Goal: Task Accomplishment & Management: Complete application form

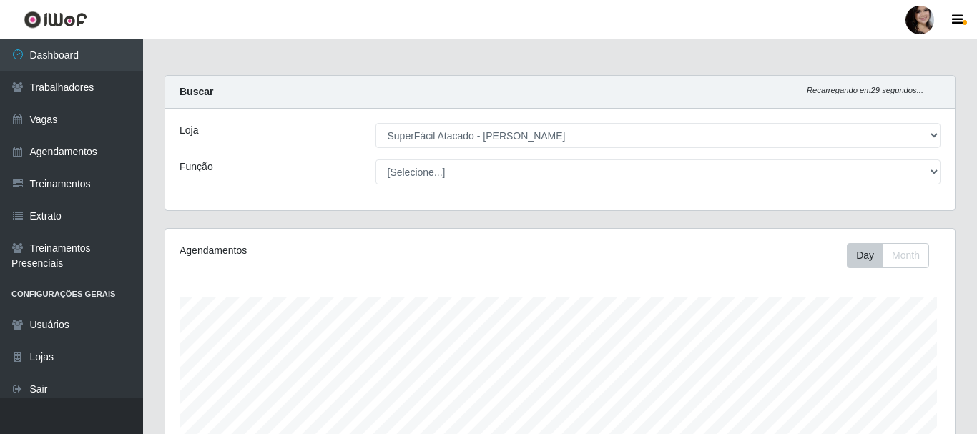
select select "399"
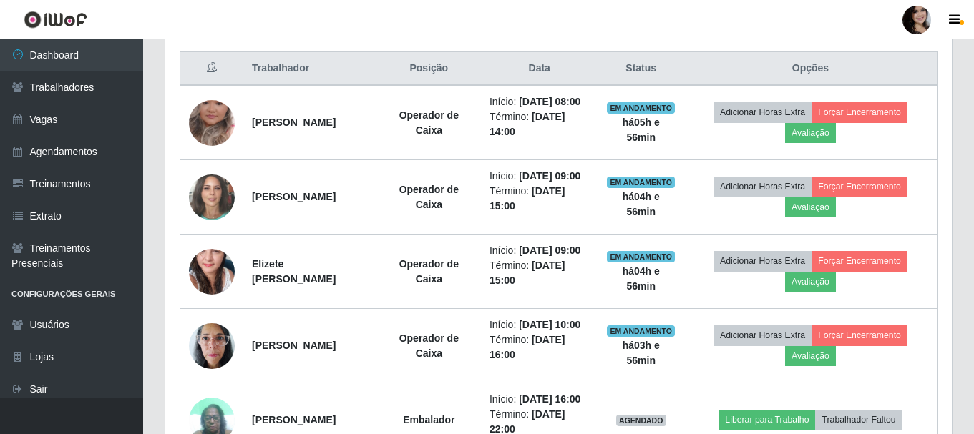
scroll to position [572, 0]
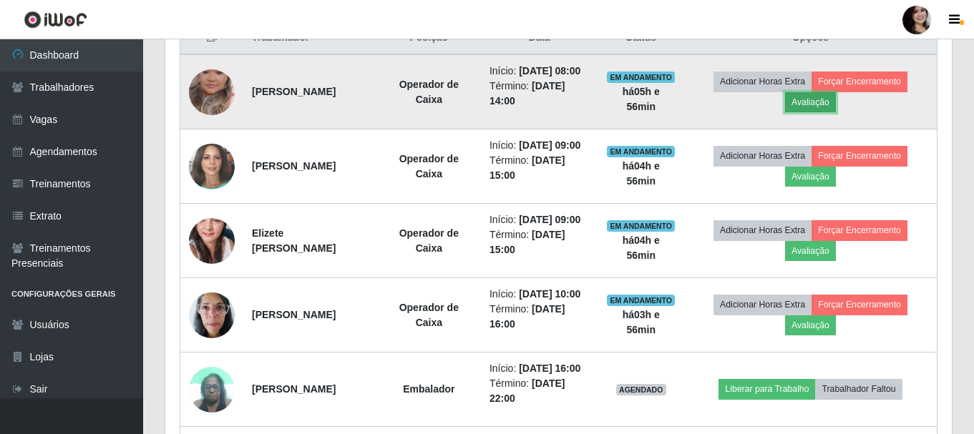
click at [831, 110] on button "Avaliação" at bounding box center [810, 102] width 51 height 20
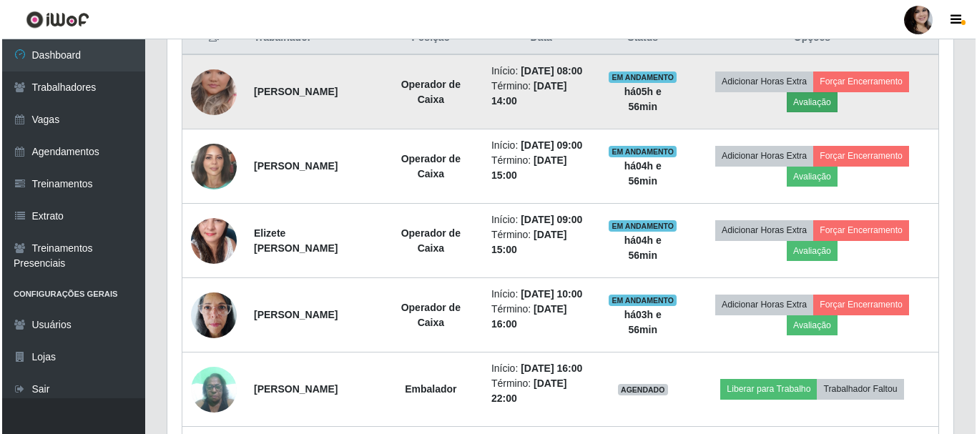
scroll to position [297, 779]
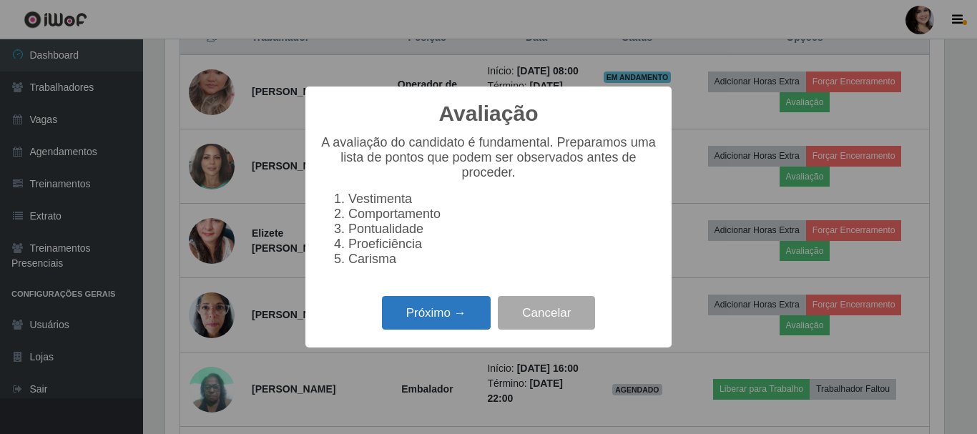
click at [455, 313] on button "Próximo →" at bounding box center [436, 313] width 109 height 34
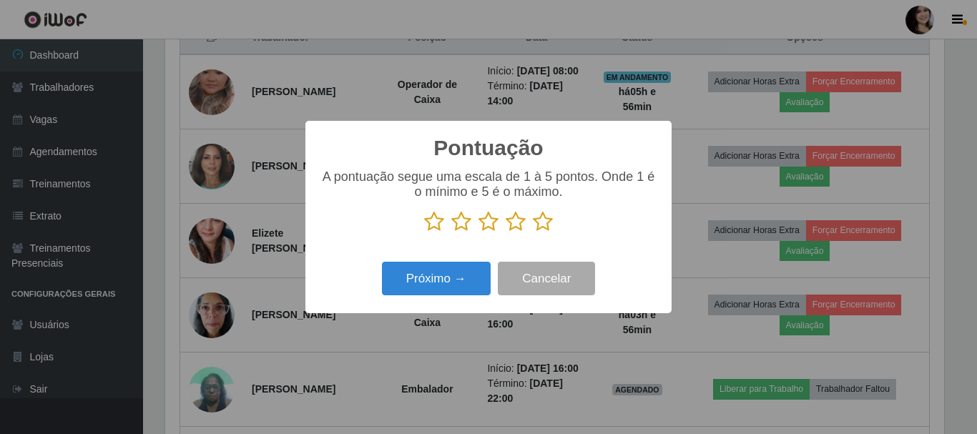
click at [540, 225] on icon at bounding box center [543, 221] width 20 height 21
click at [533, 233] on input "radio" at bounding box center [533, 233] width 0 height 0
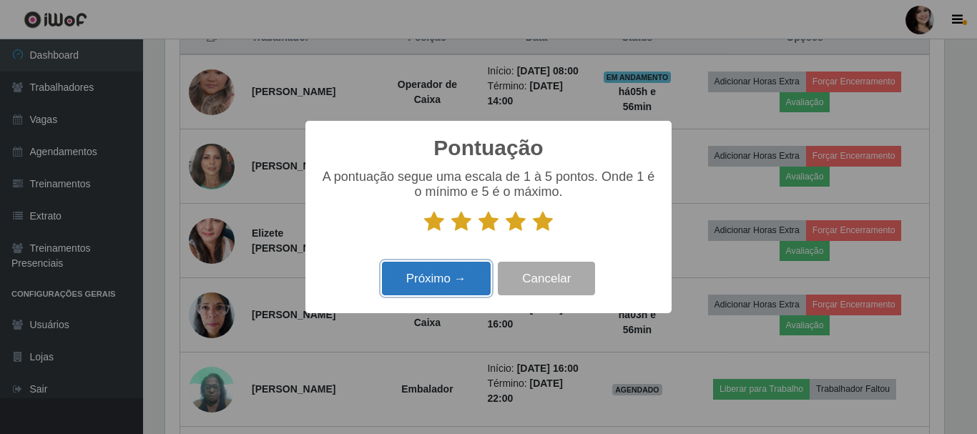
click at [457, 281] on button "Próximo →" at bounding box center [436, 279] width 109 height 34
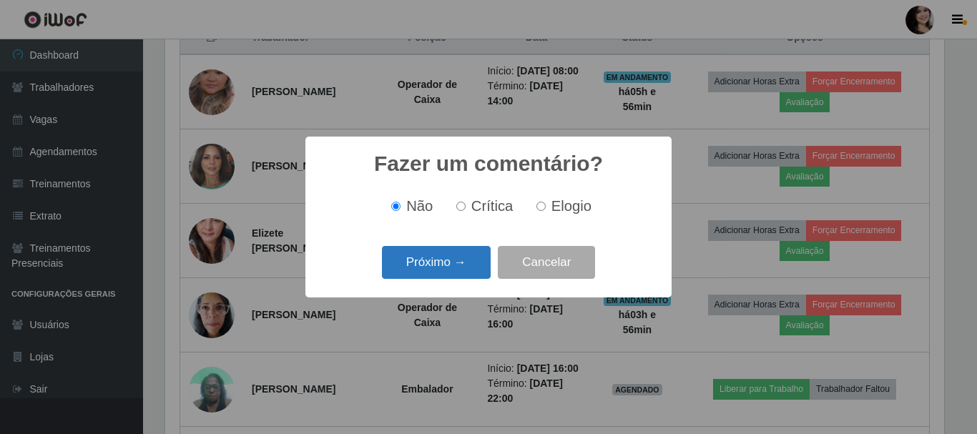
click at [475, 255] on button "Próximo →" at bounding box center [436, 263] width 109 height 34
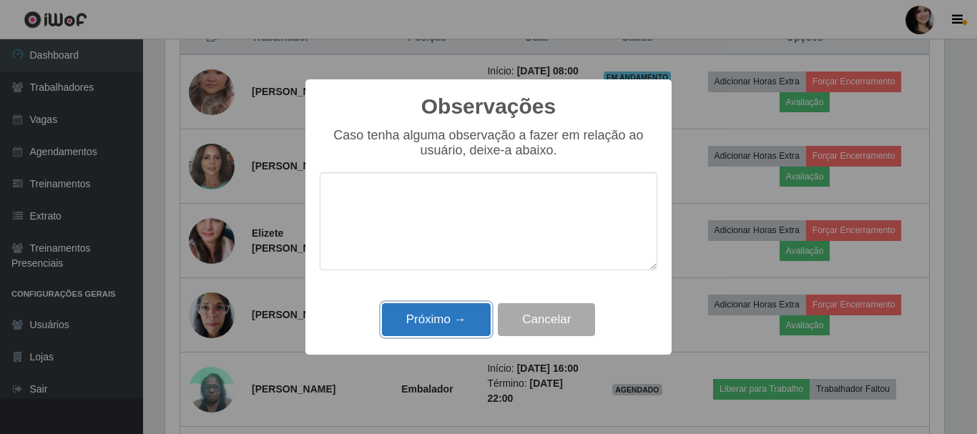
click at [470, 319] on button "Próximo →" at bounding box center [436, 320] width 109 height 34
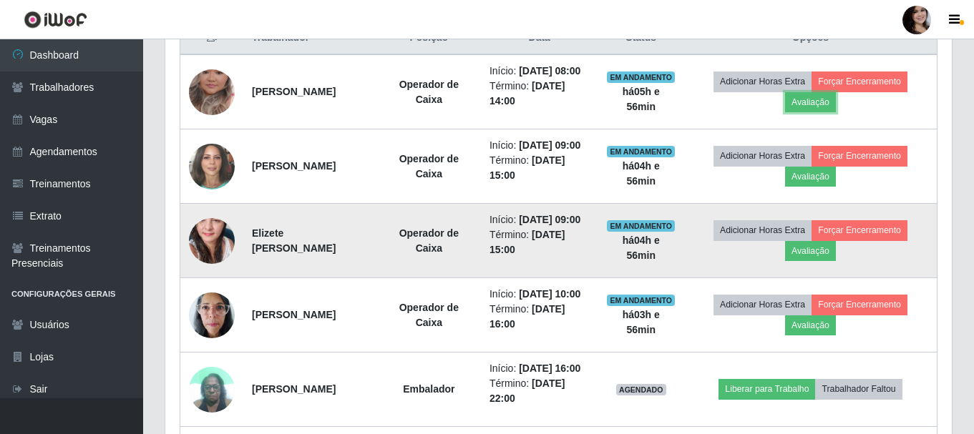
scroll to position [297, 786]
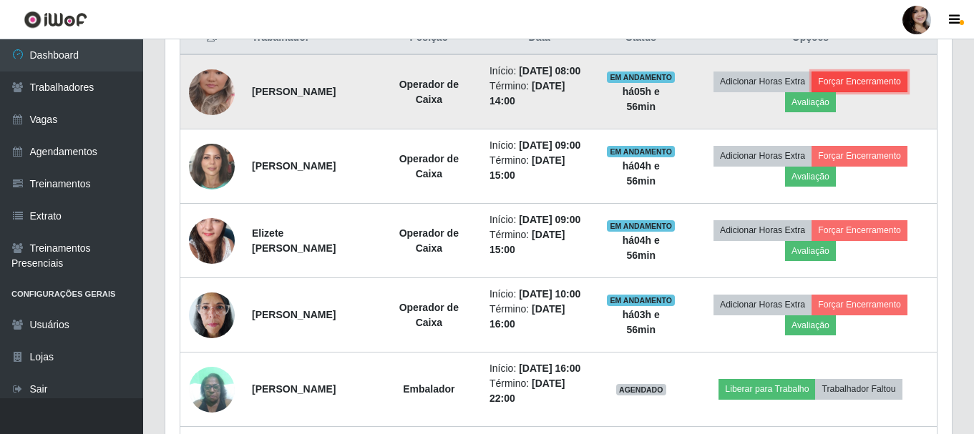
click at [852, 89] on button "Forçar Encerramento" at bounding box center [859, 82] width 96 height 20
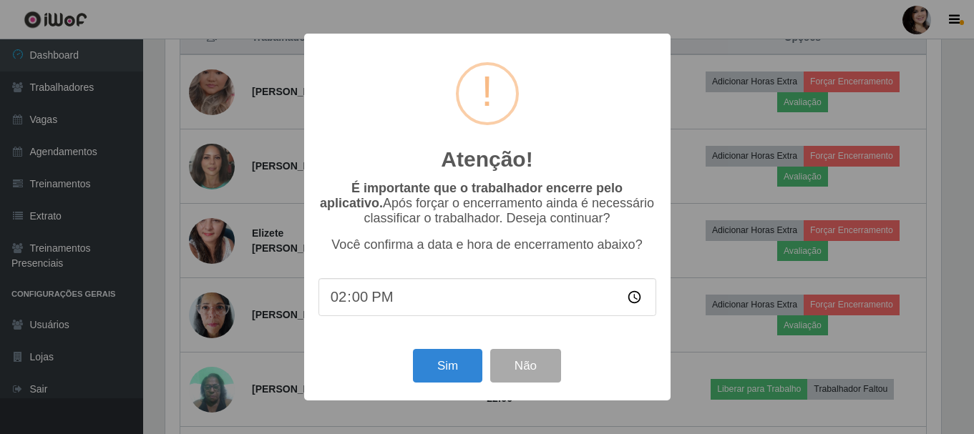
scroll to position [297, 779]
click at [438, 373] on button "Sim" at bounding box center [448, 366] width 69 height 34
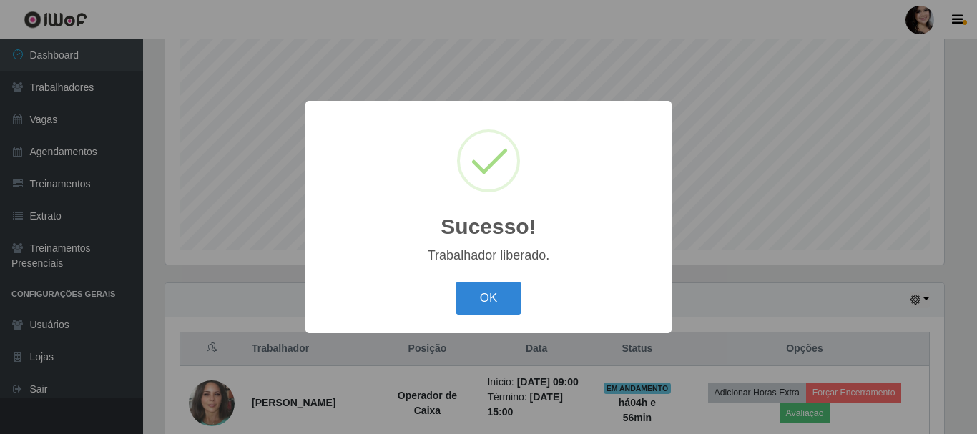
drag, startPoint x: 484, startPoint y: 296, endPoint x: 494, endPoint y: 296, distance: 10.7
click at [484, 296] on button "OK" at bounding box center [489, 299] width 67 height 34
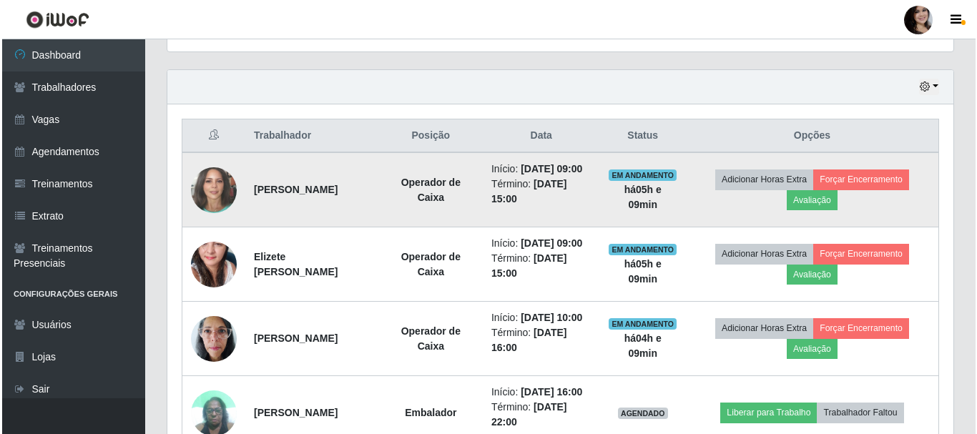
scroll to position [547, 0]
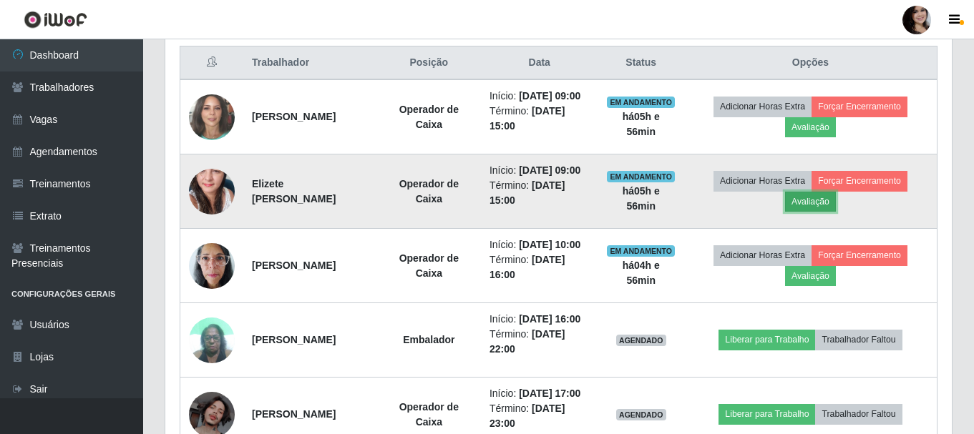
click at [816, 212] on button "Avaliação" at bounding box center [810, 202] width 51 height 20
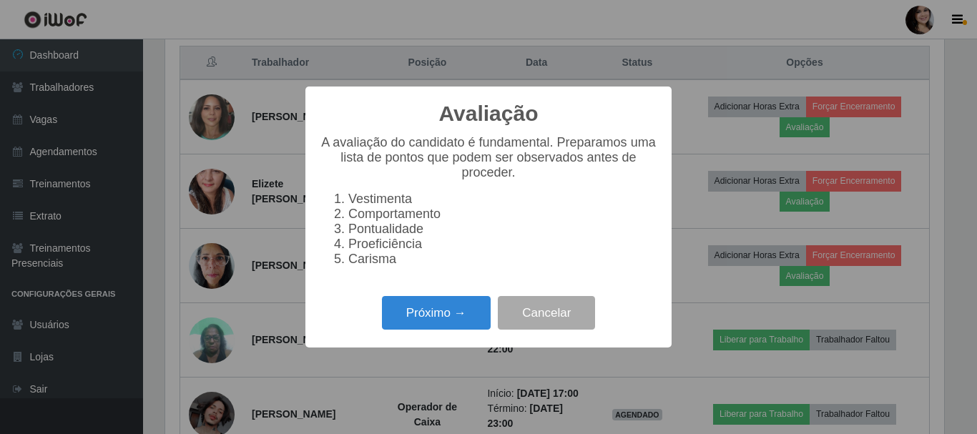
scroll to position [297, 779]
click at [449, 313] on button "Próximo →" at bounding box center [436, 313] width 109 height 34
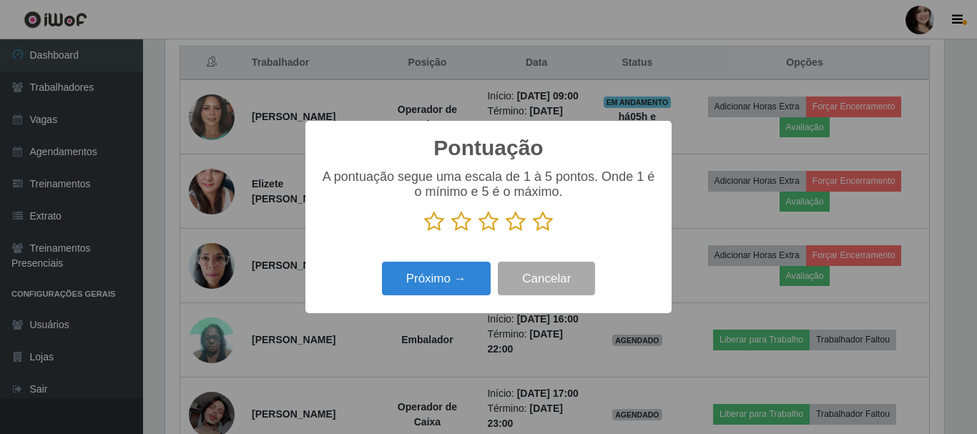
click at [541, 222] on icon at bounding box center [543, 221] width 20 height 21
click at [533, 233] on input "radio" at bounding box center [533, 233] width 0 height 0
click at [446, 263] on div "Próximo → Cancelar" at bounding box center [489, 278] width 338 height 41
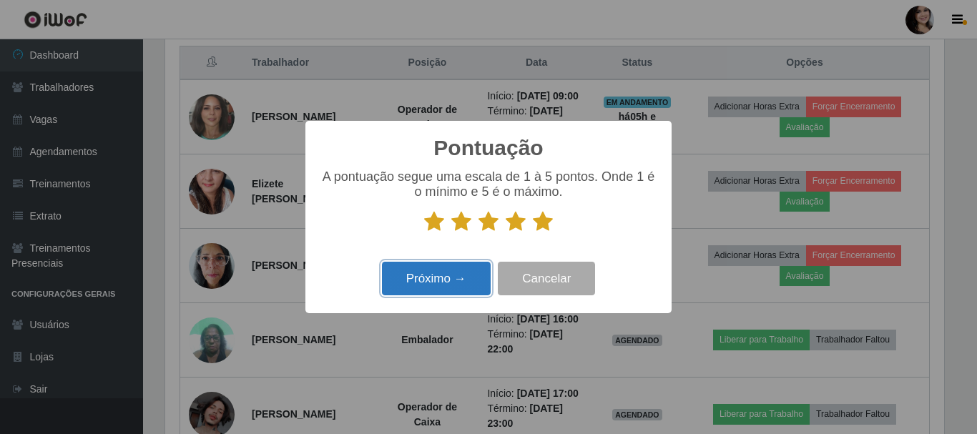
click at [444, 280] on button "Próximo →" at bounding box center [436, 279] width 109 height 34
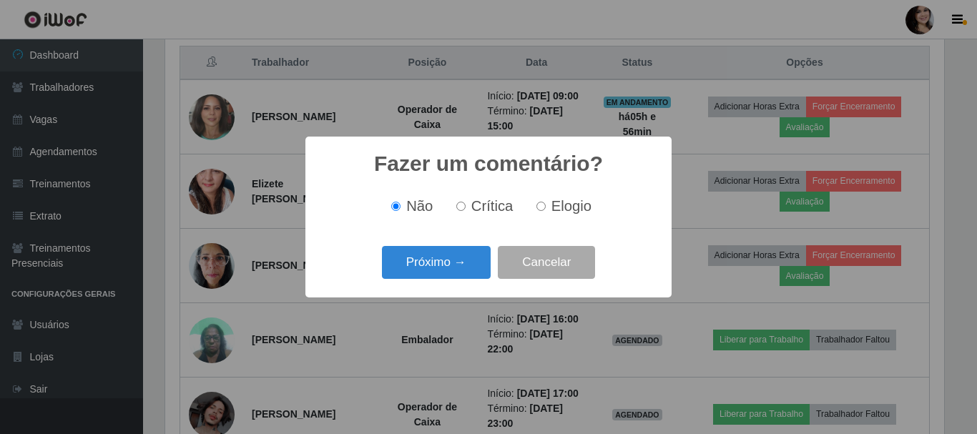
drag, startPoint x: 552, startPoint y: 207, endPoint x: 530, endPoint y: 234, distance: 34.6
click at [552, 209] on span "Elogio" at bounding box center [572, 206] width 40 height 16
click at [546, 209] on input "Elogio" at bounding box center [541, 206] width 9 height 9
radio input "true"
click at [452, 266] on button "Próximo →" at bounding box center [436, 263] width 109 height 34
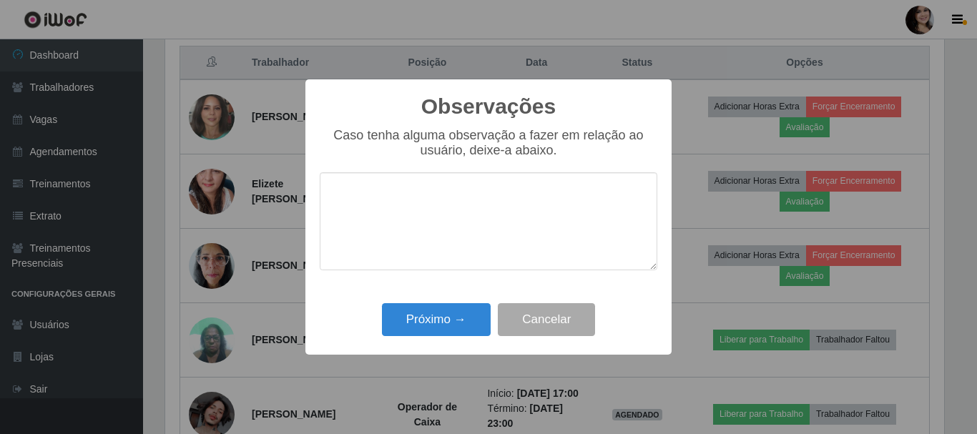
click at [527, 190] on textarea at bounding box center [489, 221] width 338 height 98
type textarea "pontual"
click at [474, 315] on button "Próximo →" at bounding box center [436, 320] width 109 height 34
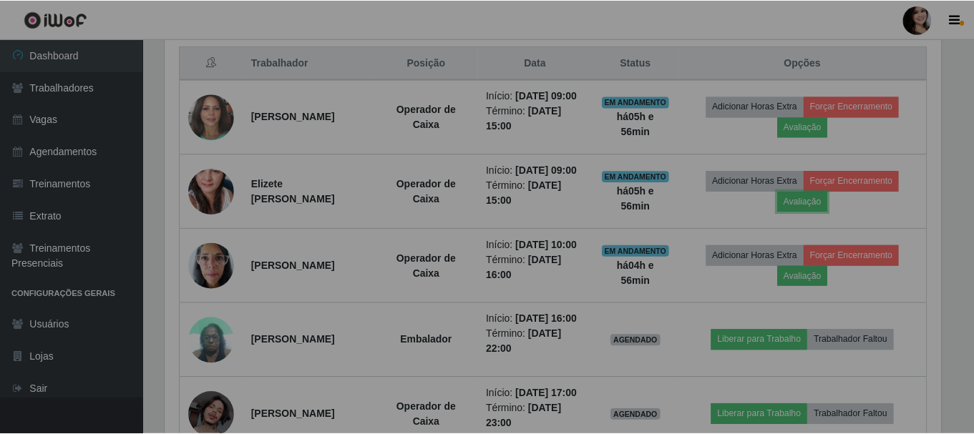
scroll to position [297, 786]
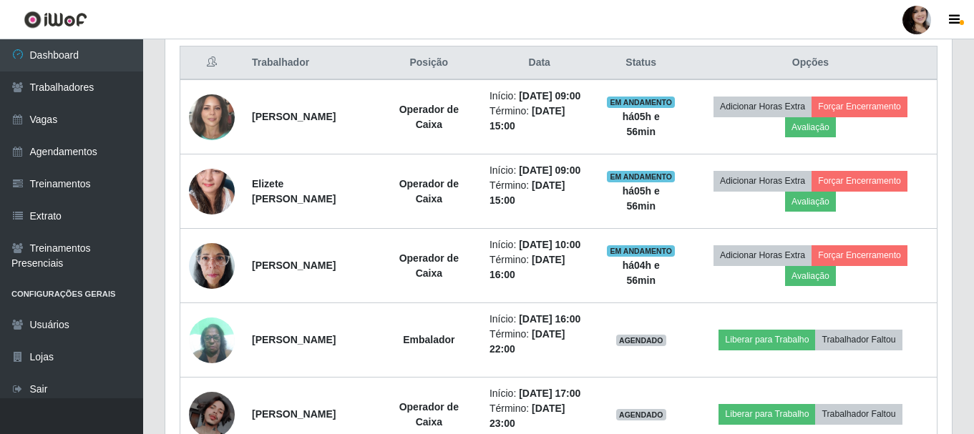
click at [954, 253] on div "Hoje 1 dia 3 dias 1 Semana Não encerrados Trabalhador Posição Data Status Opçõe…" at bounding box center [558, 351] width 809 height 711
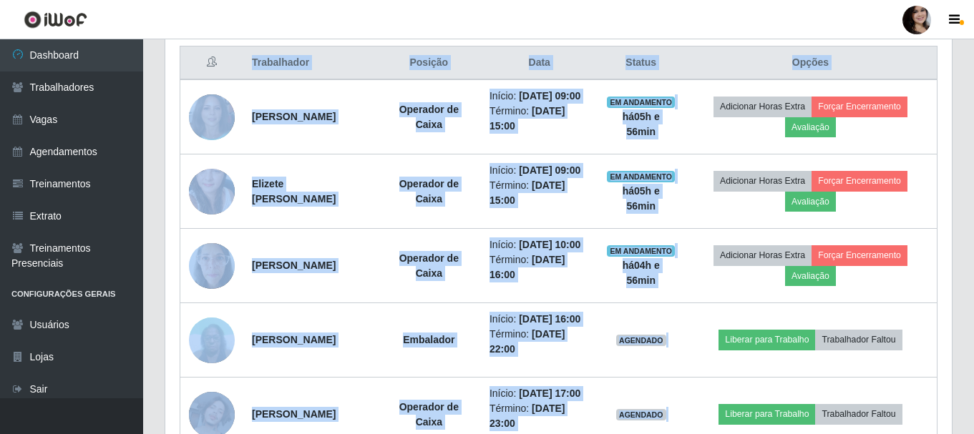
click at [954, 253] on div "Hoje 1 dia 3 dias 1 Semana Não encerrados Trabalhador Posição Data Status Opçõe…" at bounding box center [558, 351] width 809 height 711
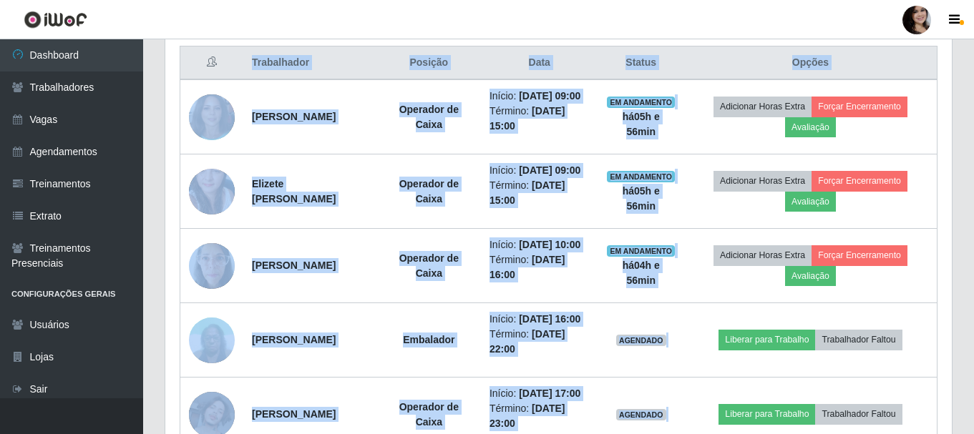
click at [956, 253] on div "Hoje 1 dia 3 dias 1 Semana Não encerrados Trabalhador Posição Data Status Opçõe…" at bounding box center [558, 351] width 809 height 711
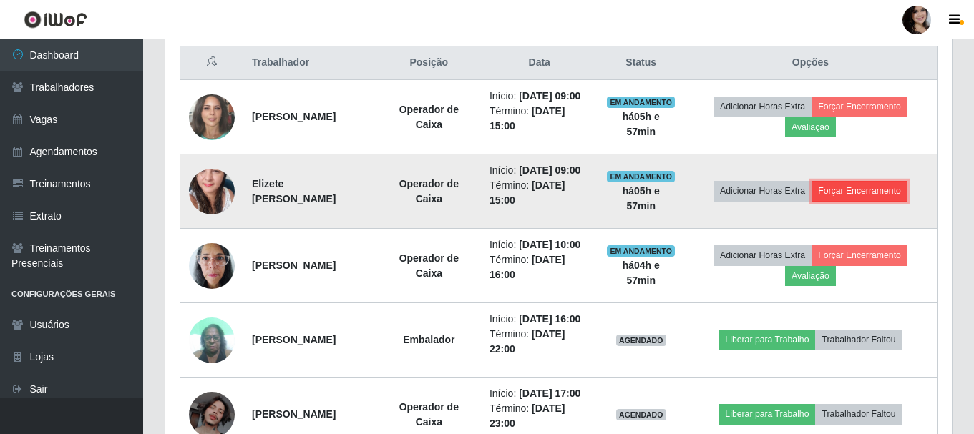
click at [882, 201] on button "Forçar Encerramento" at bounding box center [859, 191] width 96 height 20
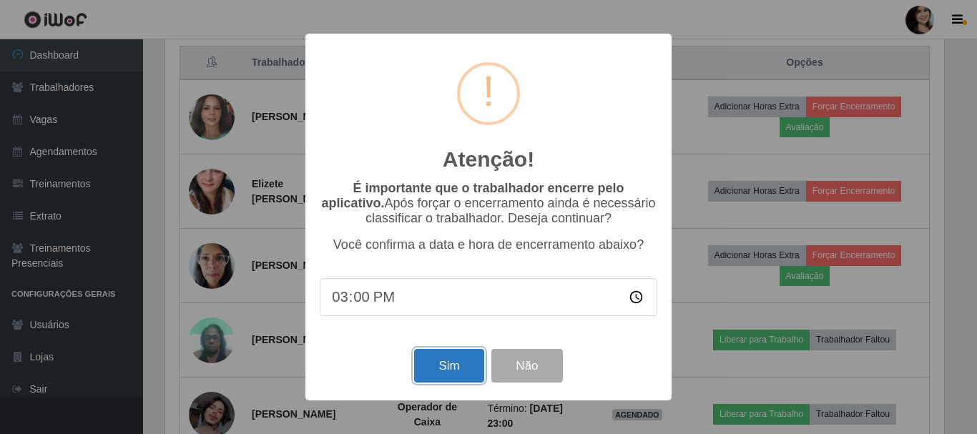
click at [454, 370] on button "Sim" at bounding box center [448, 366] width 69 height 34
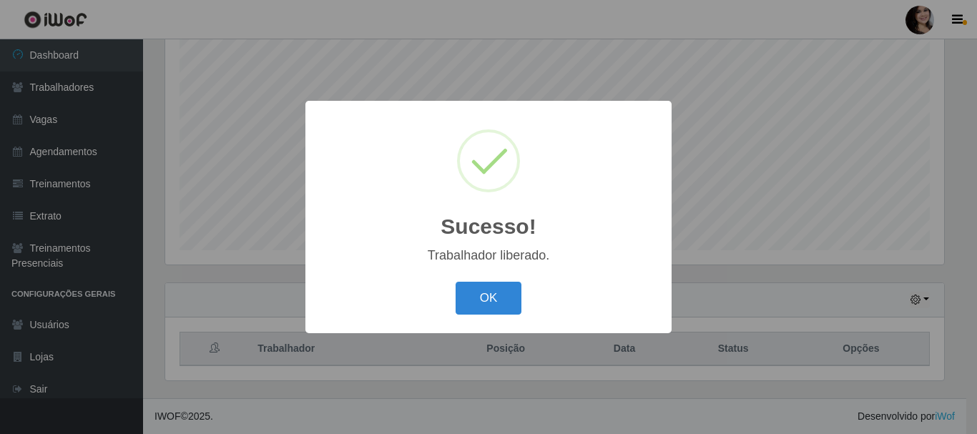
click at [454, 287] on div "OK Cancel" at bounding box center [489, 298] width 338 height 41
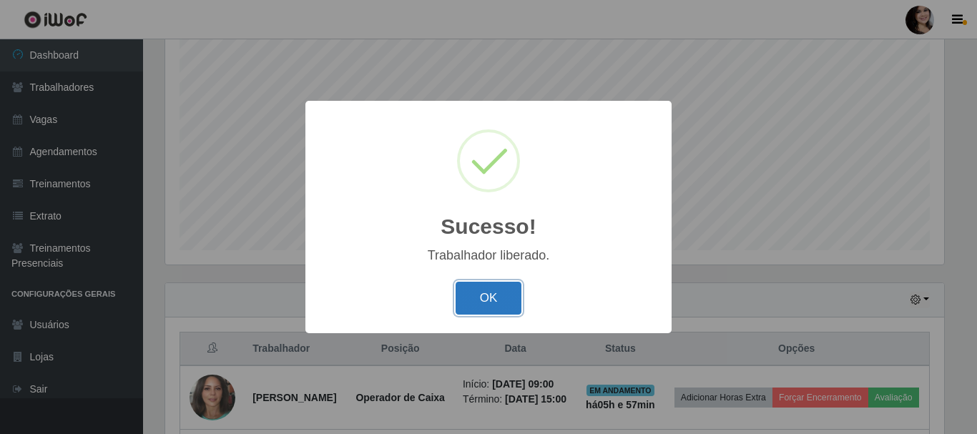
click at [460, 301] on button "OK" at bounding box center [489, 299] width 67 height 34
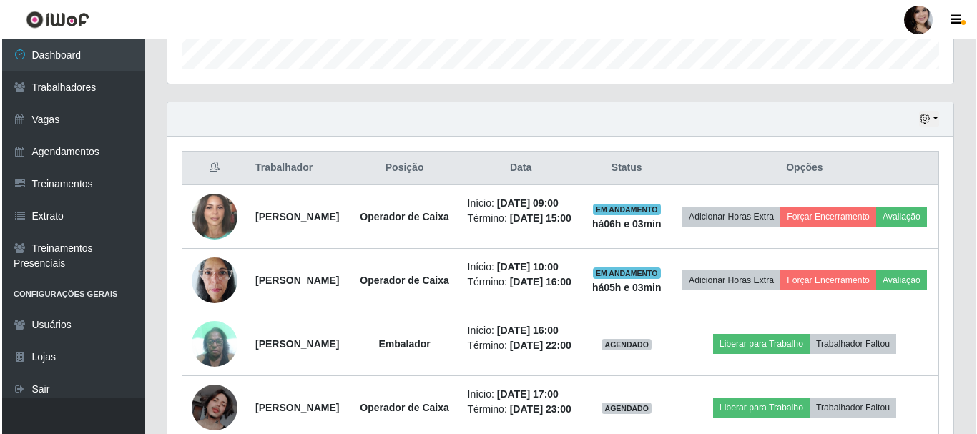
scroll to position [476, 0]
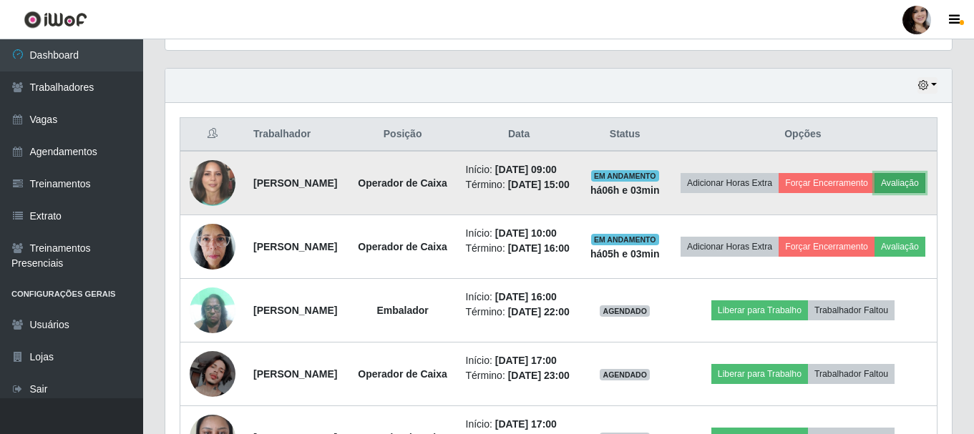
click at [874, 193] on button "Avaliação" at bounding box center [899, 183] width 51 height 20
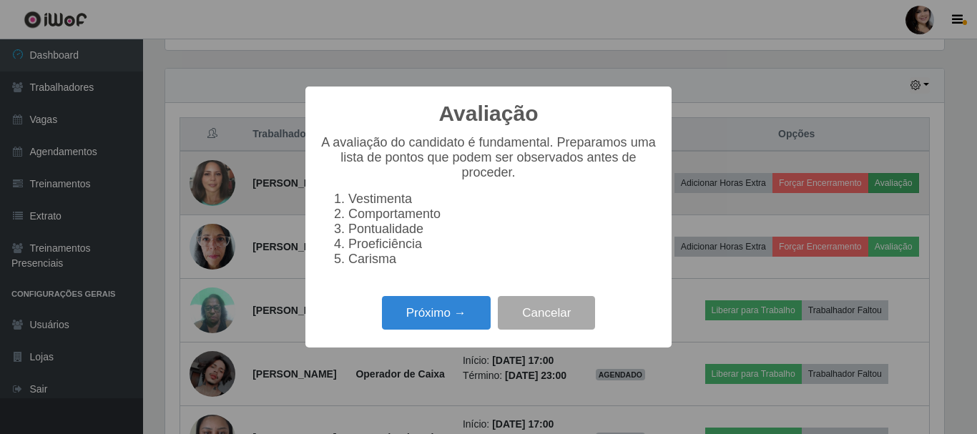
scroll to position [297, 779]
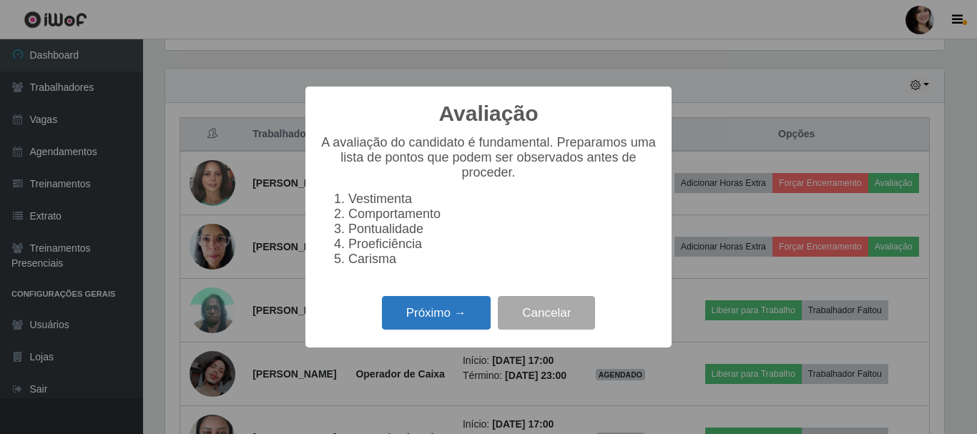
click at [466, 322] on button "Próximo →" at bounding box center [436, 313] width 109 height 34
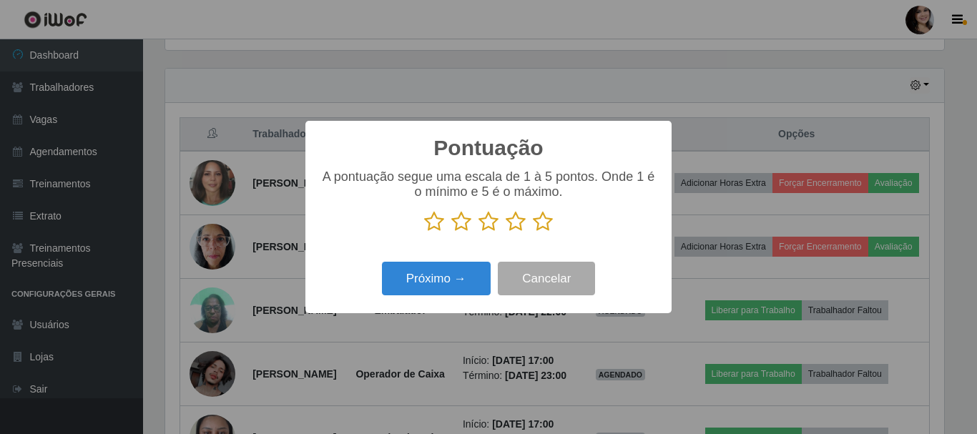
click at [511, 235] on div "A pontuação segue uma escala de 1 à 5 pontos. Onde 1 é o mínimo e 5 é o máximo." at bounding box center [489, 207] width 338 height 74
click at [514, 229] on icon at bounding box center [516, 221] width 20 height 21
click at [506, 233] on input "radio" at bounding box center [506, 233] width 0 height 0
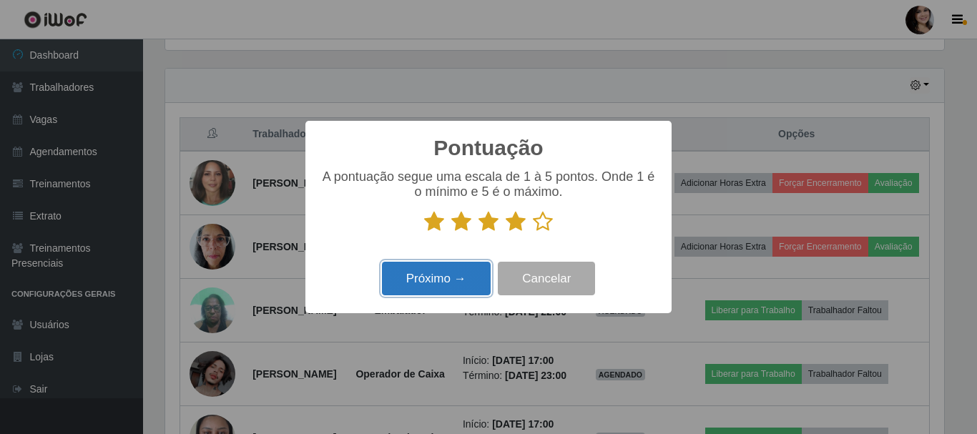
click at [472, 276] on button "Próximo →" at bounding box center [436, 279] width 109 height 34
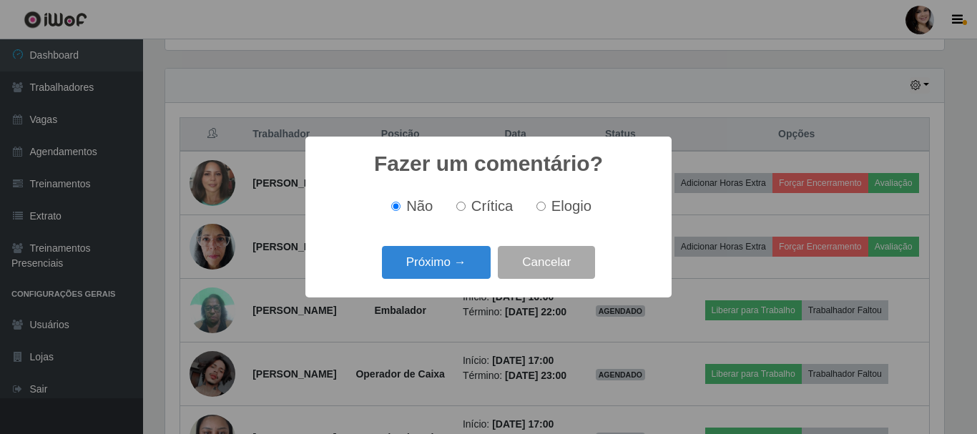
drag, startPoint x: 539, startPoint y: 209, endPoint x: 519, endPoint y: 235, distance: 32.6
click at [539, 210] on input "Elogio" at bounding box center [541, 206] width 9 height 9
radio input "true"
click at [489, 261] on button "Próximo →" at bounding box center [436, 263] width 109 height 34
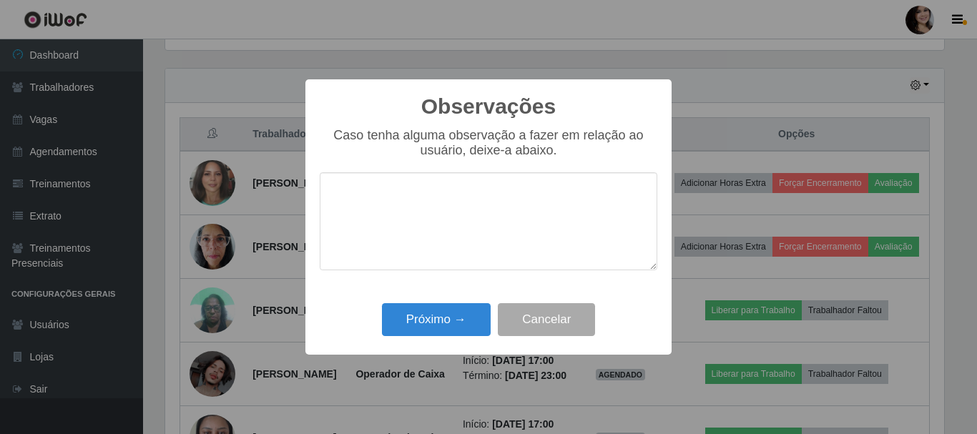
click at [693, 140] on div "Observações × Caso tenha alguma observação a fazer em relação ao usuário, deixe…" at bounding box center [488, 217] width 977 height 434
click at [548, 327] on button "Cancelar" at bounding box center [546, 320] width 97 height 34
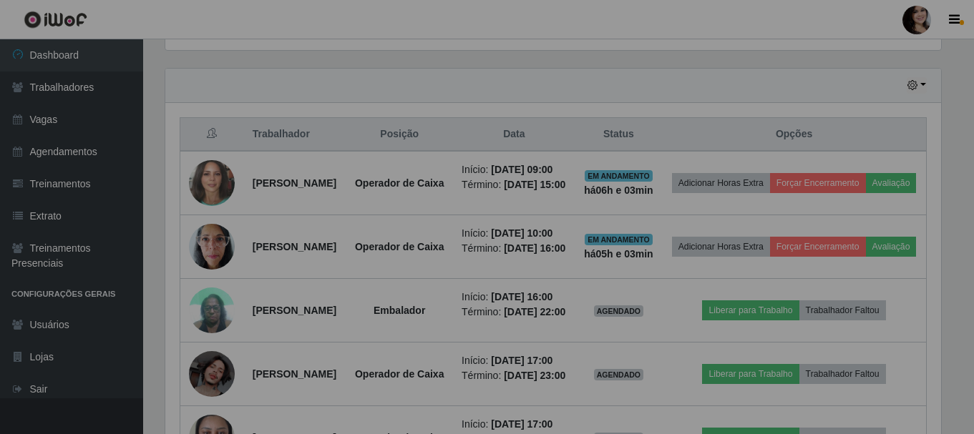
scroll to position [297, 786]
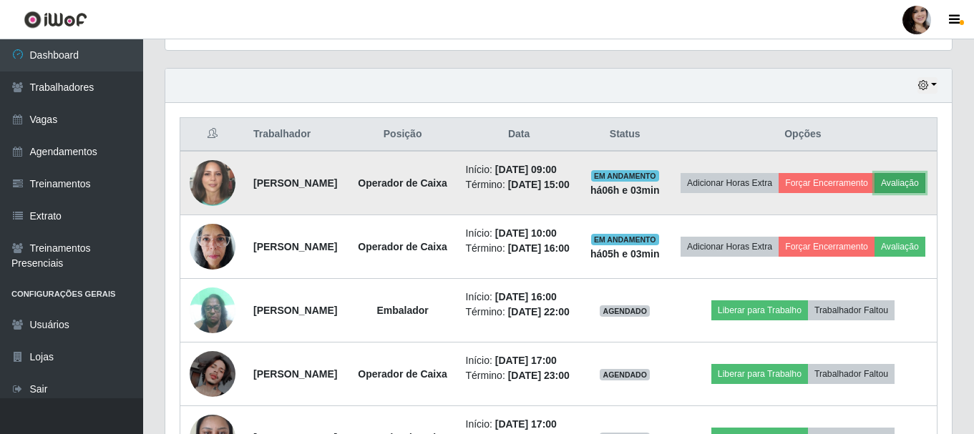
click at [874, 193] on button "Avaliação" at bounding box center [899, 183] width 51 height 20
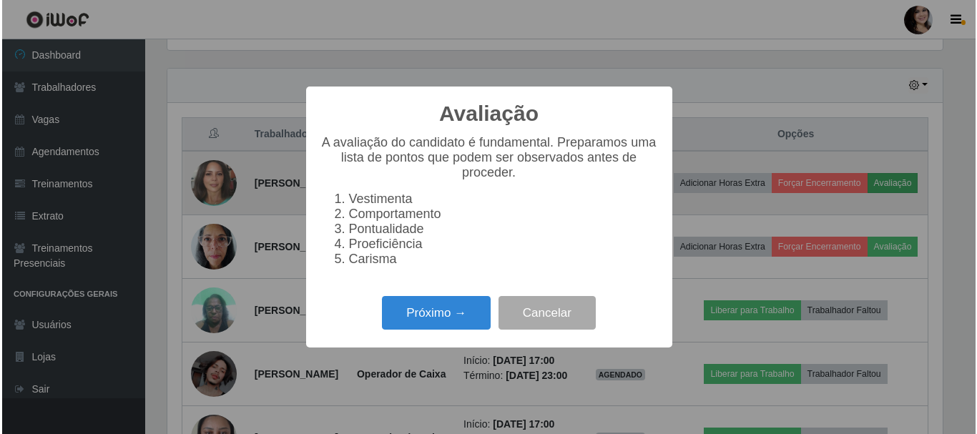
scroll to position [297, 779]
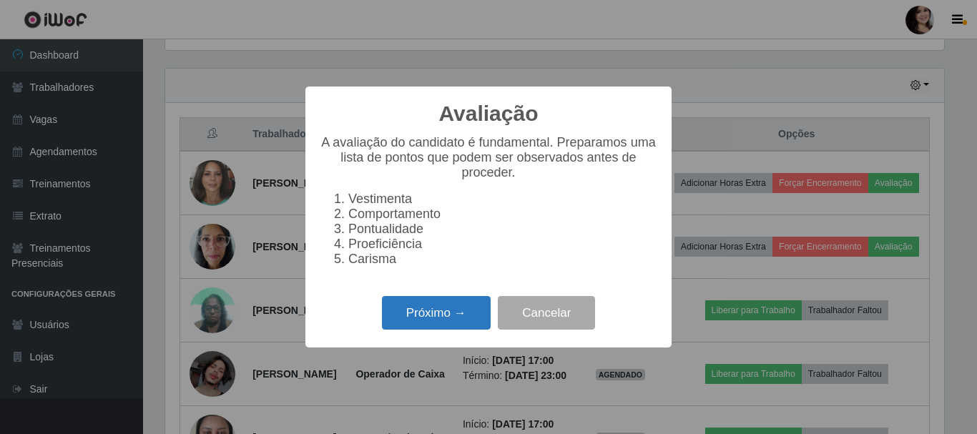
click at [466, 313] on button "Próximo →" at bounding box center [436, 313] width 109 height 34
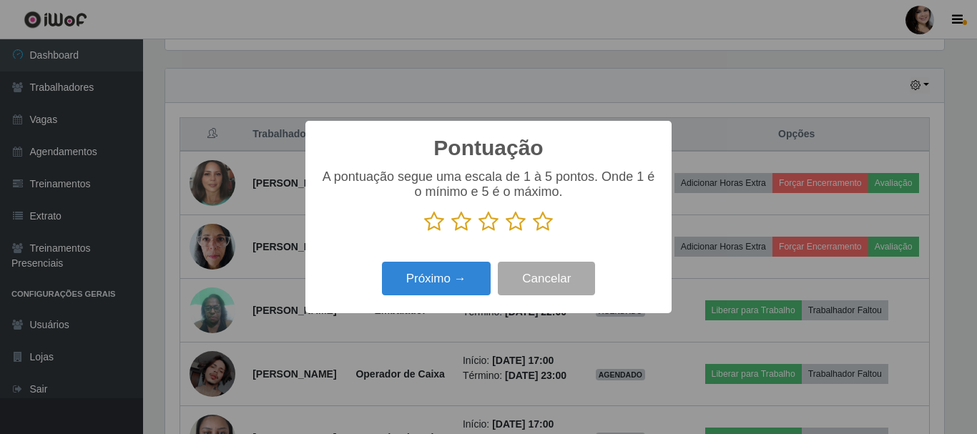
scroll to position [715107, 714625]
click at [543, 222] on icon at bounding box center [543, 221] width 20 height 21
click at [533, 233] on input "radio" at bounding box center [533, 233] width 0 height 0
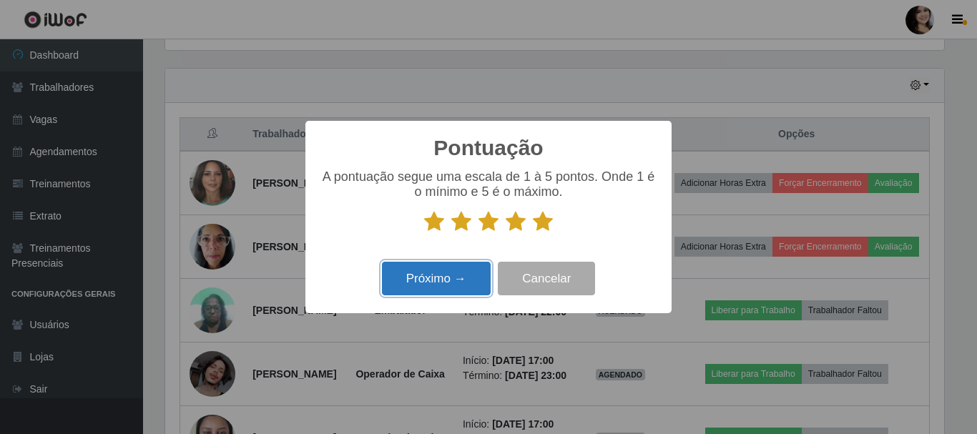
click at [426, 280] on button "Próximo →" at bounding box center [436, 279] width 109 height 34
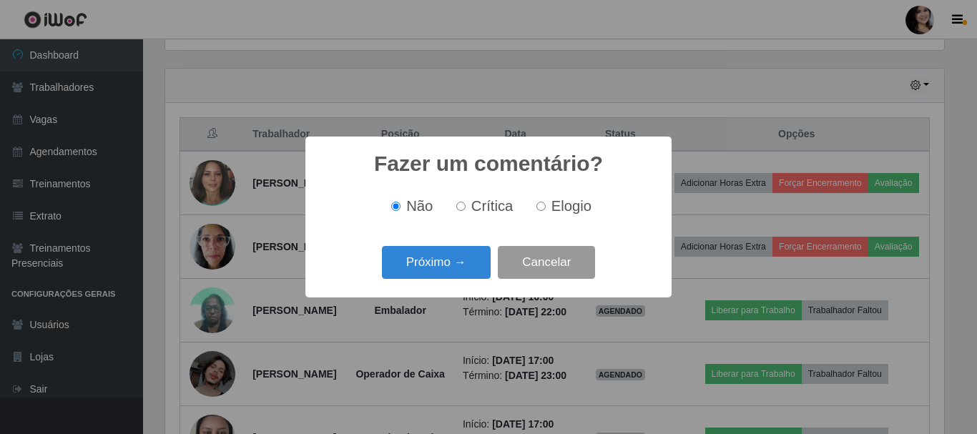
drag, startPoint x: 550, startPoint y: 204, endPoint x: 513, endPoint y: 249, distance: 58.4
click at [552, 205] on span "Elogio" at bounding box center [572, 206] width 40 height 16
click at [546, 205] on input "Elogio" at bounding box center [541, 206] width 9 height 9
radio input "true"
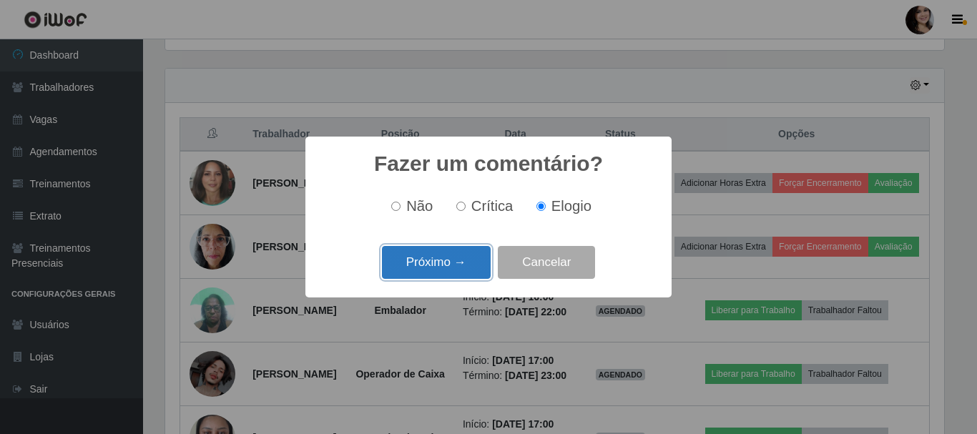
click at [432, 265] on button "Próximo →" at bounding box center [436, 263] width 109 height 34
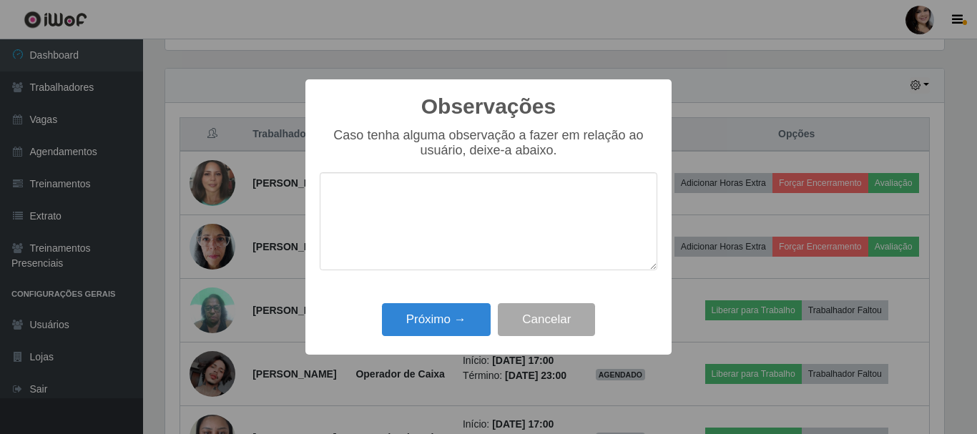
click at [609, 205] on textarea at bounding box center [489, 221] width 338 height 98
type textarea "pontual"
click at [469, 331] on button "Próximo →" at bounding box center [436, 320] width 109 height 34
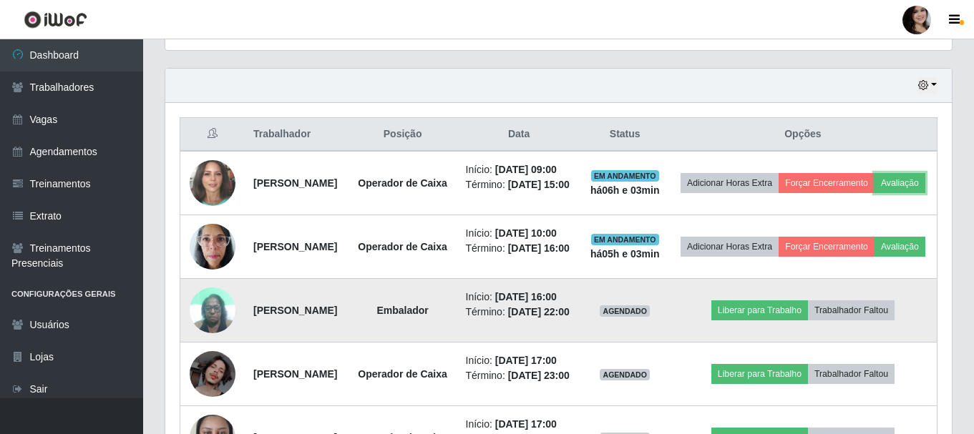
scroll to position [297, 786]
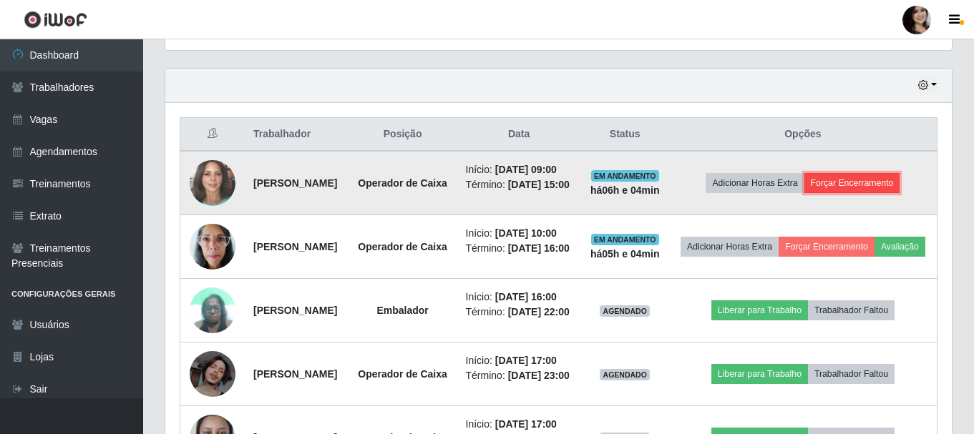
click at [857, 193] on button "Forçar Encerramento" at bounding box center [852, 183] width 96 height 20
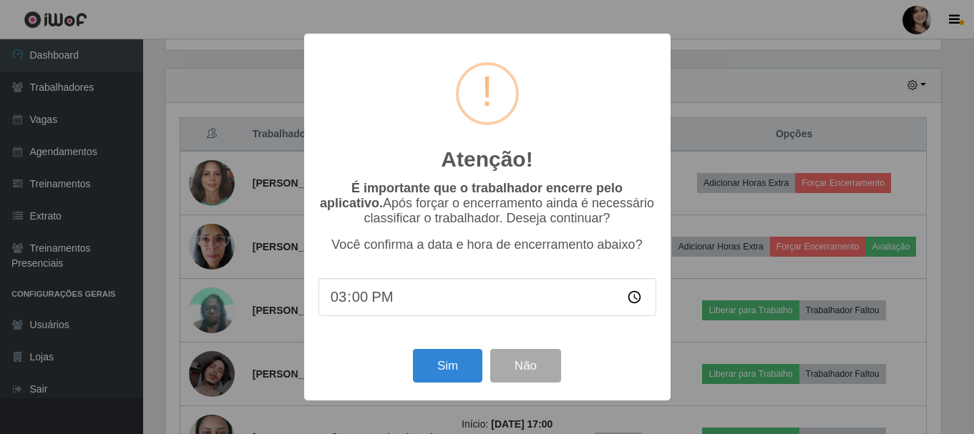
scroll to position [297, 779]
click at [441, 362] on button "Sim" at bounding box center [448, 366] width 69 height 34
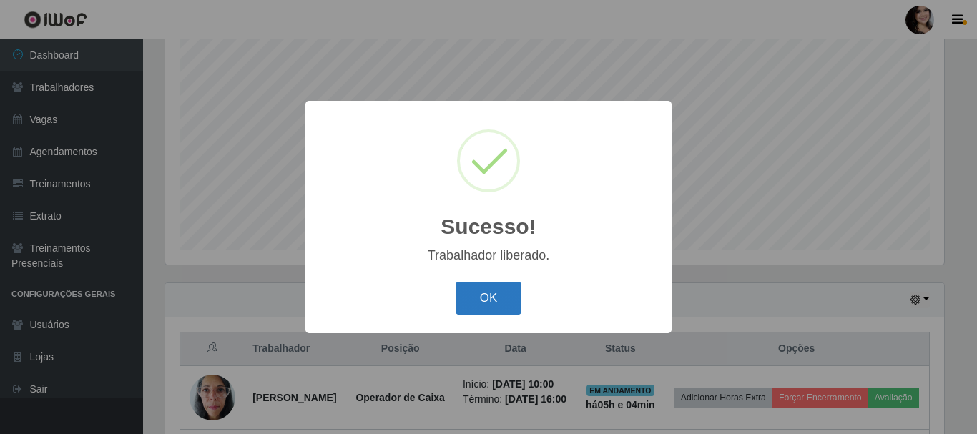
click at [485, 300] on button "OK" at bounding box center [489, 299] width 67 height 34
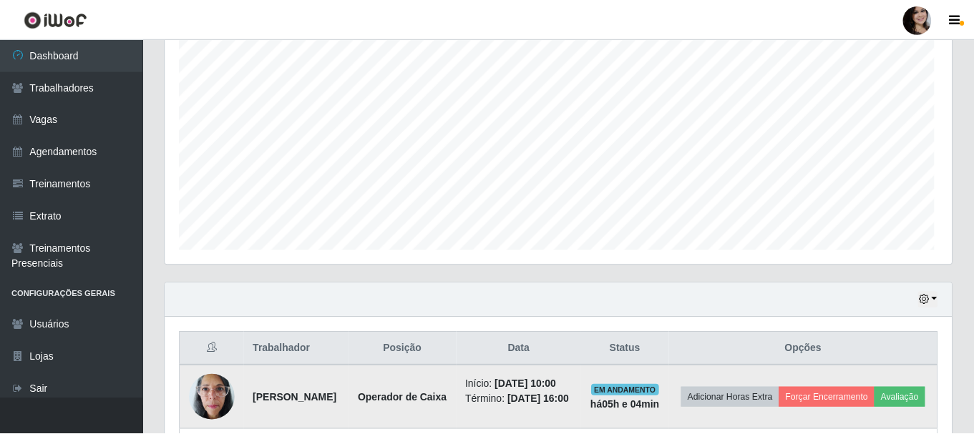
scroll to position [297, 786]
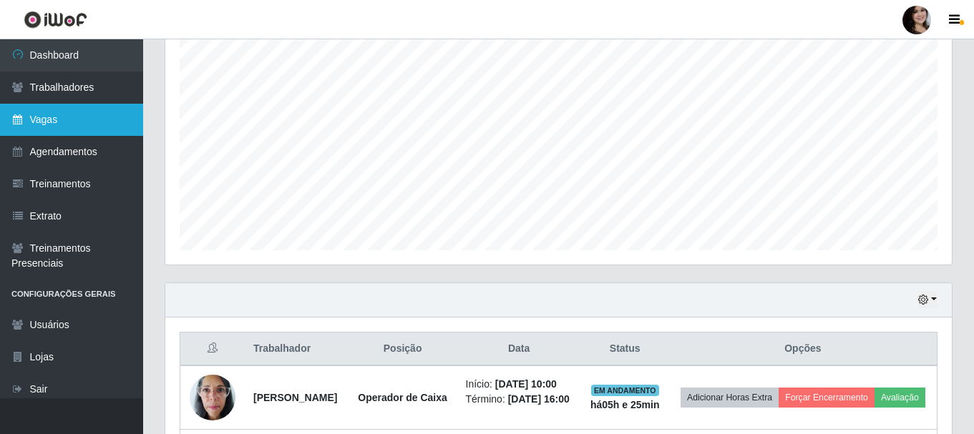
click at [52, 121] on link "Vagas" at bounding box center [71, 120] width 143 height 32
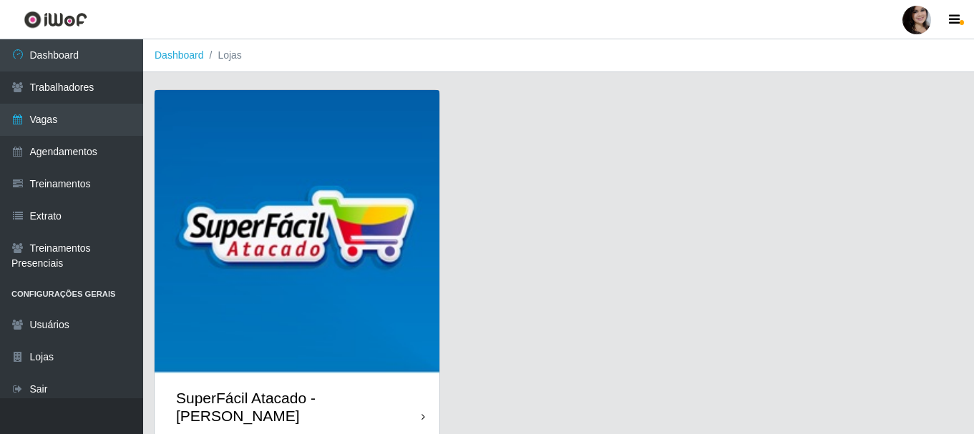
click at [417, 404] on div "SuperFácil Atacado - [PERSON_NAME]" at bounding box center [297, 407] width 285 height 64
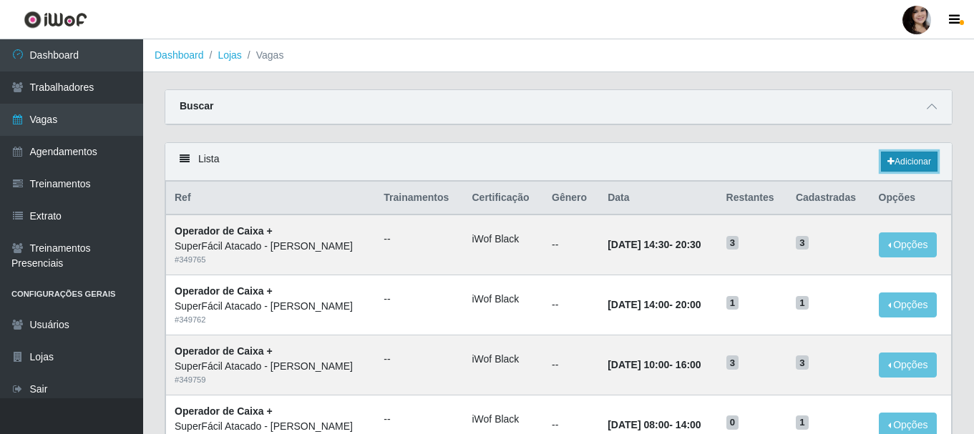
click at [913, 165] on link "Adicionar" at bounding box center [909, 162] width 57 height 20
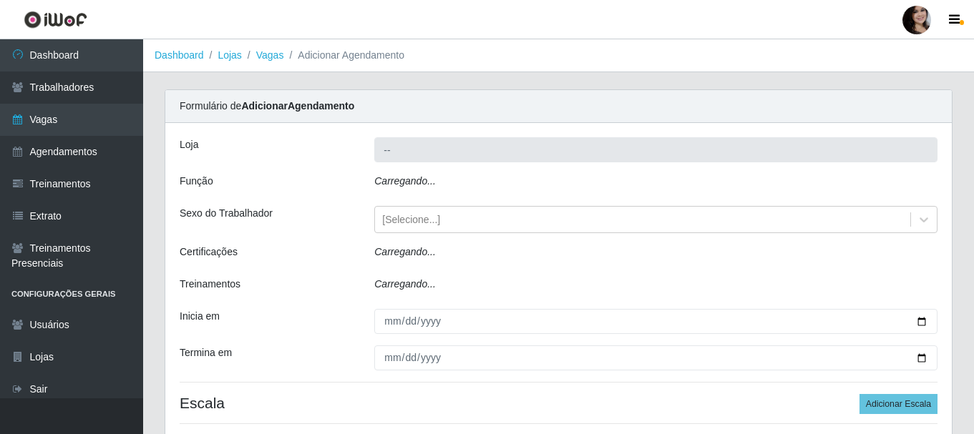
type input "SuperFácil Atacado - [PERSON_NAME]"
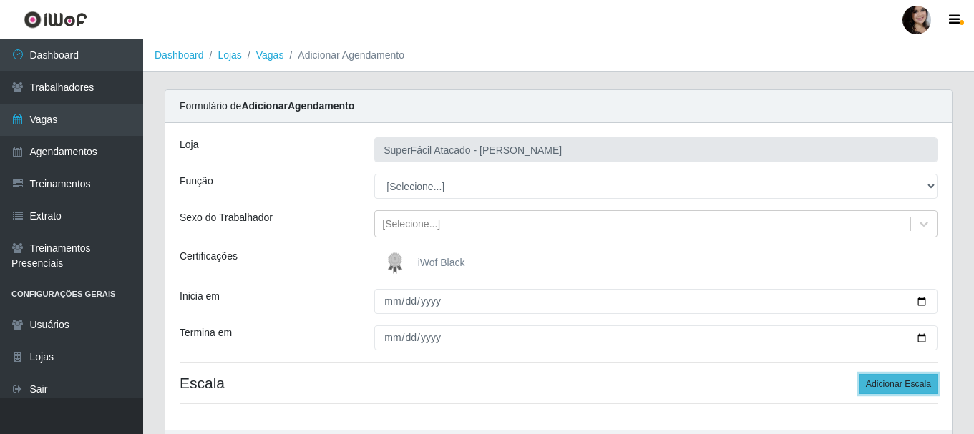
click at [921, 383] on button "Adicionar Escala" at bounding box center [898, 384] width 78 height 20
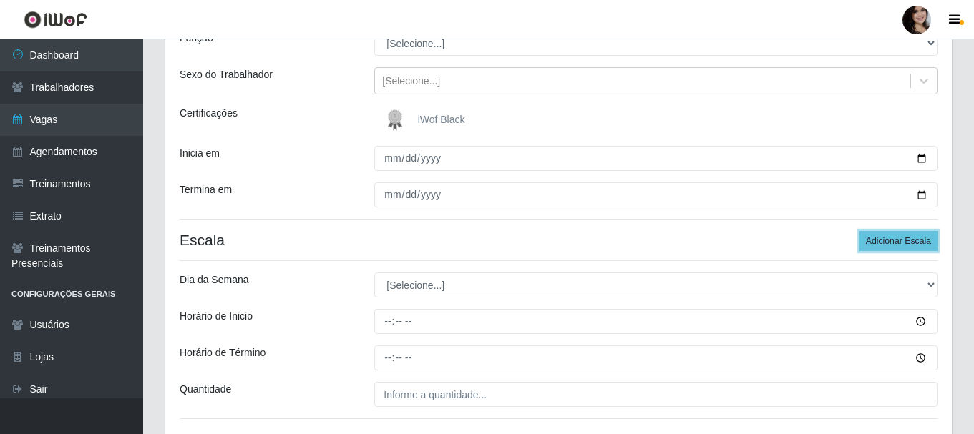
scroll to position [215, 0]
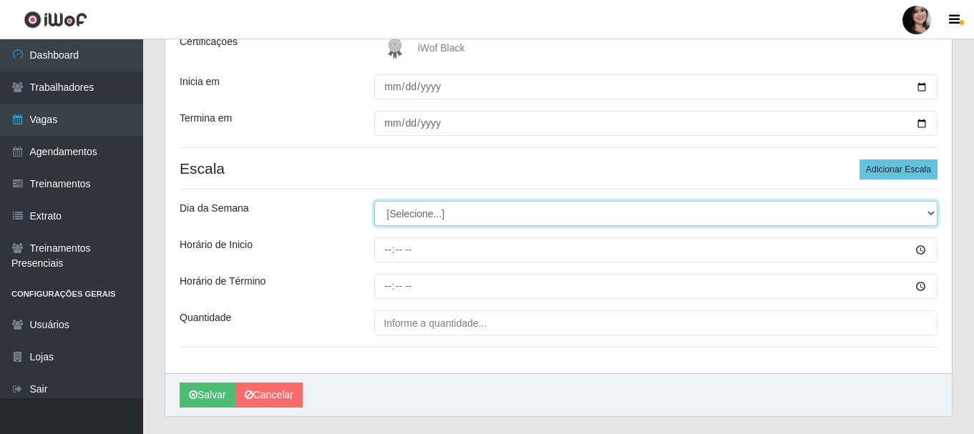
click at [931, 213] on select "[Selecione...] Segunda Terça Quarta Quinta Sexta Sábado Domingo" at bounding box center [655, 213] width 563 height 25
select select "1"
click at [374, 201] on select "[Selecione...] Segunda Terça Quarta Quinta Sexta Sábado Domingo" at bounding box center [655, 213] width 563 height 25
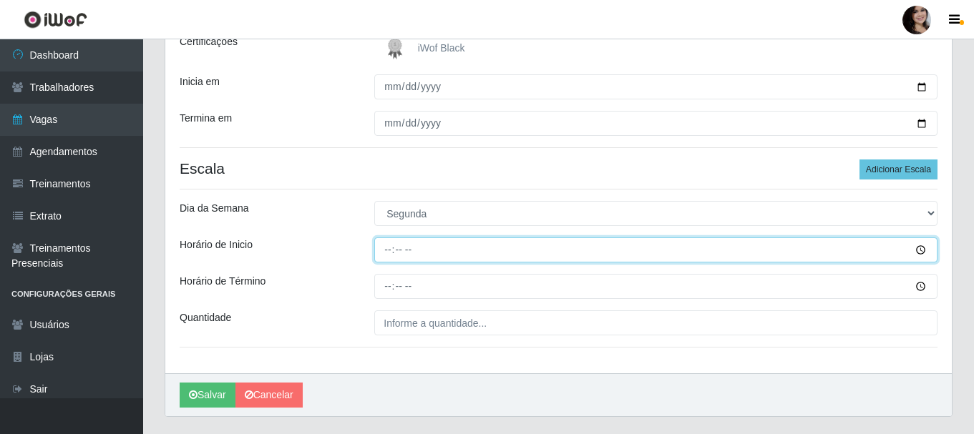
click at [383, 254] on input "Horário de Inicio" at bounding box center [655, 250] width 563 height 25
type input "08:00"
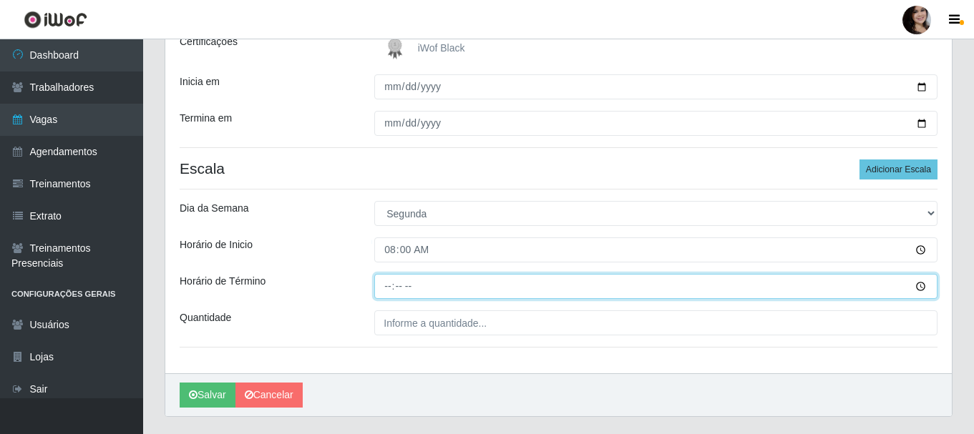
click at [386, 288] on input "Horário de Término" at bounding box center [655, 286] width 563 height 25
type input "14:00"
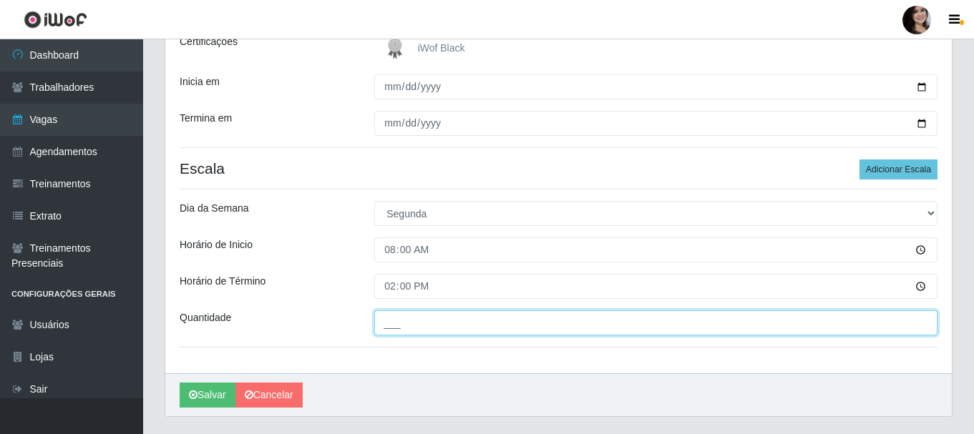
click at [504, 327] on input "___" at bounding box center [655, 322] width 563 height 25
type input "01_"
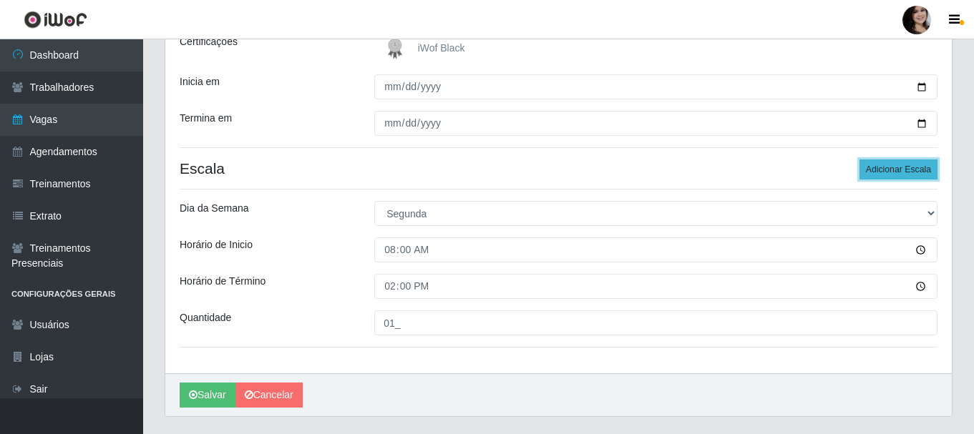
click at [880, 172] on button "Adicionar Escala" at bounding box center [898, 170] width 78 height 20
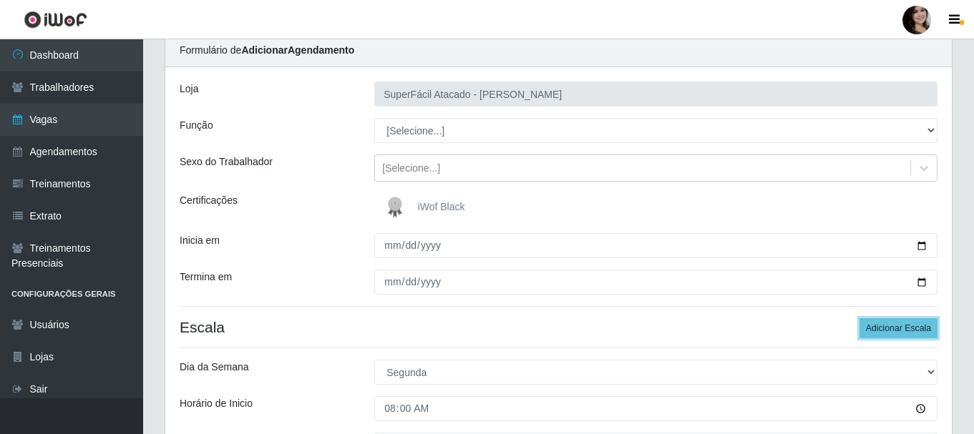
scroll to position [0, 0]
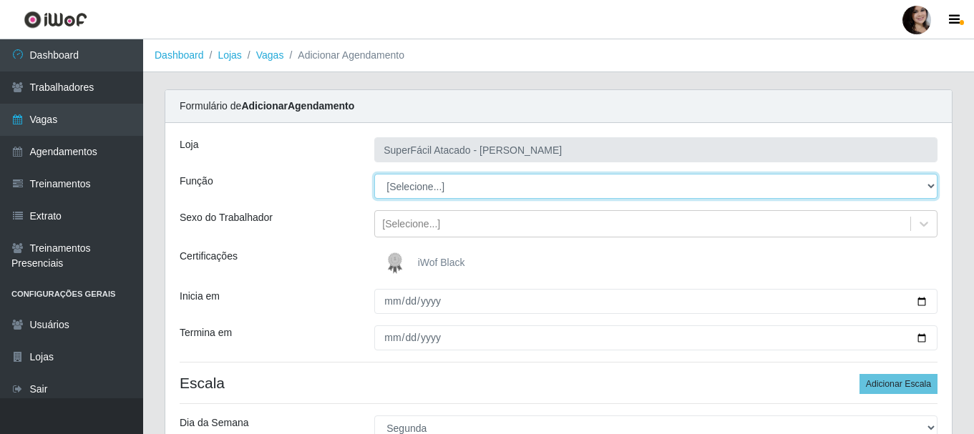
click at [934, 185] on select "[Selecione...] Embalador Embalador + Embalador ++ Operador de Caixa Operador de…" at bounding box center [655, 186] width 563 height 25
select select "24"
click at [374, 174] on select "[Selecione...] Embalador Embalador + Embalador ++ Operador de Caixa Operador de…" at bounding box center [655, 186] width 563 height 25
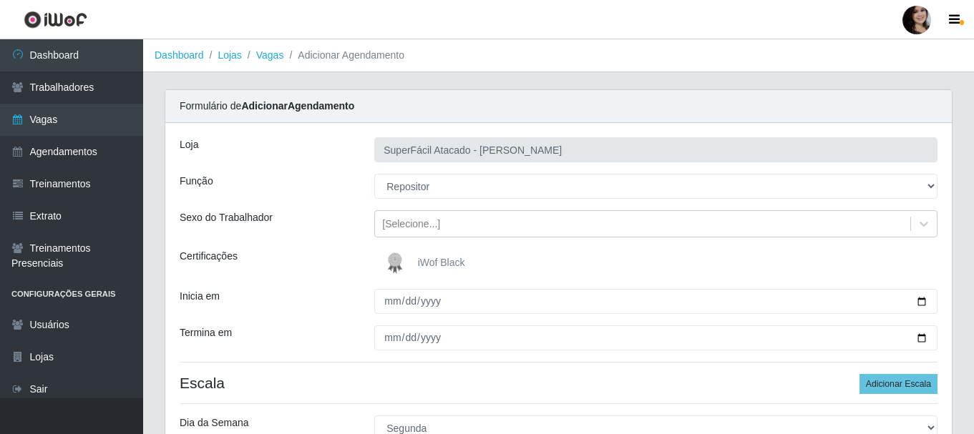
click at [426, 264] on span "iWof Black" at bounding box center [441, 262] width 47 height 11
click at [0, 0] on input "iWof Black" at bounding box center [0, 0] width 0 height 0
click at [545, 231] on div "[Selecione...]" at bounding box center [642, 224] width 535 height 24
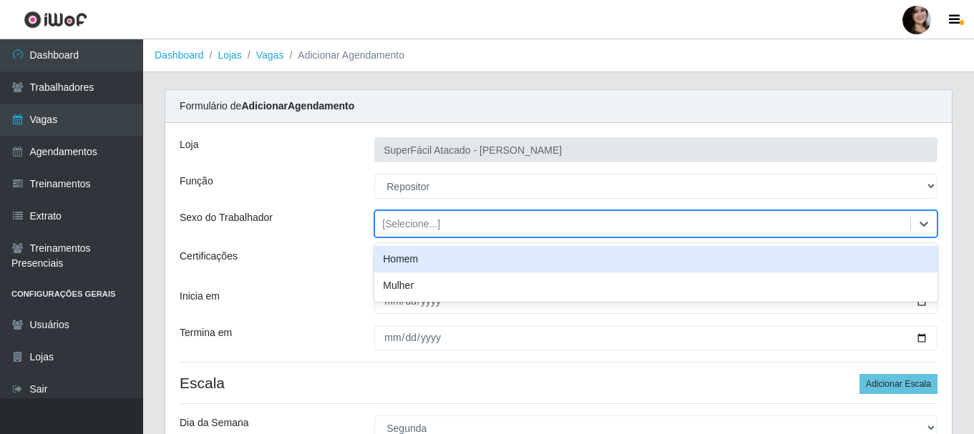
click at [424, 259] on div "Homem" at bounding box center [655, 259] width 563 height 26
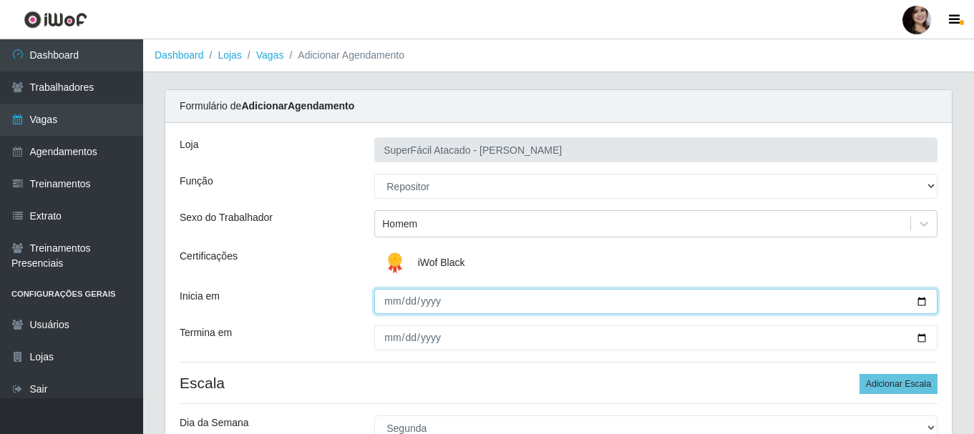
click at [922, 304] on input "Inicia em" at bounding box center [655, 301] width 563 height 25
type input "2025-10-01"
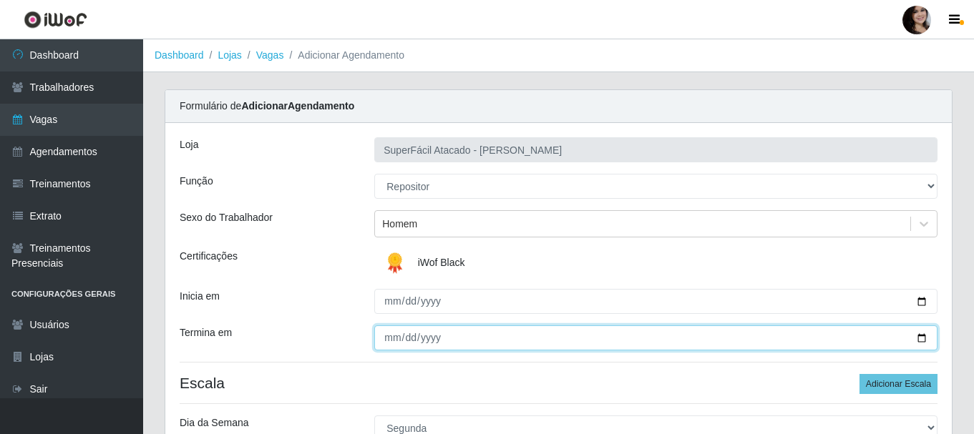
click at [925, 340] on input "Termina em" at bounding box center [655, 338] width 563 height 25
type input "2025-10-10"
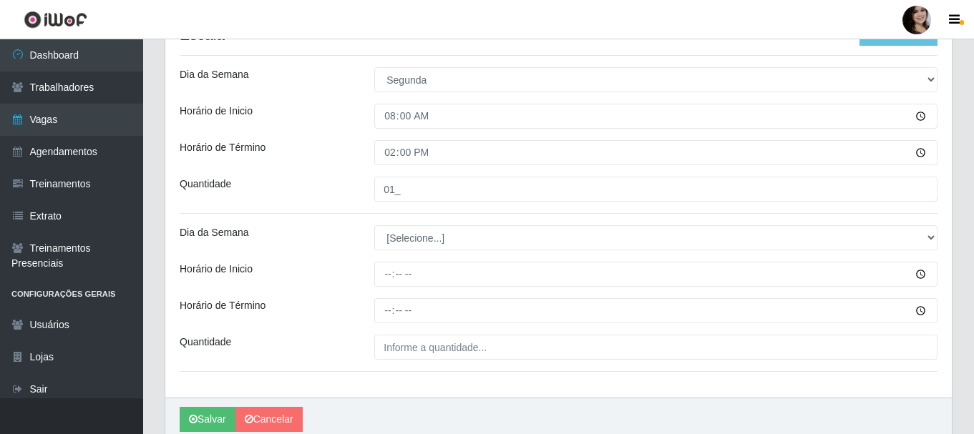
scroll to position [358, 0]
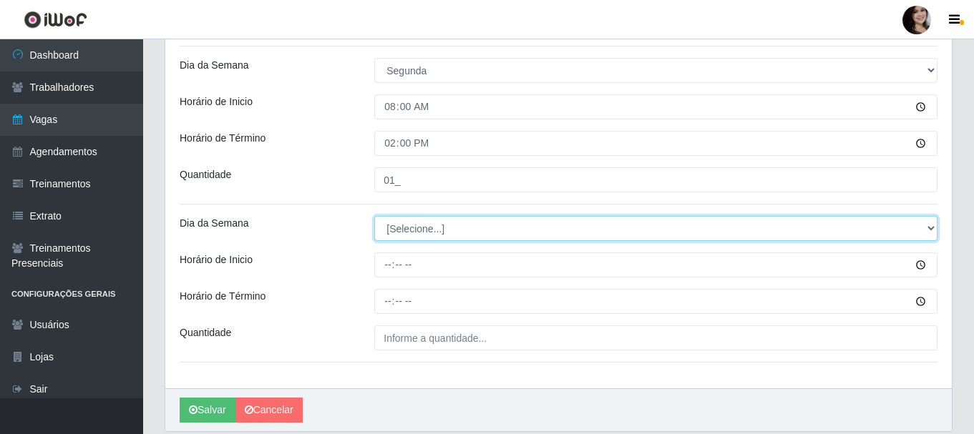
click at [927, 227] on select "[Selecione...] Segunda Terça Quarta Quinta Sexta Sábado Domingo" at bounding box center [655, 228] width 563 height 25
select select "1"
click at [374, 216] on select "[Selecione...] Segunda Terça Quarta Quinta Sexta Sábado Domingo" at bounding box center [655, 228] width 563 height 25
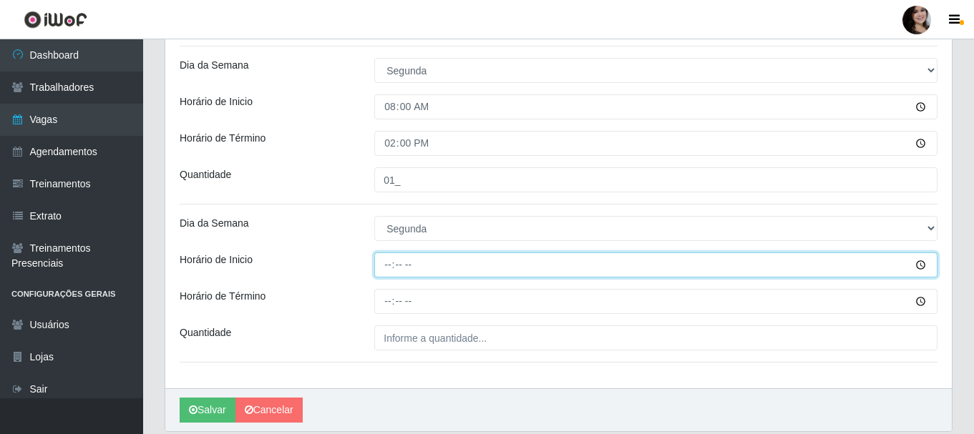
click at [388, 263] on input "Horário de Inicio" at bounding box center [655, 265] width 563 height 25
type input "16:00"
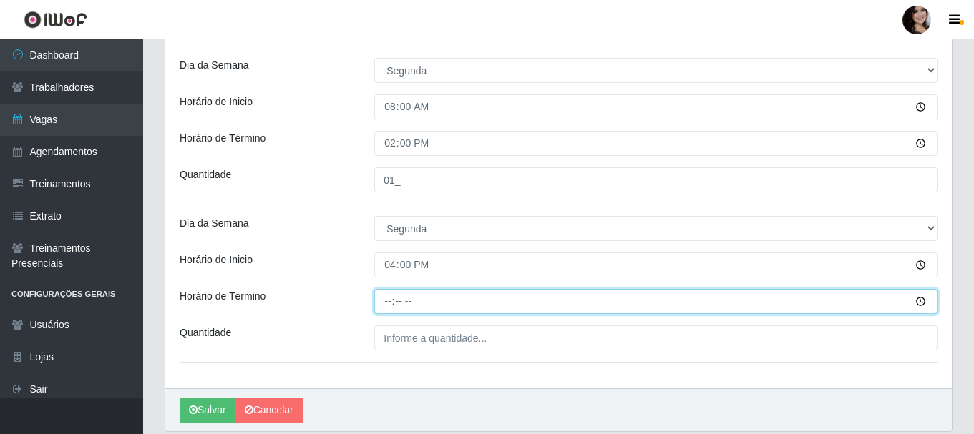
click at [389, 305] on input "Horário de Término" at bounding box center [655, 301] width 563 height 25
type input "22:00"
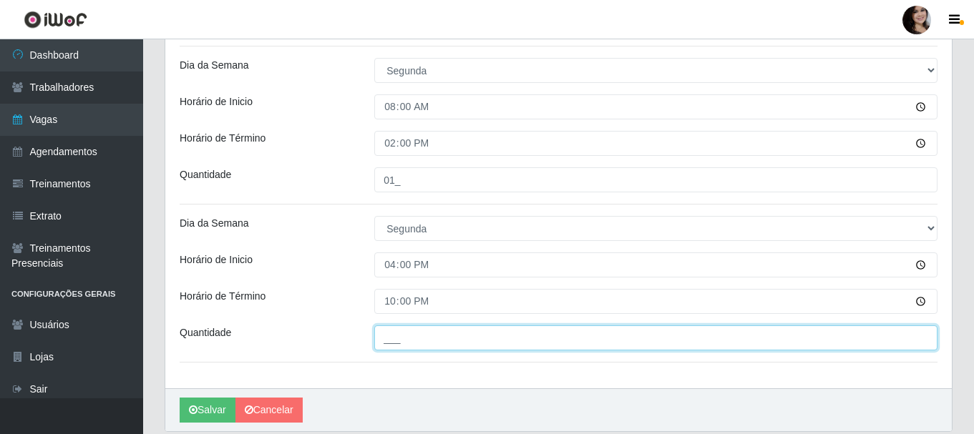
click at [399, 340] on input "___" at bounding box center [655, 338] width 563 height 25
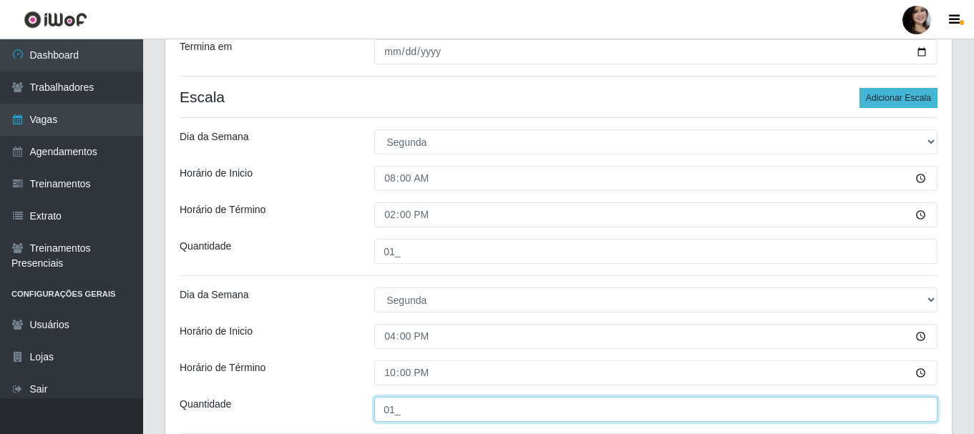
type input "01_"
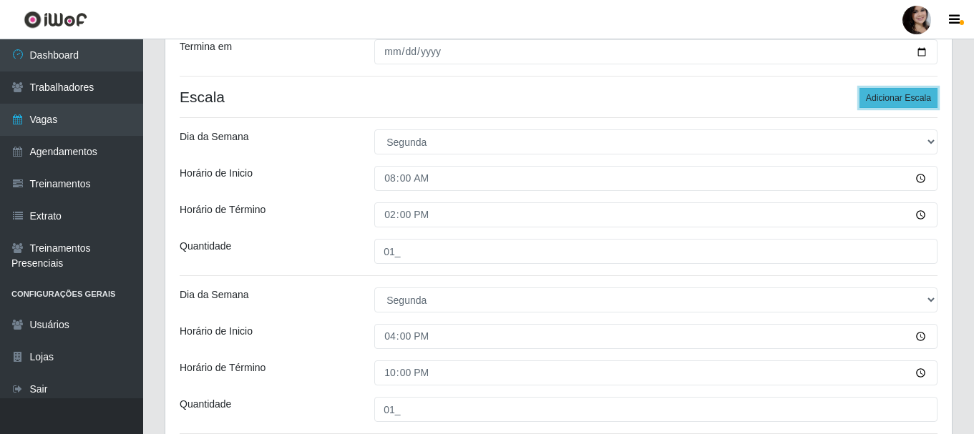
click at [892, 91] on button "Adicionar Escala" at bounding box center [898, 98] width 78 height 20
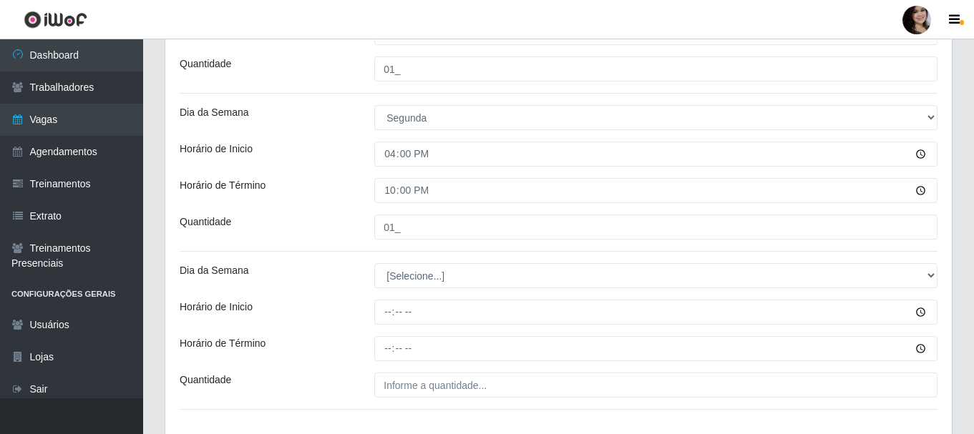
scroll to position [501, 0]
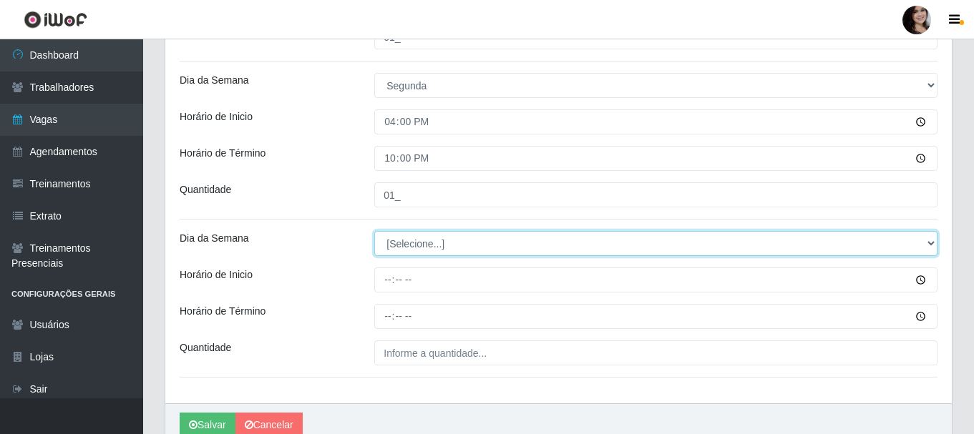
click at [930, 240] on select "[Selecione...] Segunda Terça Quarta Quinta Sexta Sábado Domingo" at bounding box center [655, 243] width 563 height 25
select select "2"
click at [374, 231] on select "[Selecione...] Segunda Terça Quarta Quinta Sexta Sábado Domingo" at bounding box center [655, 243] width 563 height 25
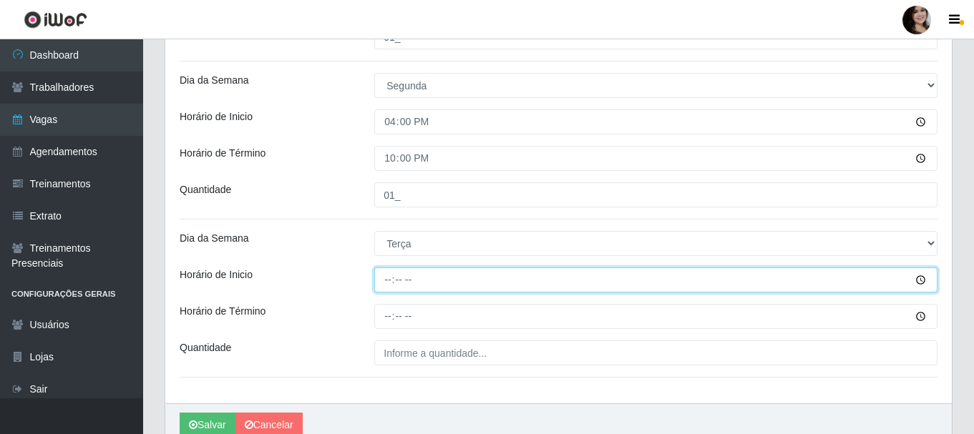
click at [384, 280] on input "Horário de Inicio" at bounding box center [655, 280] width 563 height 25
type input "08:00"
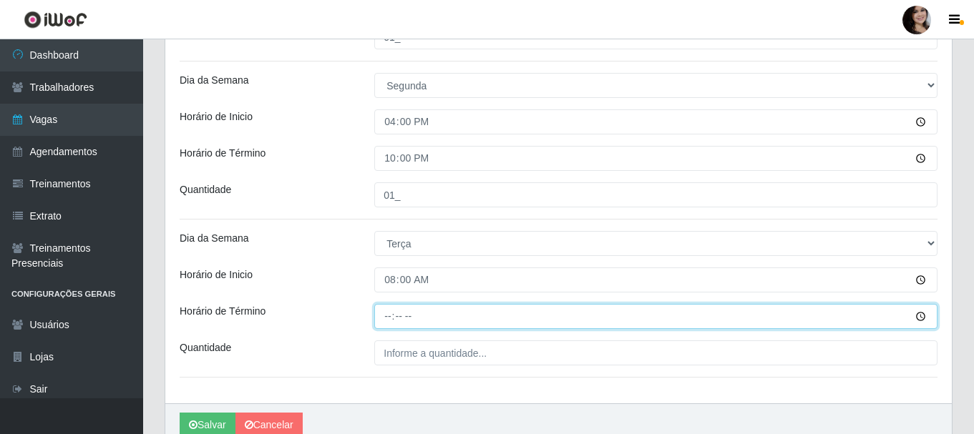
drag, startPoint x: 384, startPoint y: 316, endPoint x: 405, endPoint y: 328, distance: 23.7
click at [384, 315] on input "Horário de Término" at bounding box center [655, 316] width 563 height 25
type input "14:00"
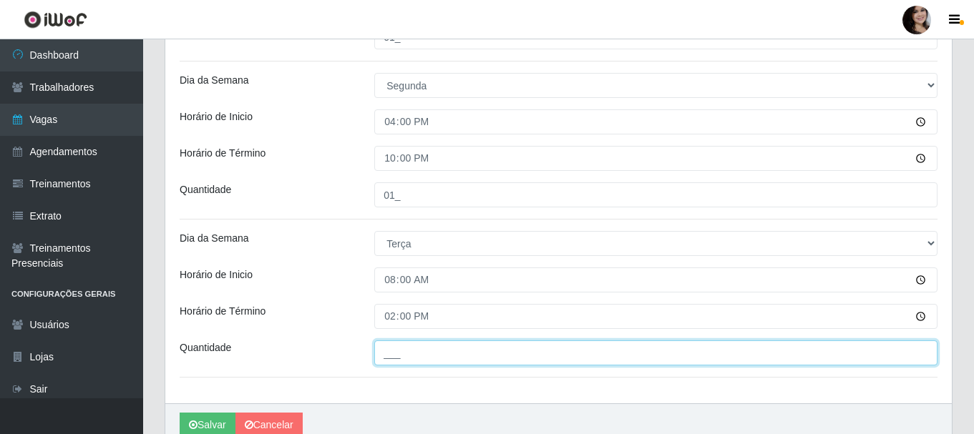
click at [420, 356] on input "___" at bounding box center [655, 353] width 563 height 25
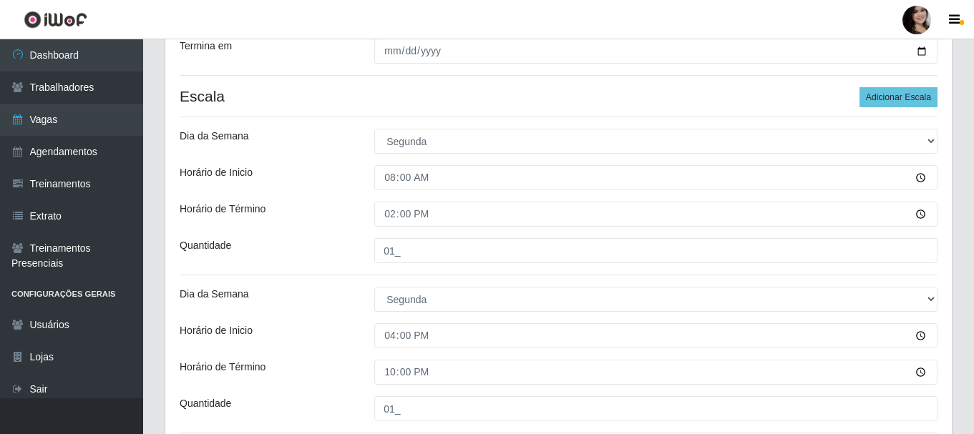
scroll to position [286, 0]
type input "01_"
click at [873, 101] on button "Adicionar Escala" at bounding box center [898, 98] width 78 height 20
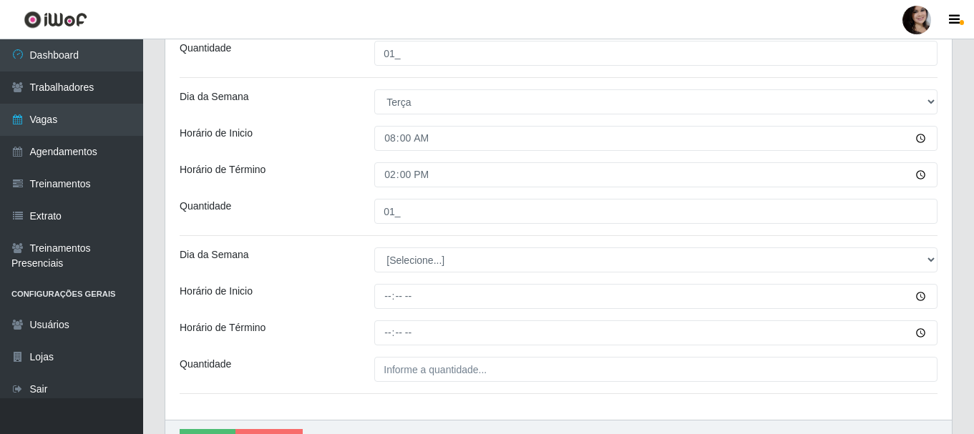
scroll to position [715, 0]
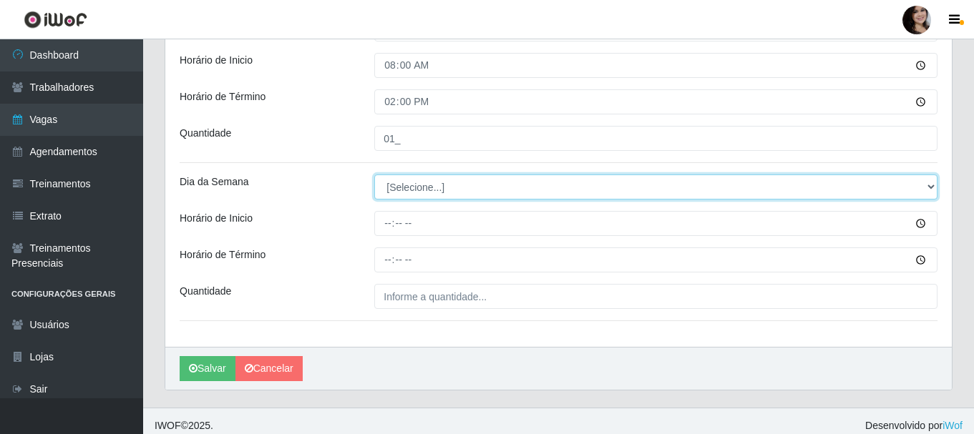
click at [389, 187] on select "[Selecione...] Segunda Terça Quarta Quinta Sexta Sábado Domingo" at bounding box center [655, 187] width 563 height 25
select select "2"
click at [374, 175] on select "[Selecione...] Segunda Terça Quarta Quinta Sexta Sábado Domingo" at bounding box center [655, 187] width 563 height 25
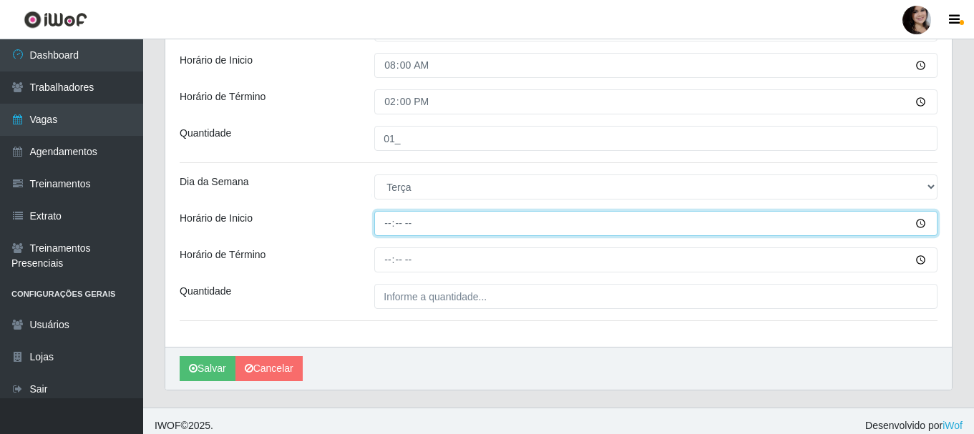
click at [389, 223] on input "Horário de Inicio" at bounding box center [655, 223] width 563 height 25
type input "16:00"
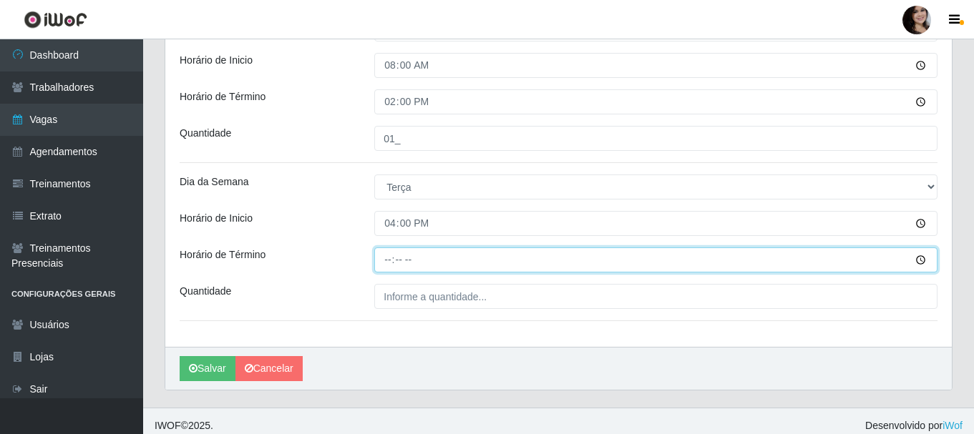
click at [385, 262] on input "Horário de Término" at bounding box center [655, 260] width 563 height 25
type input "22:00"
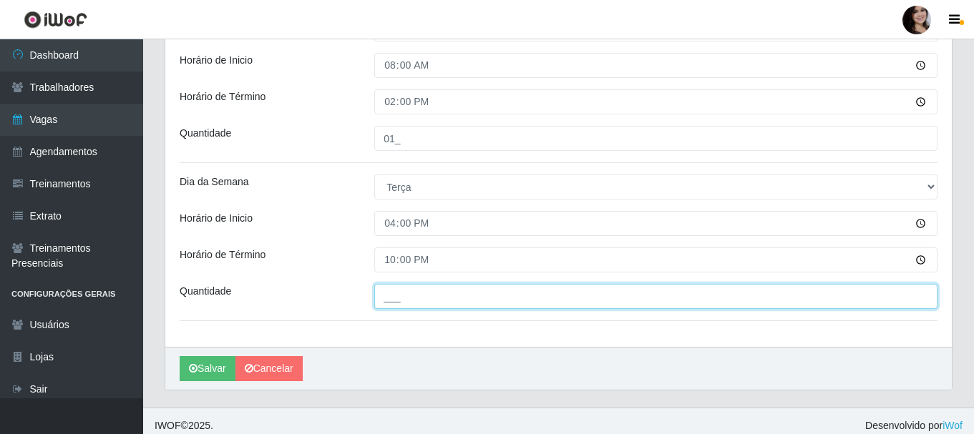
click at [411, 303] on input "___" at bounding box center [655, 296] width 563 height 25
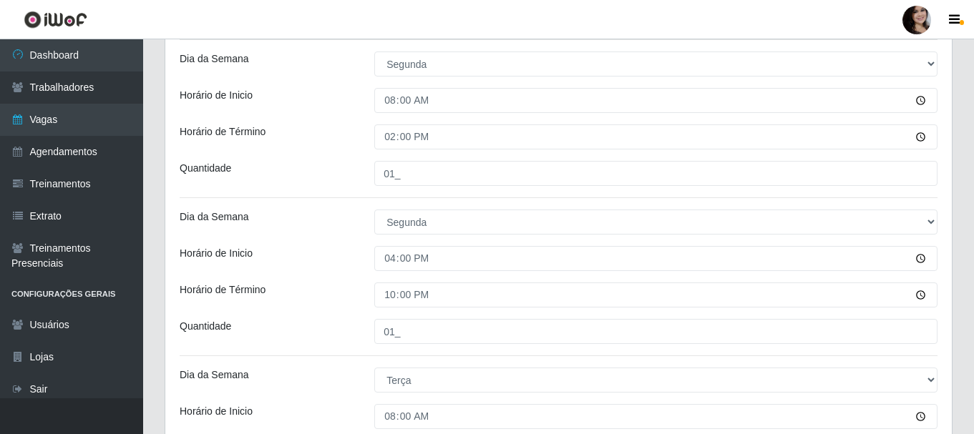
scroll to position [286, 0]
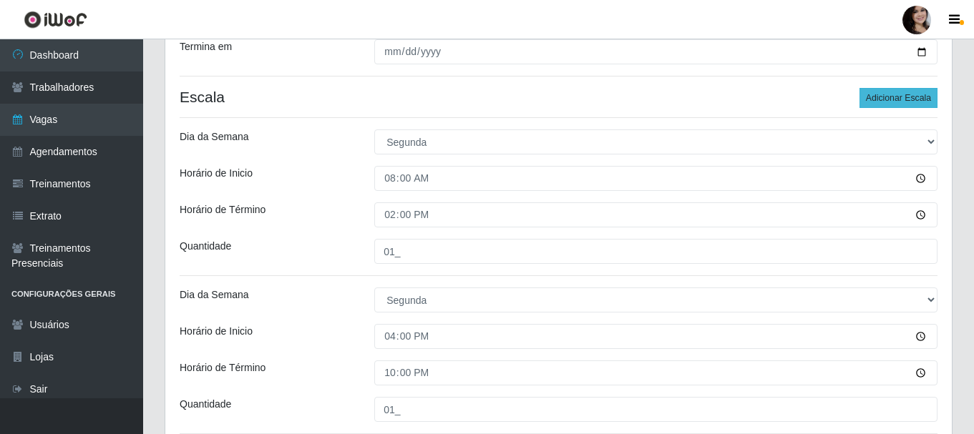
type input "01_"
drag, startPoint x: 922, startPoint y: 99, endPoint x: 901, endPoint y: 128, distance: 35.9
click at [922, 99] on button "Adicionar Escala" at bounding box center [898, 98] width 78 height 20
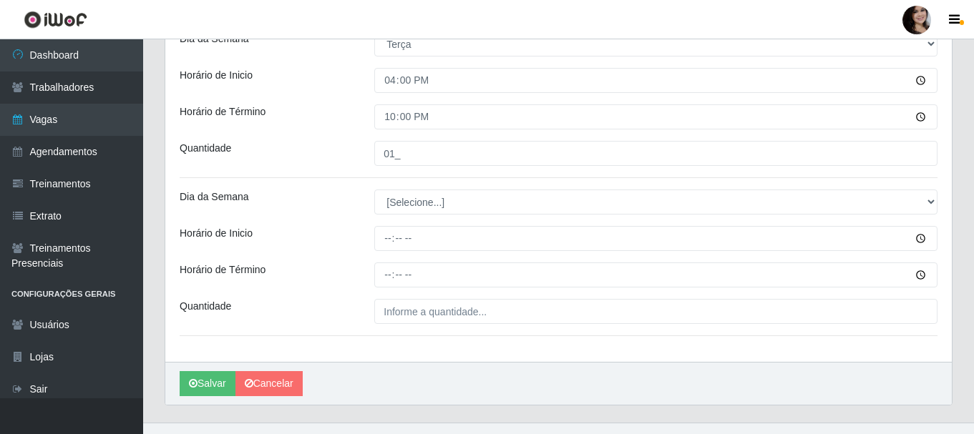
scroll to position [883, 0]
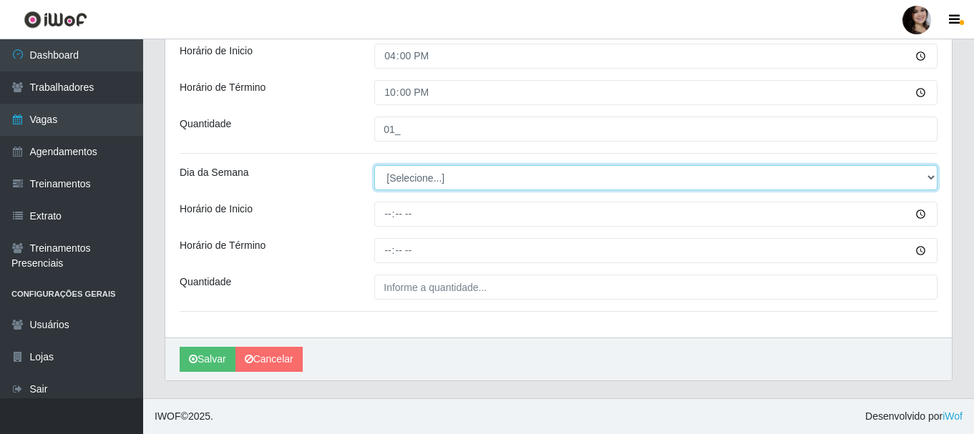
click at [446, 175] on select "[Selecione...] Segunda Terça Quarta Quinta Sexta Sábado Domingo" at bounding box center [655, 177] width 563 height 25
select select "3"
click at [374, 165] on select "[Selecione...] Segunda Terça Quarta Quinta Sexta Sábado Domingo" at bounding box center [655, 177] width 563 height 25
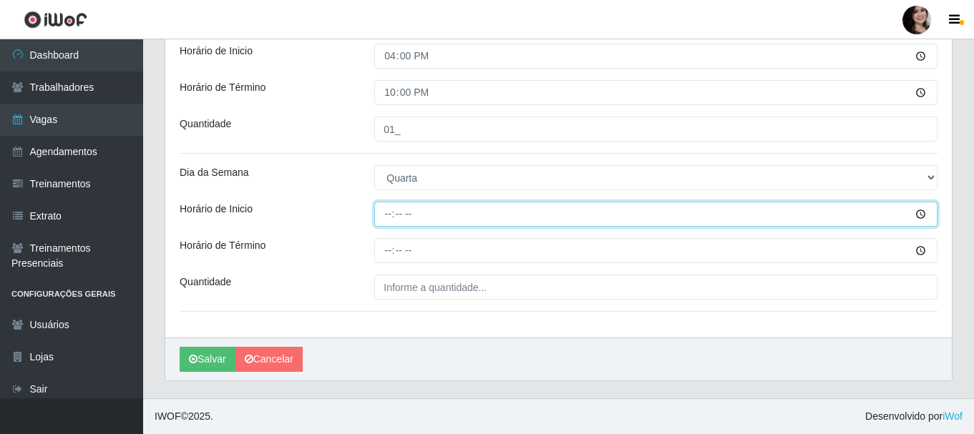
click at [383, 216] on input "Horário de Inicio" at bounding box center [655, 214] width 563 height 25
type input "08:00"
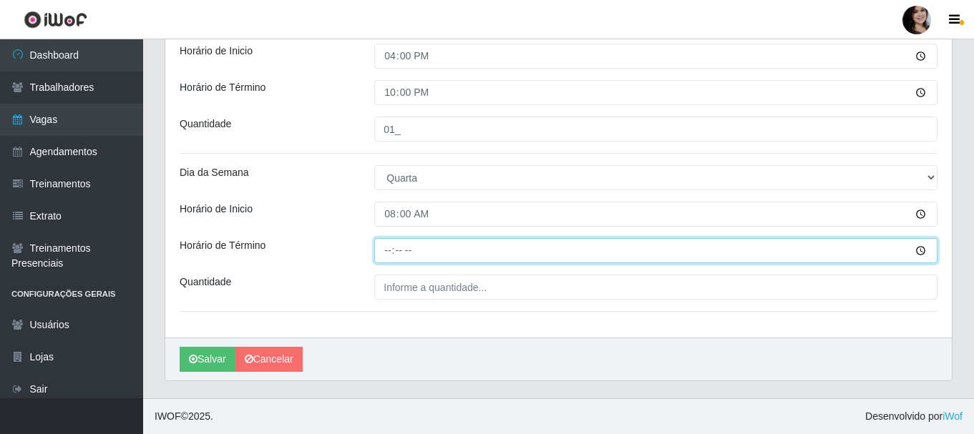
click at [388, 253] on input "Horário de Término" at bounding box center [655, 250] width 563 height 25
type input "14:00"
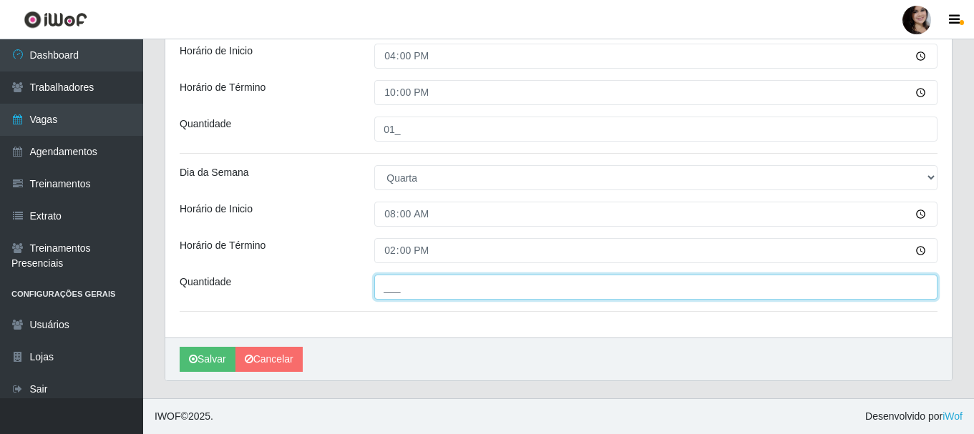
click at [407, 289] on input "___" at bounding box center [655, 287] width 563 height 25
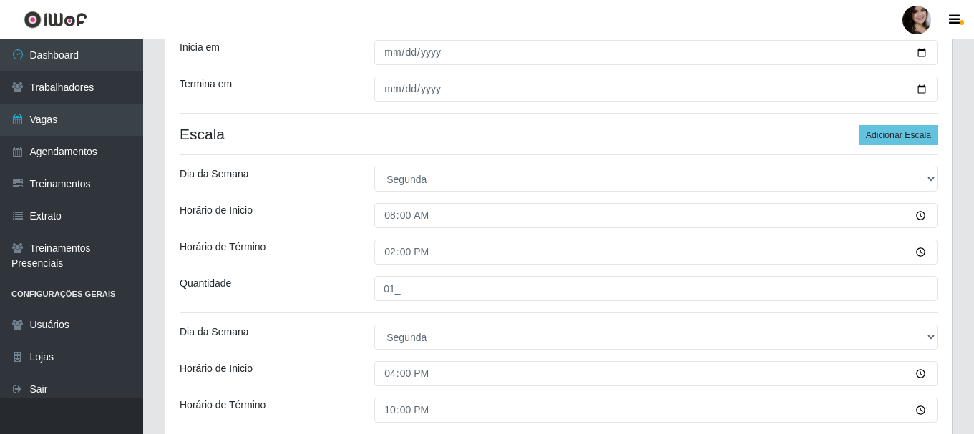
scroll to position [239, 0]
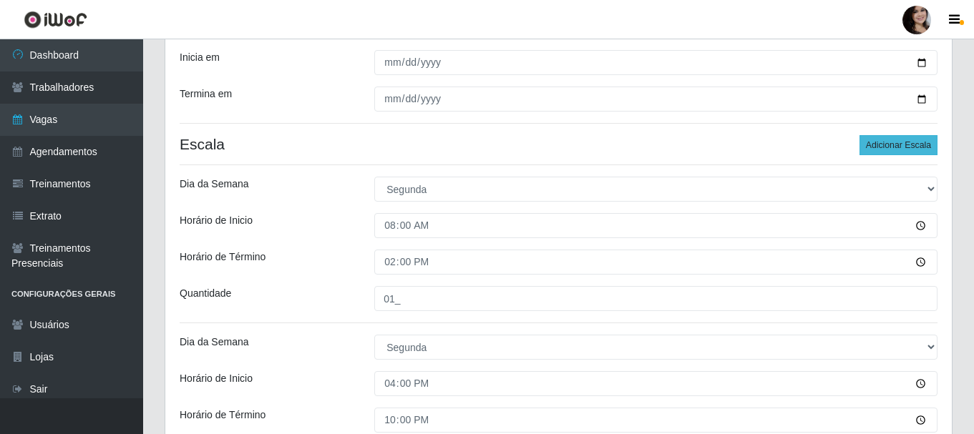
type input "01_"
click at [901, 137] on button "Adicionar Escala" at bounding box center [898, 145] width 78 height 20
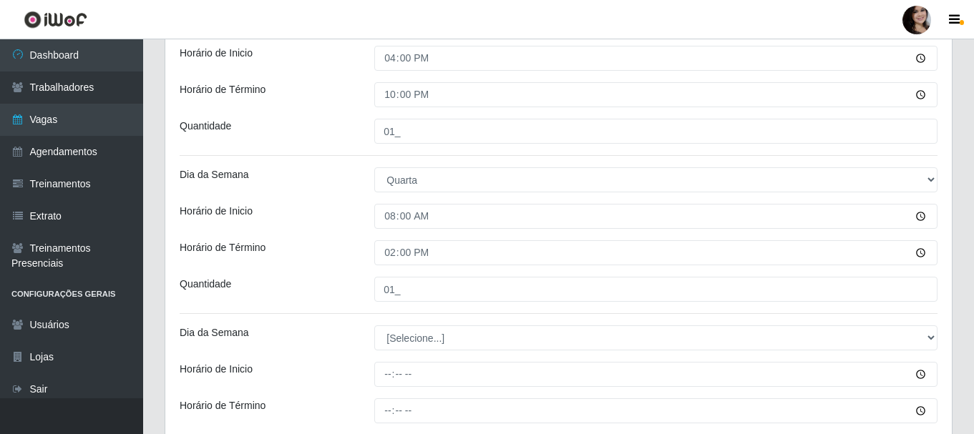
scroll to position [954, 0]
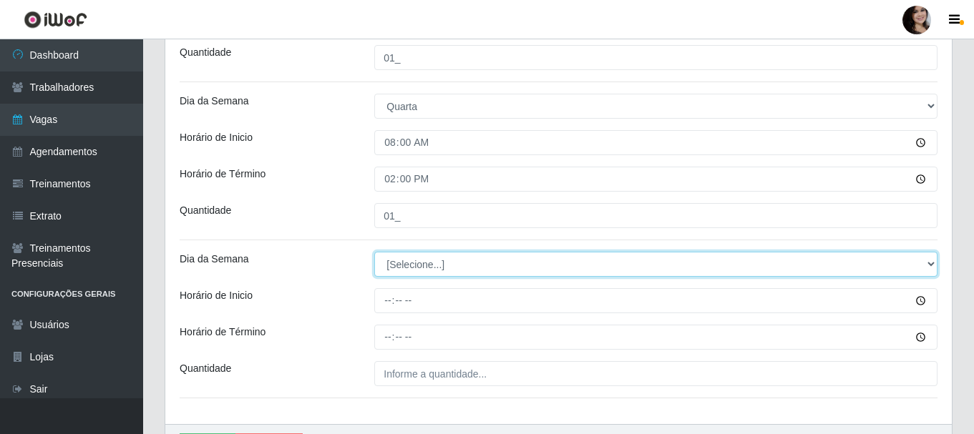
click at [408, 269] on select "[Selecione...] Segunda Terça Quarta Quinta Sexta Sábado Domingo" at bounding box center [655, 264] width 563 height 25
select select "3"
click at [374, 252] on select "[Selecione...] Segunda Terça Quarta Quinta Sexta Sábado Domingo" at bounding box center [655, 264] width 563 height 25
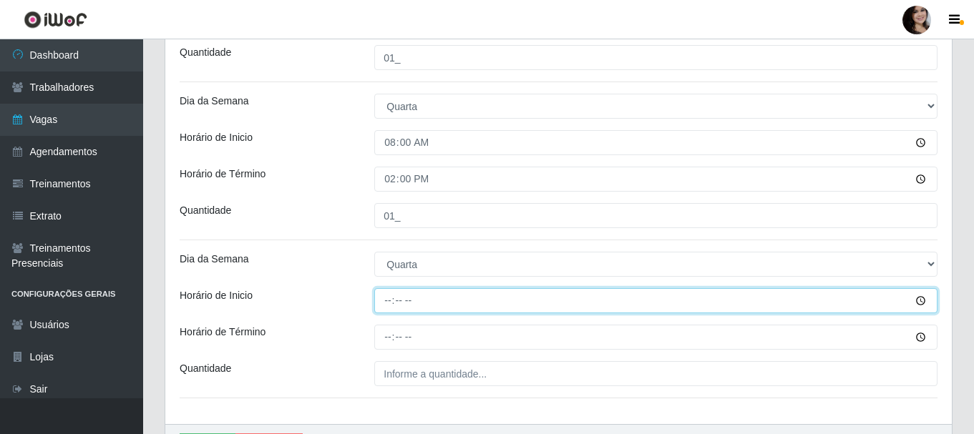
click at [388, 303] on input "Horário de Inicio" at bounding box center [655, 300] width 563 height 25
type input "16:00"
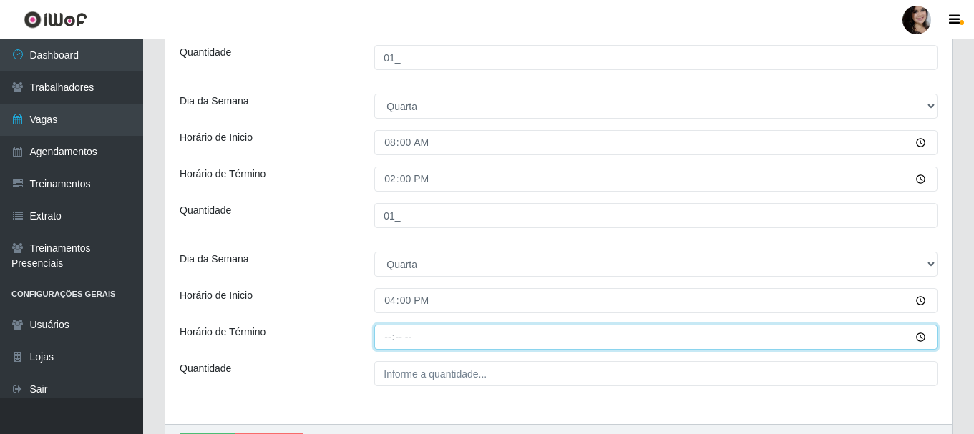
click at [382, 337] on input "Horário de Término" at bounding box center [655, 337] width 563 height 25
type input "22:00"
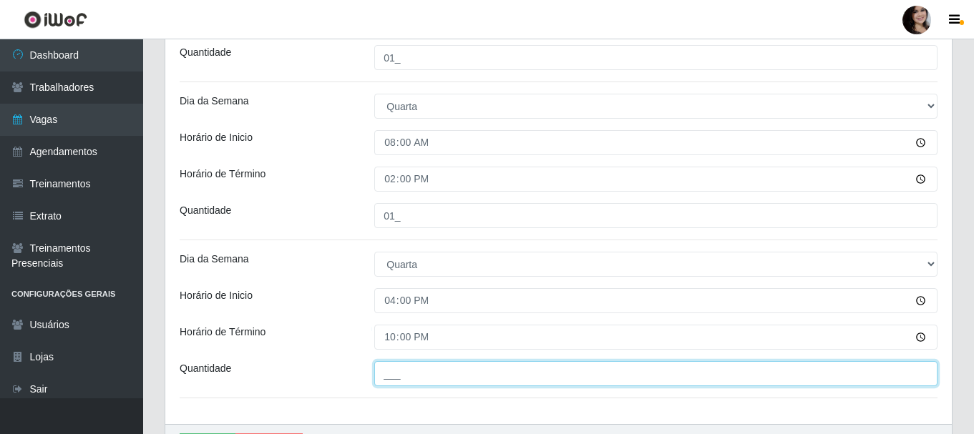
click at [394, 376] on input "___" at bounding box center [655, 373] width 563 height 25
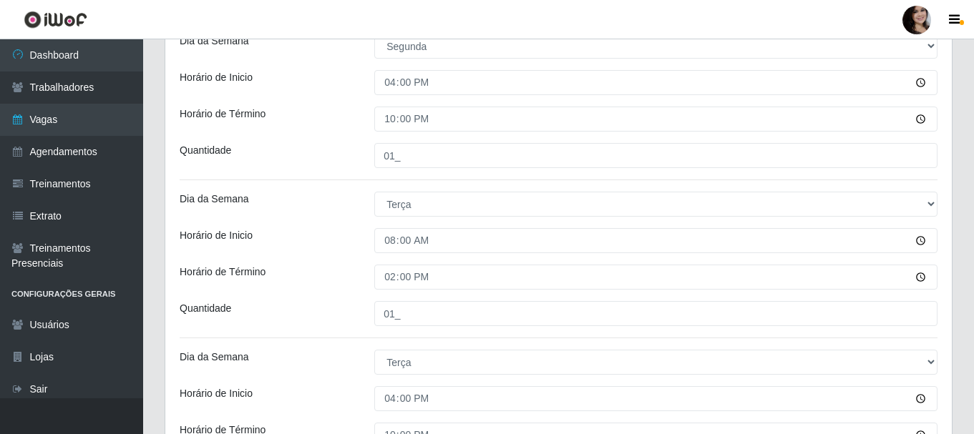
scroll to position [182, 0]
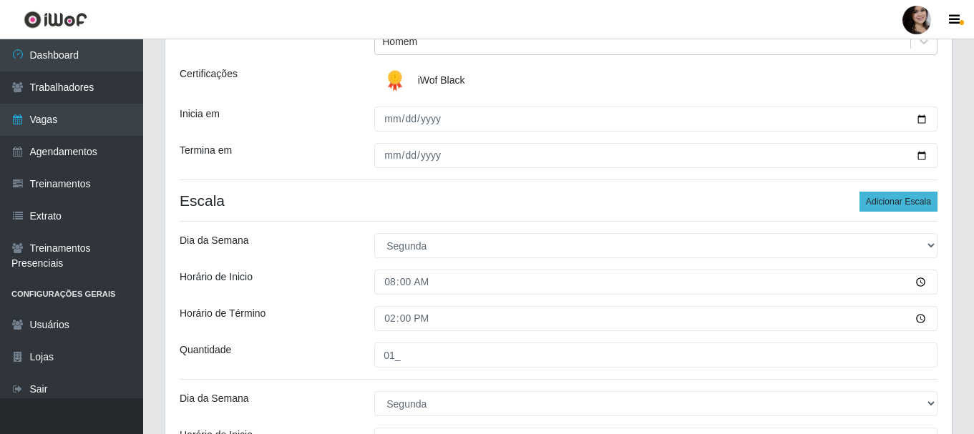
type input "01_"
click at [877, 202] on button "Adicionar Escala" at bounding box center [898, 202] width 78 height 20
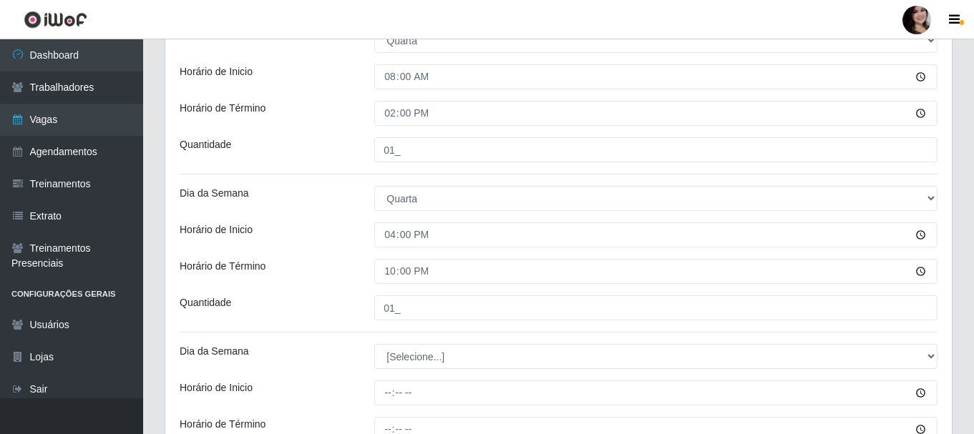
scroll to position [1199, 0]
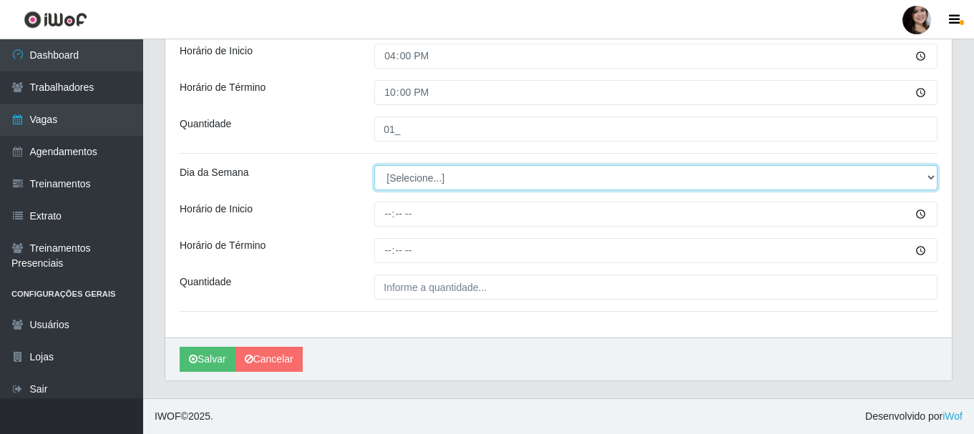
click at [803, 182] on select "[Selecione...] Segunda Terça Quarta Quinta Sexta Sábado Domingo" at bounding box center [655, 177] width 563 height 25
select select "4"
click at [374, 165] on select "[Selecione...] Segunda Terça Quarta Quinta Sexta Sábado Domingo" at bounding box center [655, 177] width 563 height 25
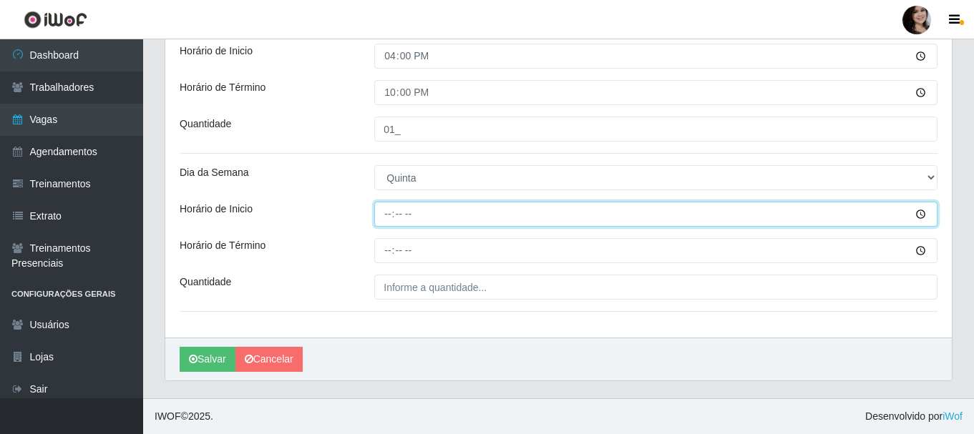
click at [391, 212] on input "Horário de Inicio" at bounding box center [655, 214] width 563 height 25
type input "08:00"
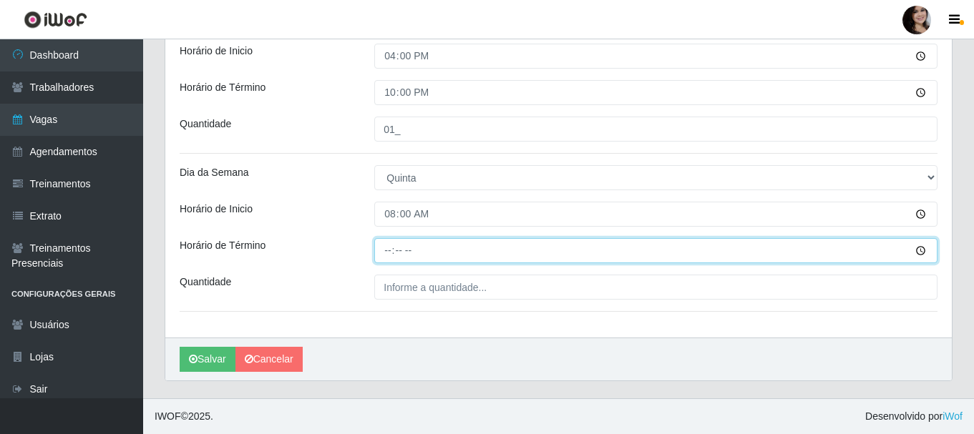
click at [391, 249] on input "Horário de Término" at bounding box center [655, 250] width 563 height 25
type input "14:00"
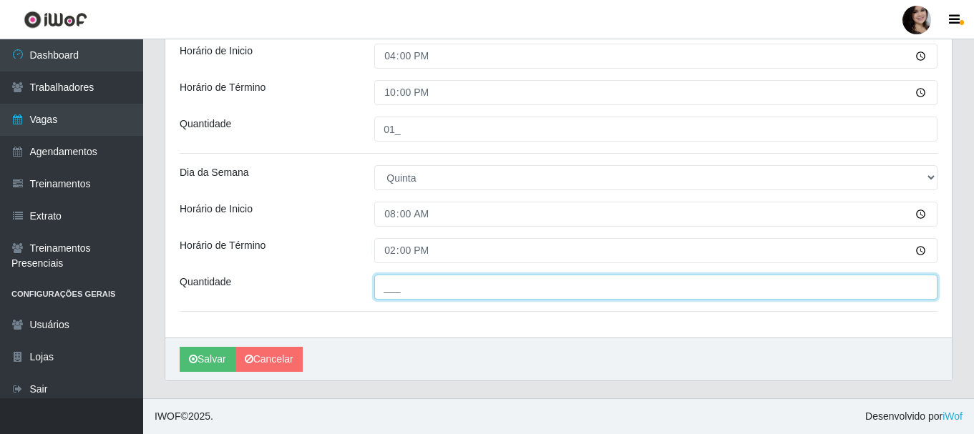
click at [469, 287] on input "___" at bounding box center [655, 287] width 563 height 25
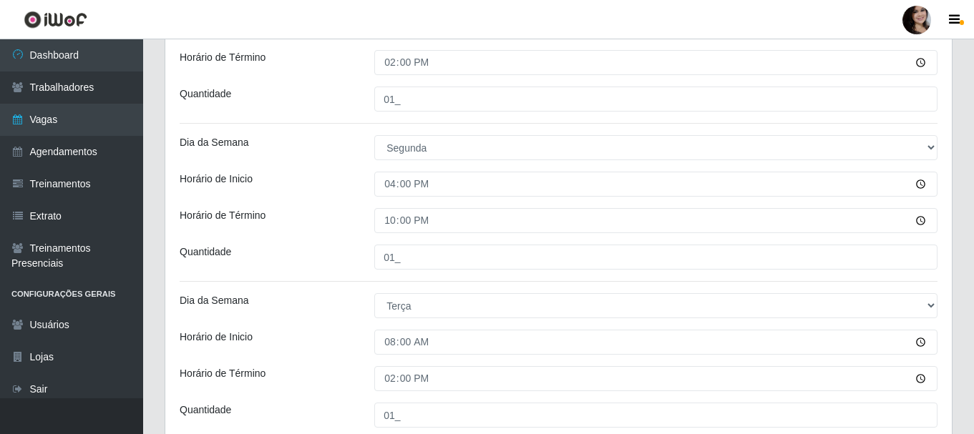
scroll to position [341, 0]
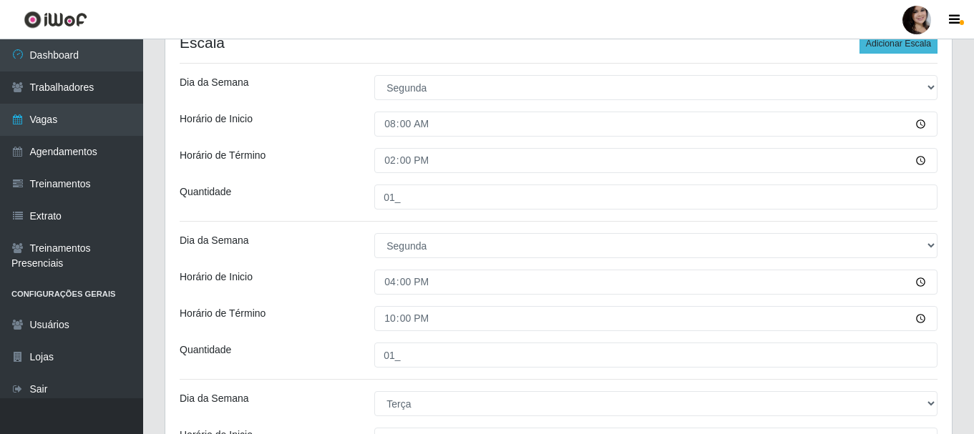
type input "01_"
click at [878, 44] on button "Adicionar Escala" at bounding box center [898, 44] width 78 height 20
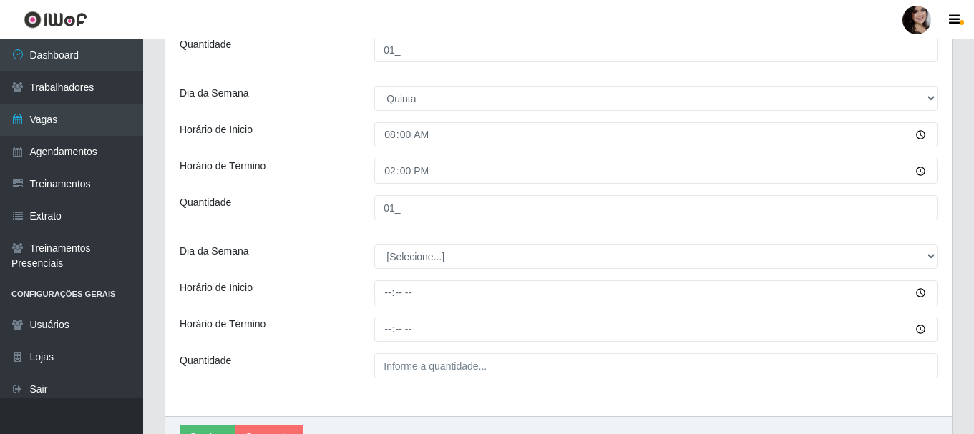
scroll to position [1357, 0]
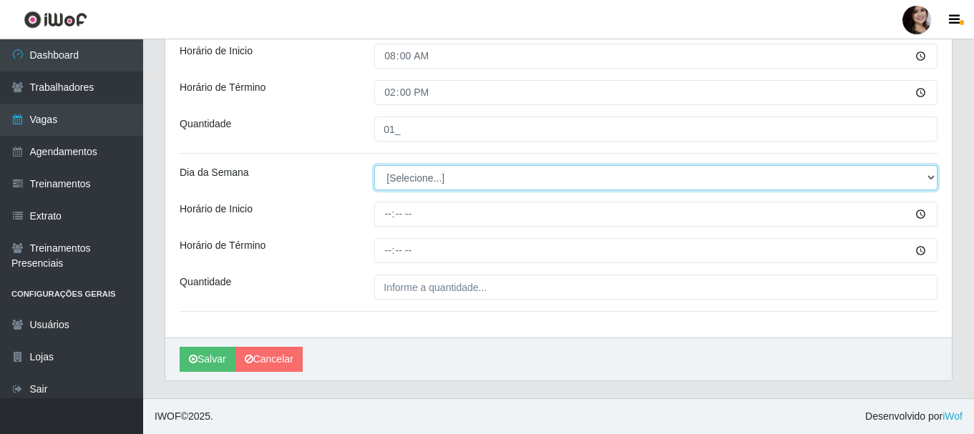
click at [500, 178] on select "[Selecione...] Segunda Terça Quarta Quinta Sexta Sábado Domingo" at bounding box center [655, 177] width 563 height 25
select select "4"
click at [374, 165] on select "[Selecione...] Segunda Terça Quarta Quinta Sexta Sábado Domingo" at bounding box center [655, 177] width 563 height 25
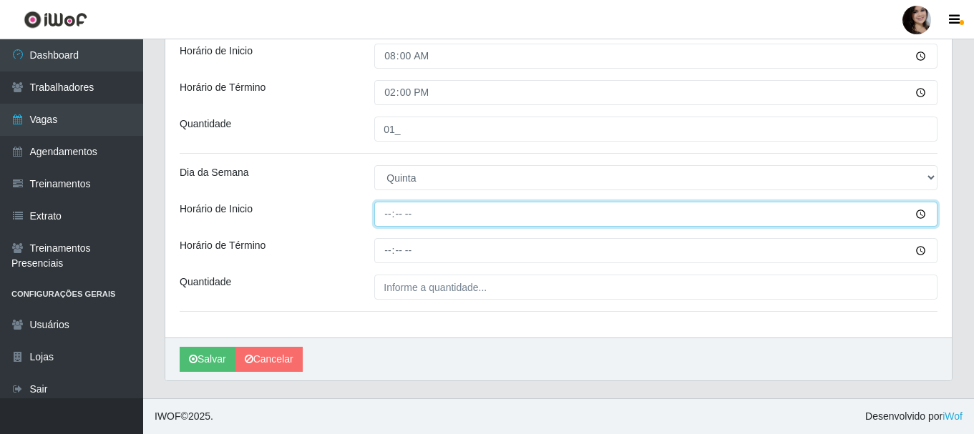
click at [389, 214] on input "Horário de Inicio" at bounding box center [655, 214] width 563 height 25
type input "16:00"
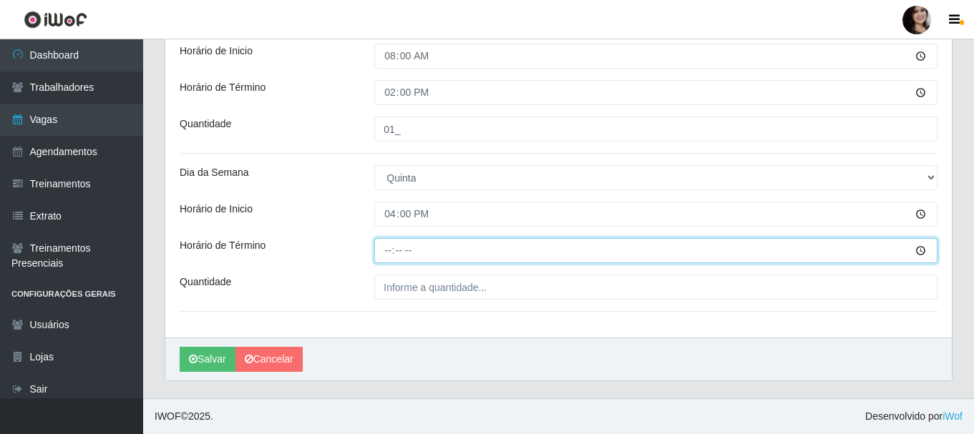
click at [388, 254] on input "Horário de Término" at bounding box center [655, 250] width 563 height 25
type input "22:00"
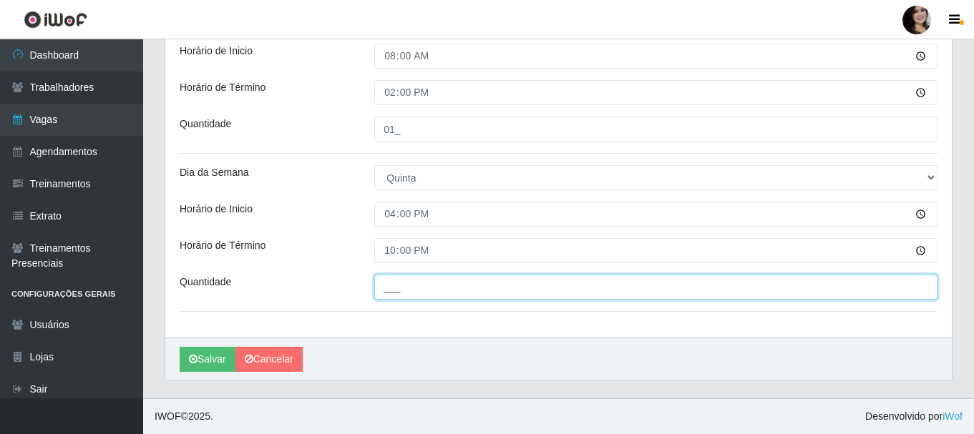
click at [391, 286] on input "___" at bounding box center [655, 287] width 563 height 25
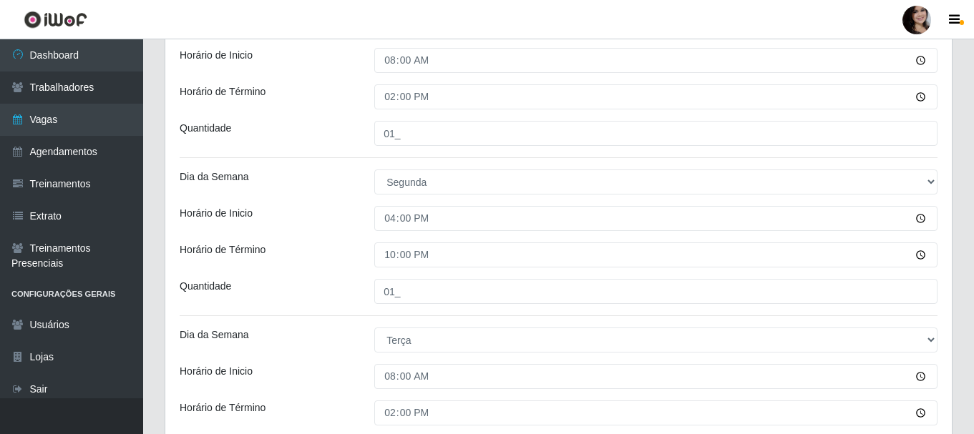
scroll to position [284, 0]
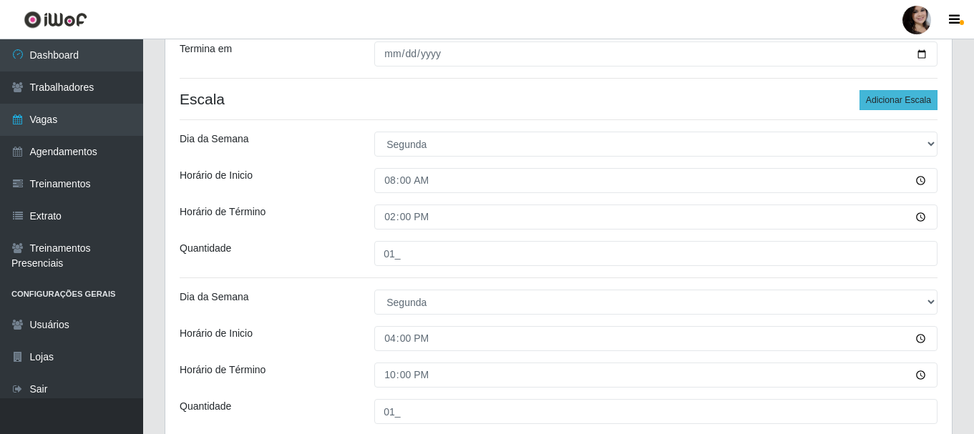
type input "01_"
click at [927, 96] on button "Adicionar Escala" at bounding box center [898, 100] width 78 height 20
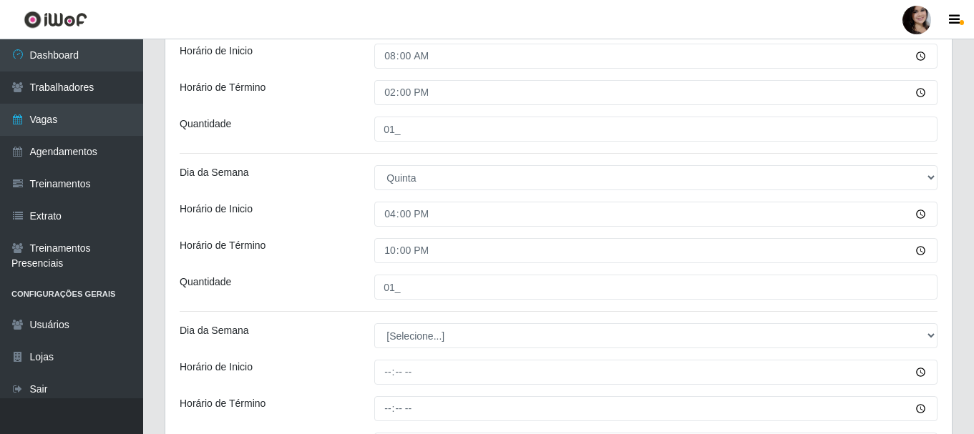
scroll to position [1515, 0]
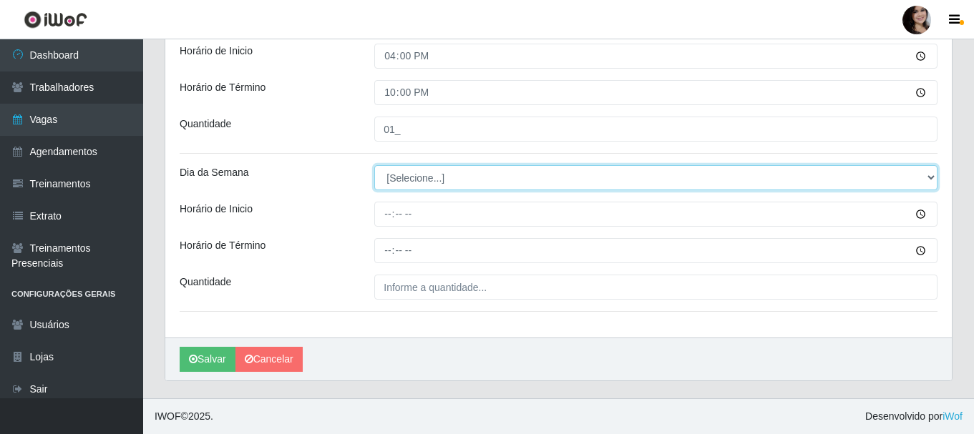
click at [477, 172] on select "[Selecione...] Segunda Terça Quarta Quinta Sexta Sábado Domingo" at bounding box center [655, 177] width 563 height 25
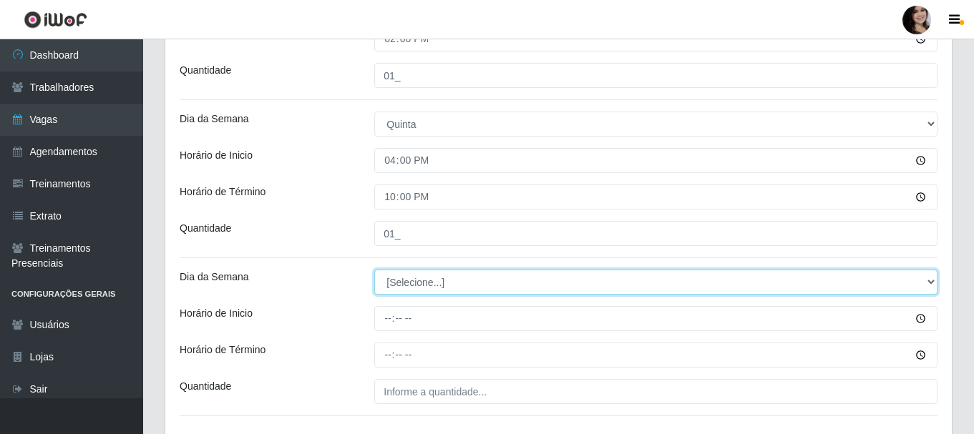
scroll to position [1444, 0]
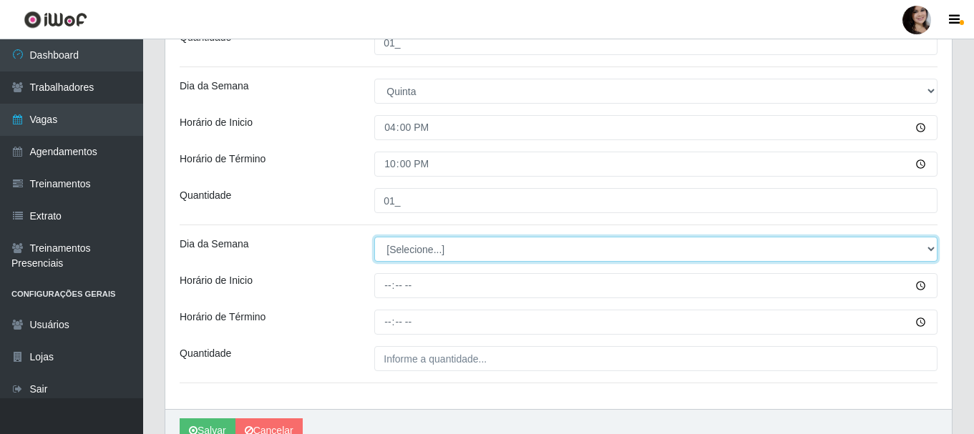
click at [412, 250] on select "[Selecione...] Segunda Terça Quarta Quinta Sexta Sábado Domingo" at bounding box center [655, 249] width 563 height 25
select select "5"
click at [374, 237] on select "[Selecione...] Segunda Terça Quarta Quinta Sexta Sábado Domingo" at bounding box center [655, 249] width 563 height 25
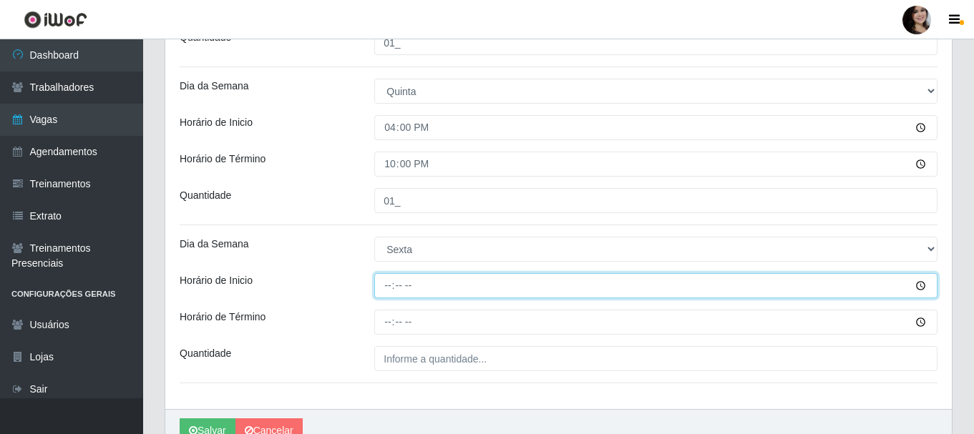
click at [386, 280] on input "Horário de Inicio" at bounding box center [655, 285] width 563 height 25
type input "08:00"
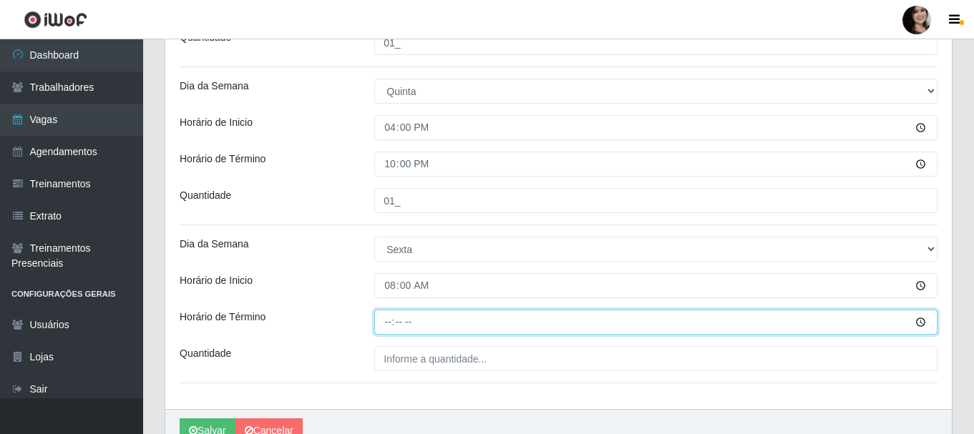
drag, startPoint x: 390, startPoint y: 325, endPoint x: 409, endPoint y: 355, distance: 35.7
click at [389, 326] on input "Horário de Término" at bounding box center [655, 322] width 563 height 25
type input "14:00"
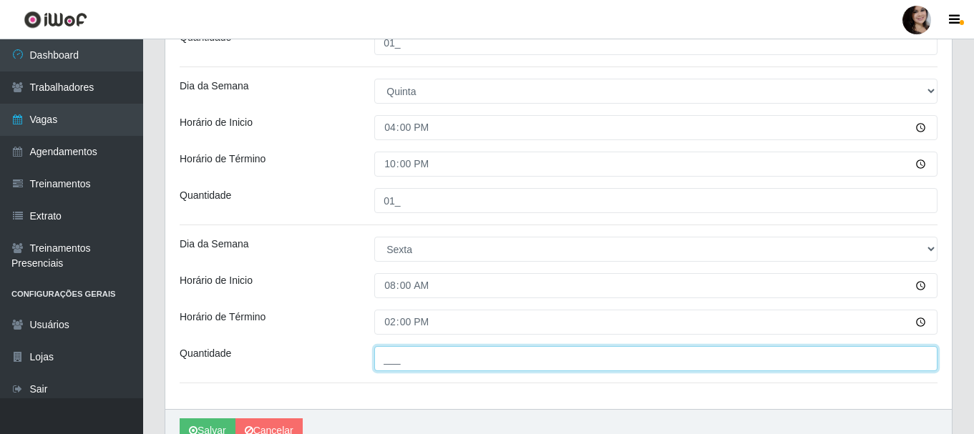
click at [434, 366] on input "___" at bounding box center [655, 358] width 563 height 25
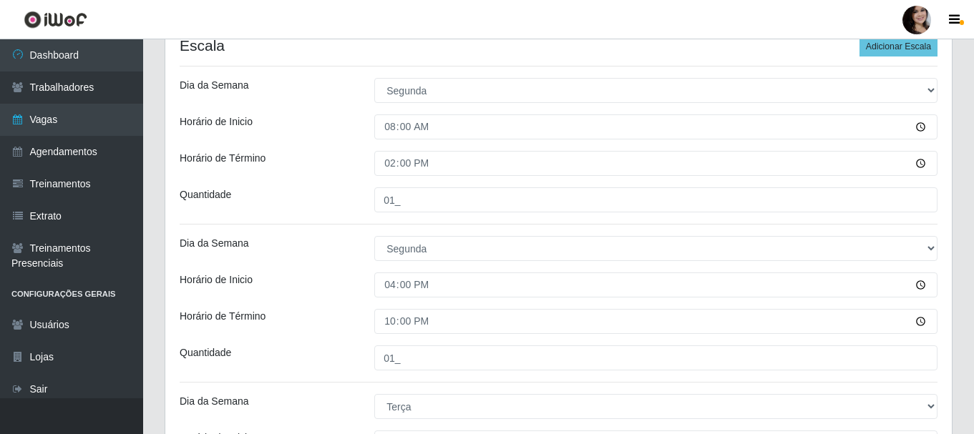
scroll to position [227, 0]
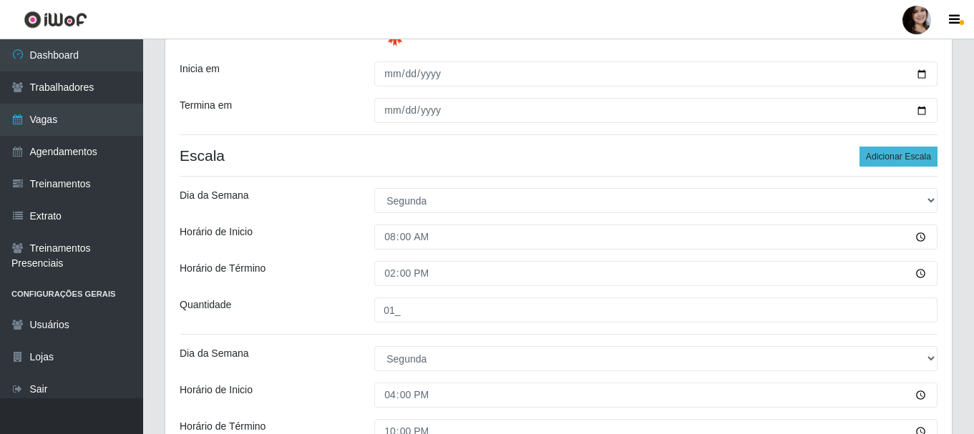
type input "01_"
click at [876, 157] on button "Adicionar Escala" at bounding box center [898, 157] width 78 height 20
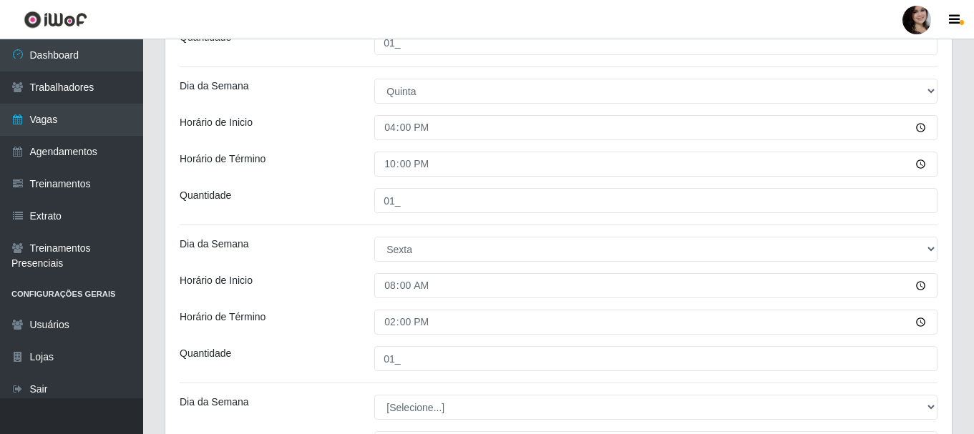
scroll to position [1515, 0]
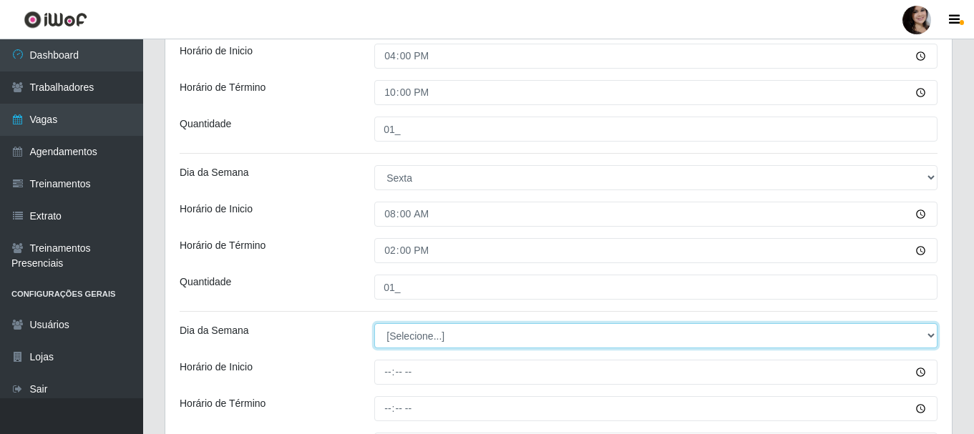
click at [388, 338] on select "[Selecione...] Segunda Terça Quarta Quinta Sexta Sábado Domingo" at bounding box center [655, 335] width 563 height 25
select select "5"
click at [374, 323] on select "[Selecione...] Segunda Terça Quarta Quinta Sexta Sábado Domingo" at bounding box center [655, 335] width 563 height 25
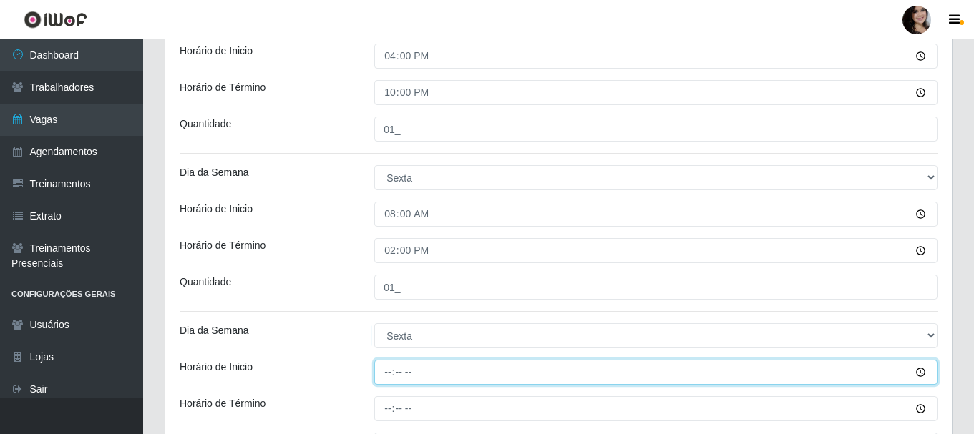
click at [384, 369] on input "Horário de Inicio" at bounding box center [655, 372] width 563 height 25
type input "16:00"
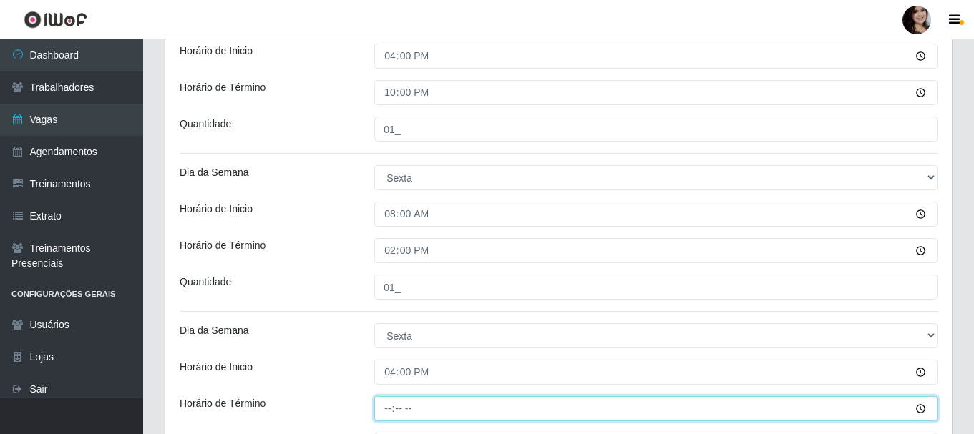
click at [431, 411] on input "Horário de Término" at bounding box center [655, 408] width 563 height 25
type input "22:00"
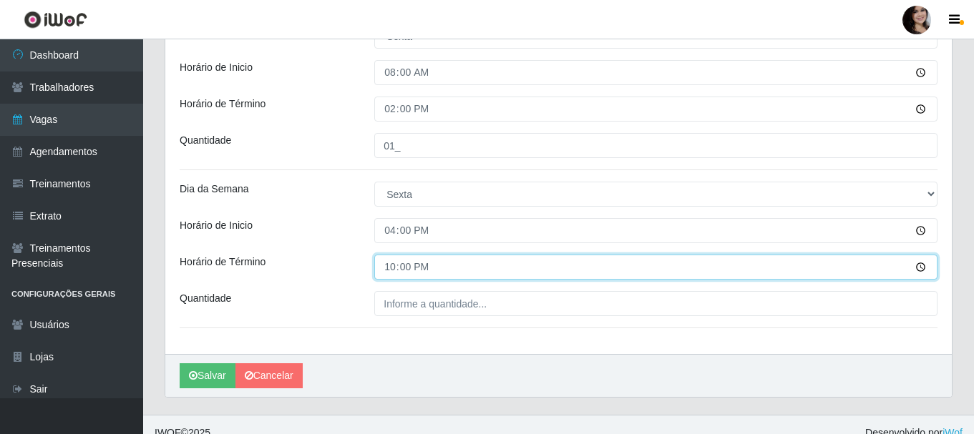
scroll to position [1658, 0]
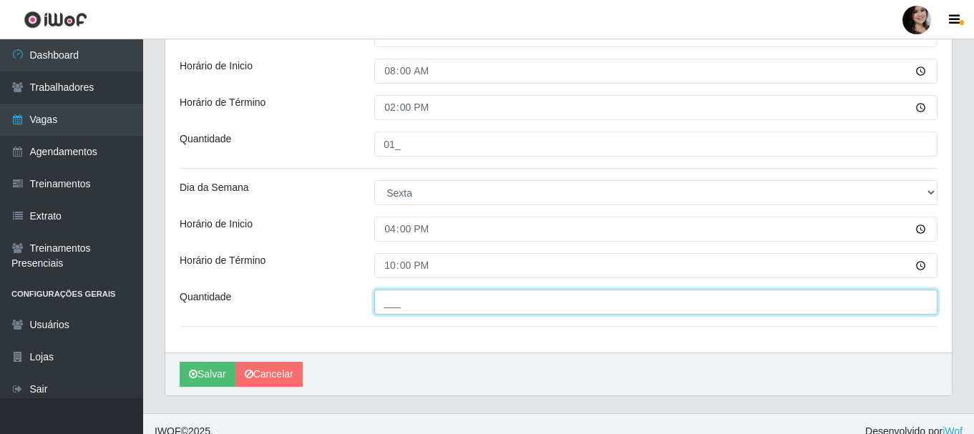
click at [432, 307] on input "___" at bounding box center [655, 302] width 563 height 25
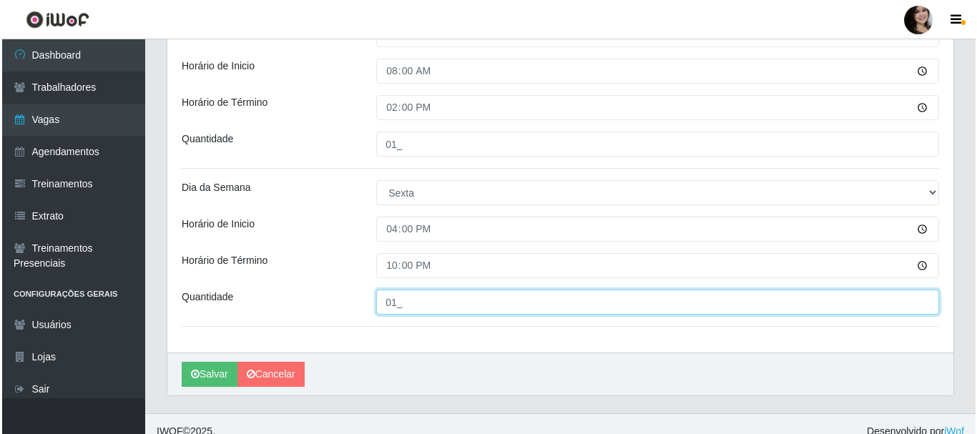
scroll to position [1673, 0]
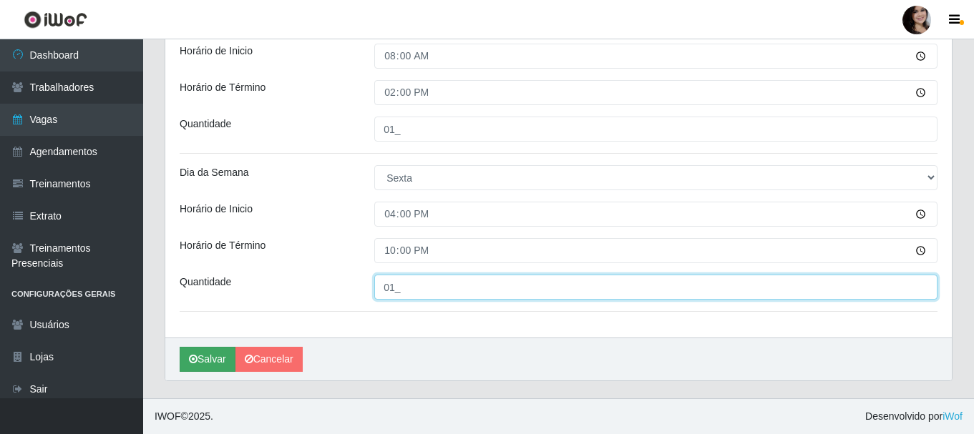
type input "01_"
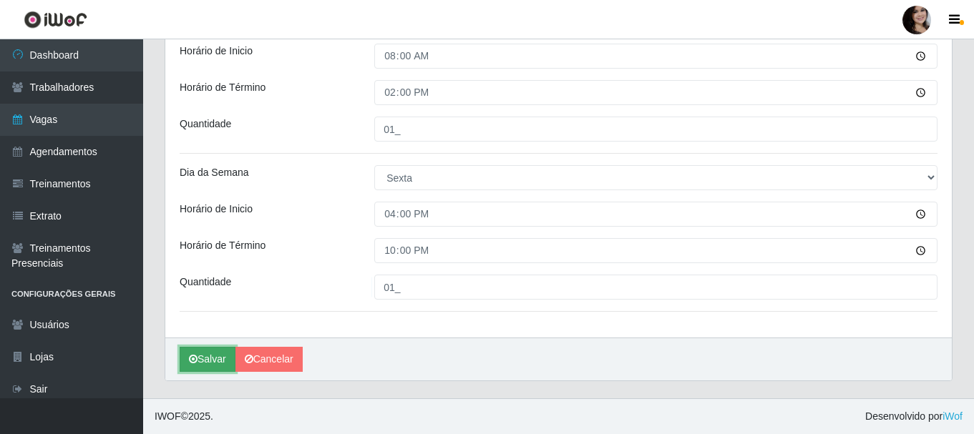
click at [190, 364] on icon "submit" at bounding box center [193, 359] width 9 height 10
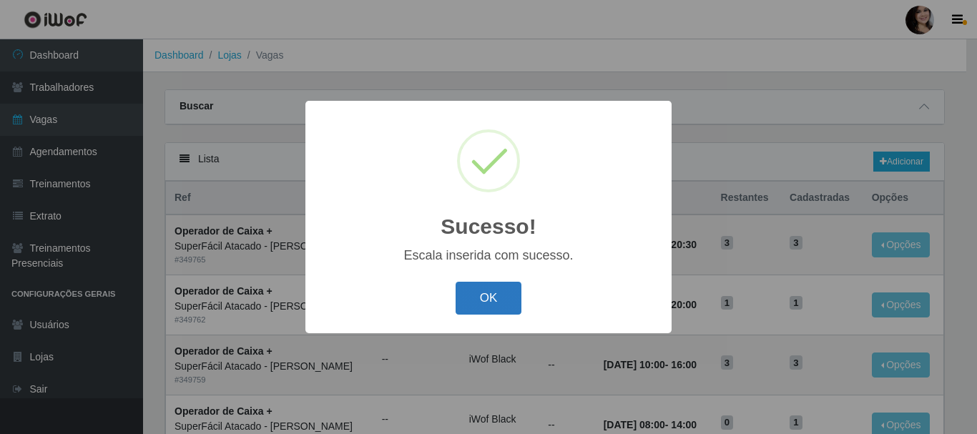
click at [466, 296] on button "OK" at bounding box center [489, 299] width 67 height 34
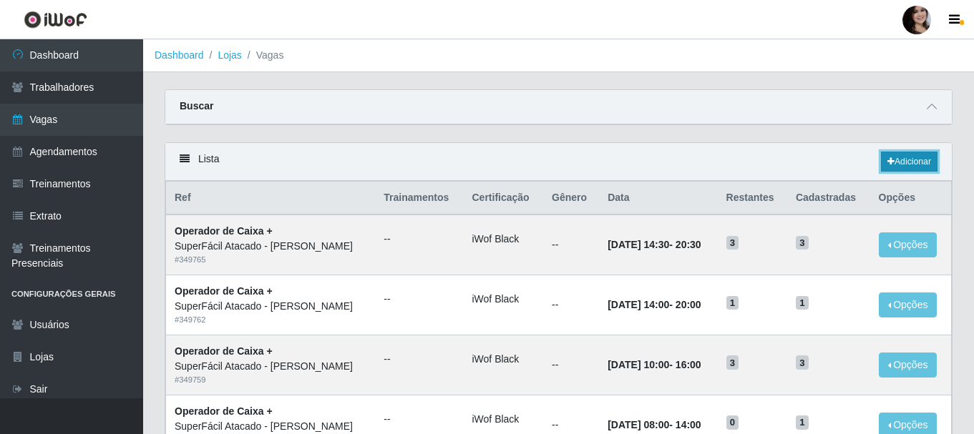
click at [892, 164] on link "Adicionar" at bounding box center [909, 162] width 57 height 20
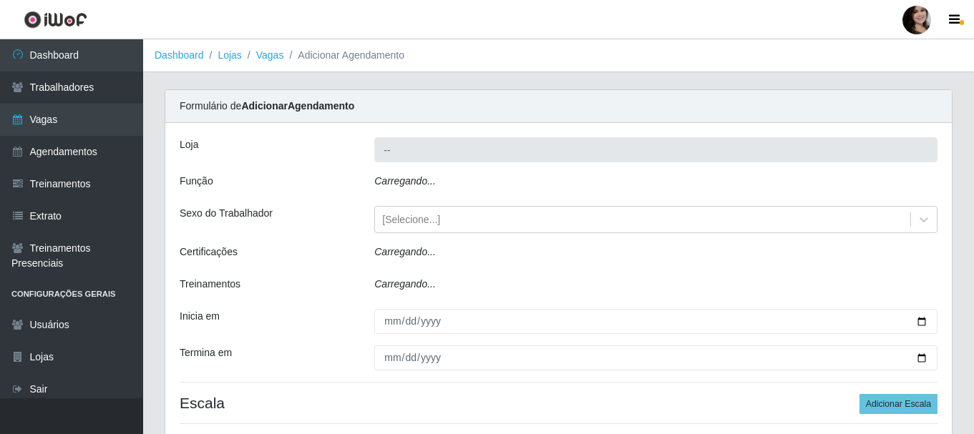
type input "SuperFácil Atacado - [PERSON_NAME]"
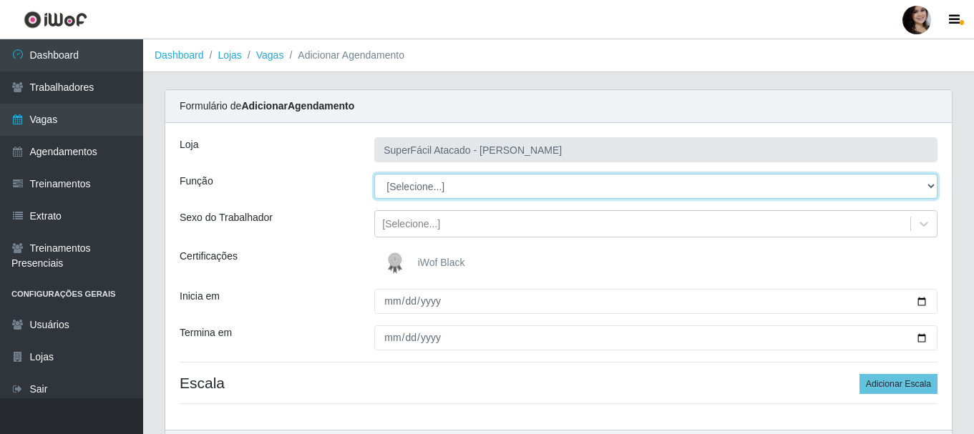
click at [519, 192] on select "[Selecione...] Embalador Embalador + Embalador ++ Operador de Caixa Operador de…" at bounding box center [655, 186] width 563 height 25
select select "72"
click at [374, 174] on select "[Selecione...] Embalador Embalador + Embalador ++ Operador de Caixa Operador de…" at bounding box center [655, 186] width 563 height 25
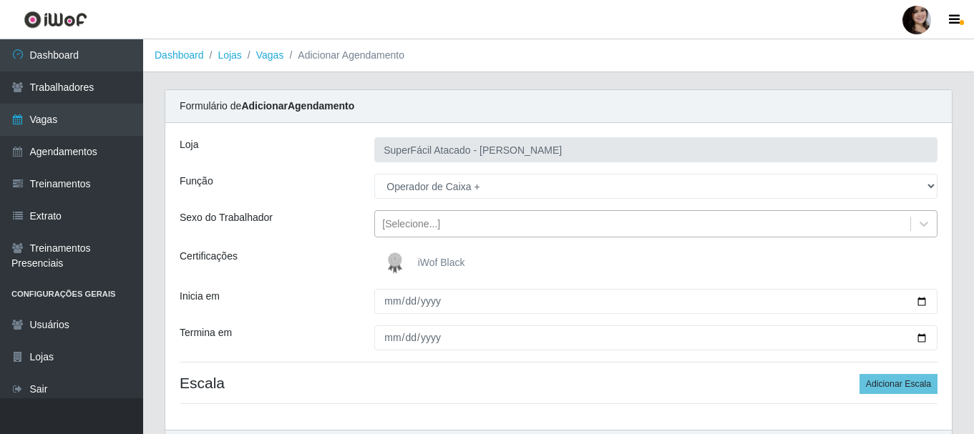
click at [432, 230] on div "[Selecione...]" at bounding box center [411, 224] width 58 height 15
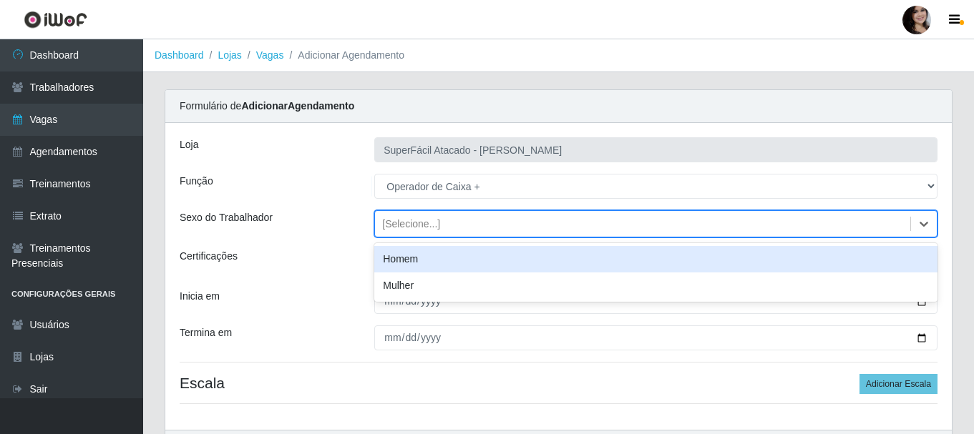
drag, startPoint x: 406, startPoint y: 263, endPoint x: 412, endPoint y: 274, distance: 12.8
click at [406, 263] on div "Homem" at bounding box center [655, 259] width 563 height 26
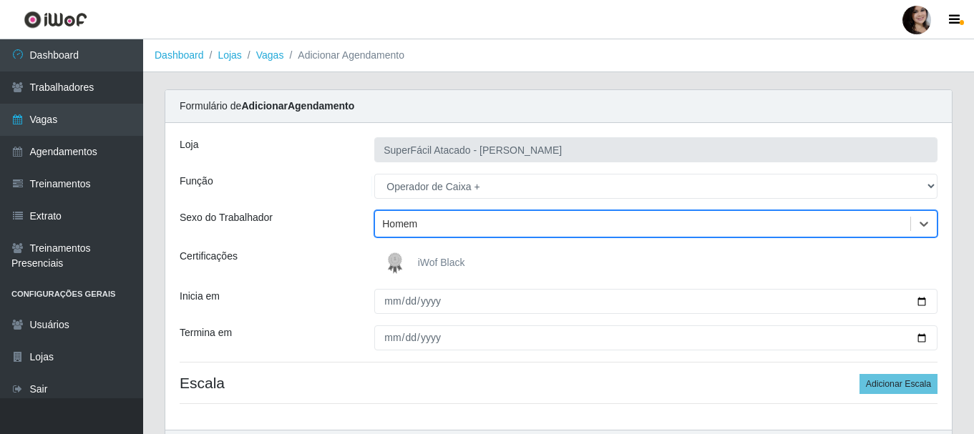
click at [429, 260] on span "iWof Black" at bounding box center [441, 262] width 47 height 11
click at [0, 0] on input "iWof Black" at bounding box center [0, 0] width 0 height 0
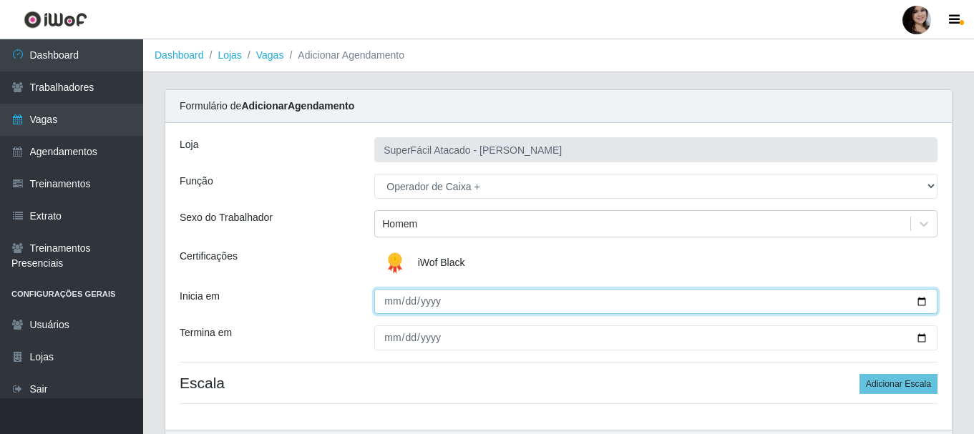
click at [923, 300] on input "Inicia em" at bounding box center [655, 301] width 563 height 25
type input "2025-10-04"
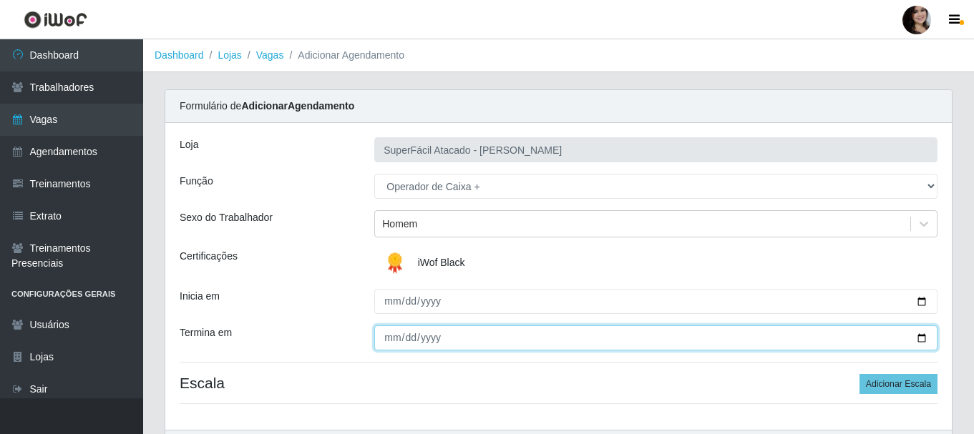
click at [919, 338] on input "Termina em" at bounding box center [655, 338] width 563 height 25
type input "2025-10-05"
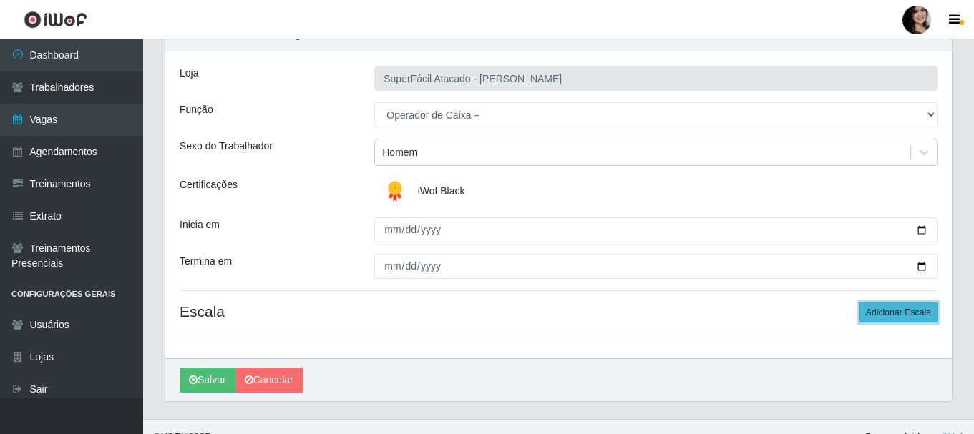
click at [871, 311] on button "Adicionar Escala" at bounding box center [898, 313] width 78 height 20
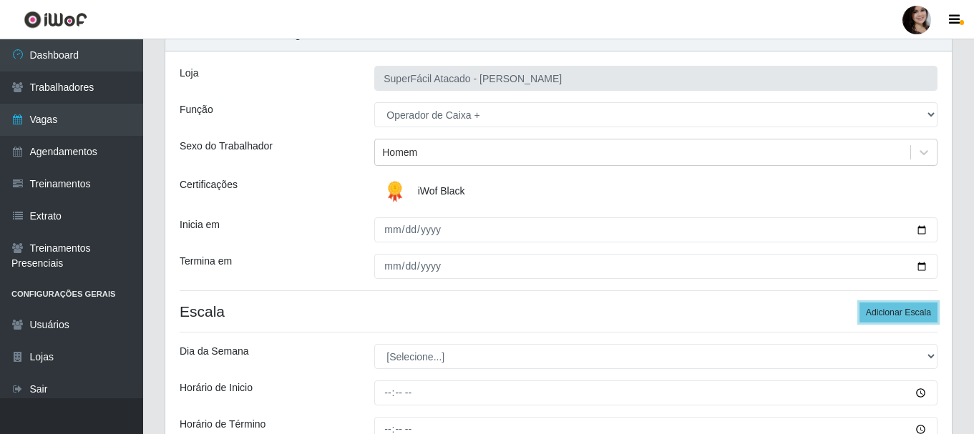
scroll to position [143, 0]
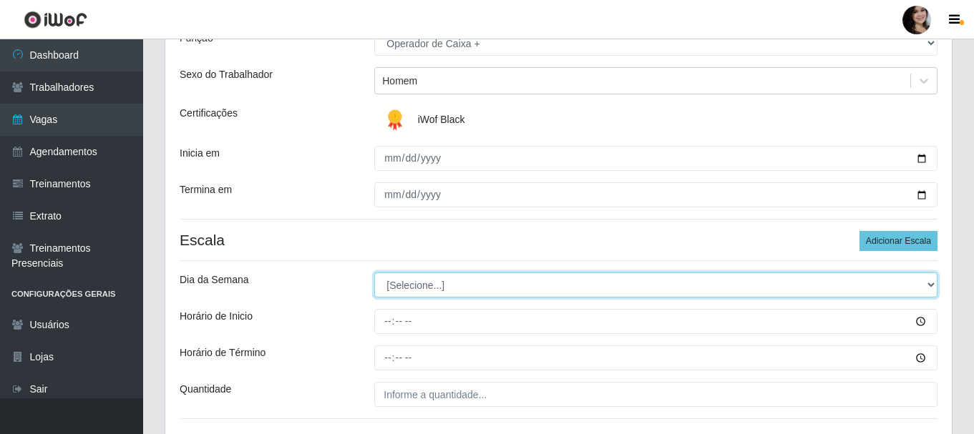
click at [418, 290] on select "[Selecione...] Segunda Terça Quarta Quinta Sexta Sábado Domingo" at bounding box center [655, 285] width 563 height 25
select select "6"
click at [374, 273] on select "[Selecione...] Segunda Terça Quarta Quinta Sexta Sábado Domingo" at bounding box center [655, 285] width 563 height 25
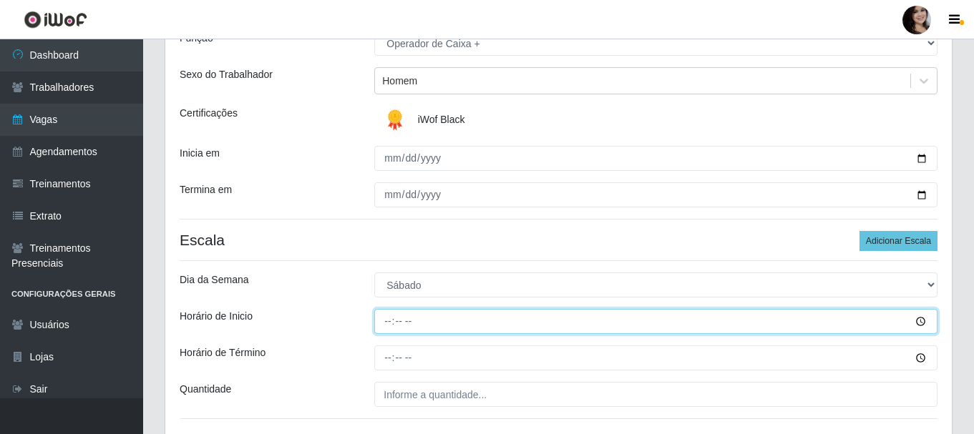
click at [924, 323] on input "Horário de Inicio" at bounding box center [655, 321] width 563 height 25
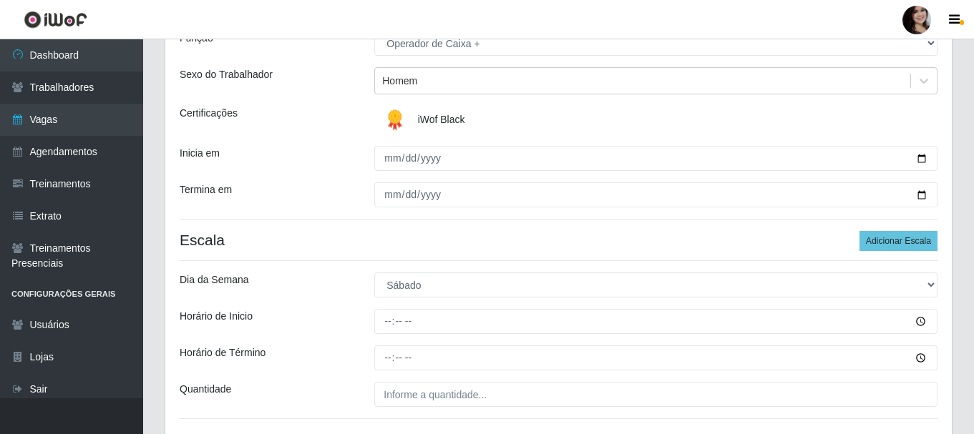
click at [562, 230] on div "Loja SuperFácil Atacado - João Pessoa Função [Selecione...] Embalador Embalador…" at bounding box center [558, 212] width 786 height 465
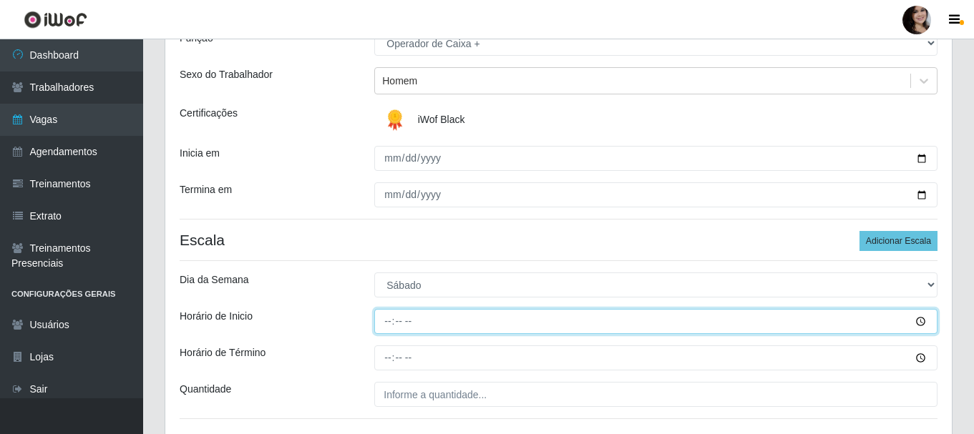
click at [384, 321] on input "Horário de Inicio" at bounding box center [655, 321] width 563 height 25
type input "08:02"
type input "08:00"
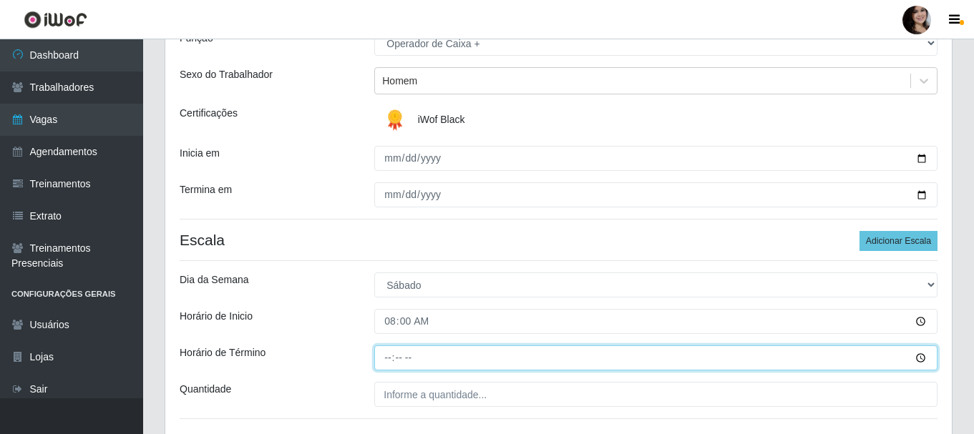
click at [391, 358] on input "Horário de Término" at bounding box center [655, 358] width 563 height 25
type input "14:00"
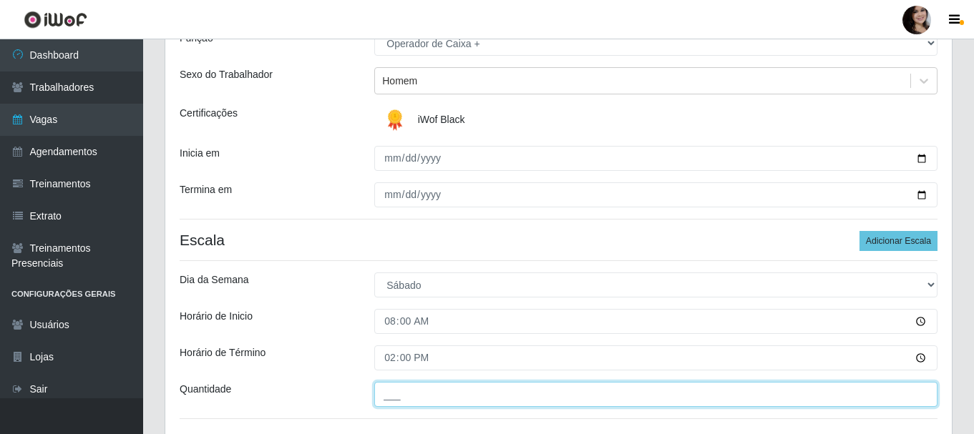
click at [470, 392] on input "___" at bounding box center [655, 394] width 563 height 25
type input "01_"
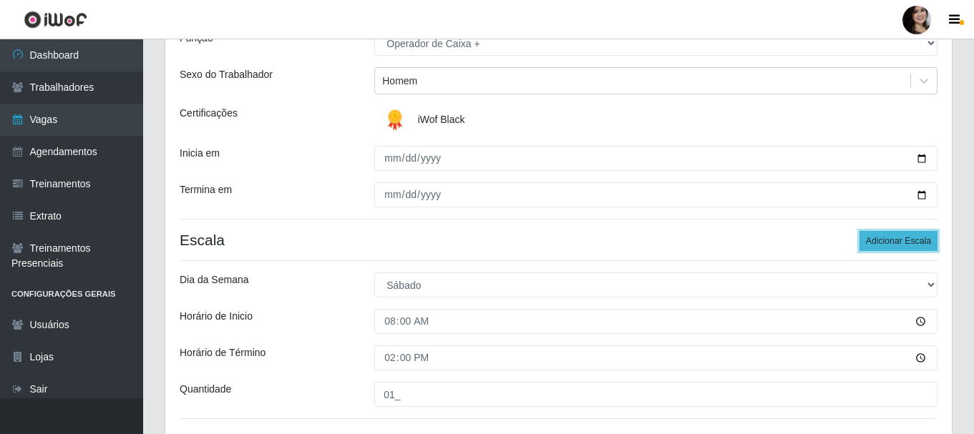
click at [886, 244] on button "Adicionar Escala" at bounding box center [898, 241] width 78 height 20
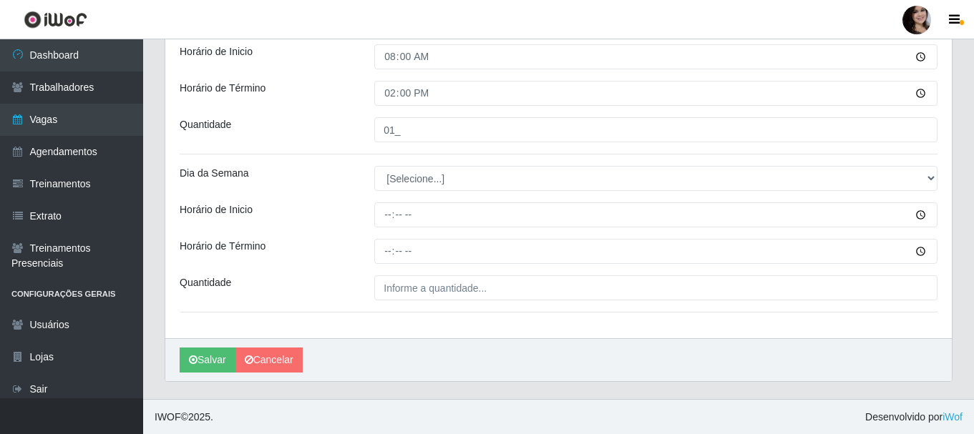
scroll to position [408, 0]
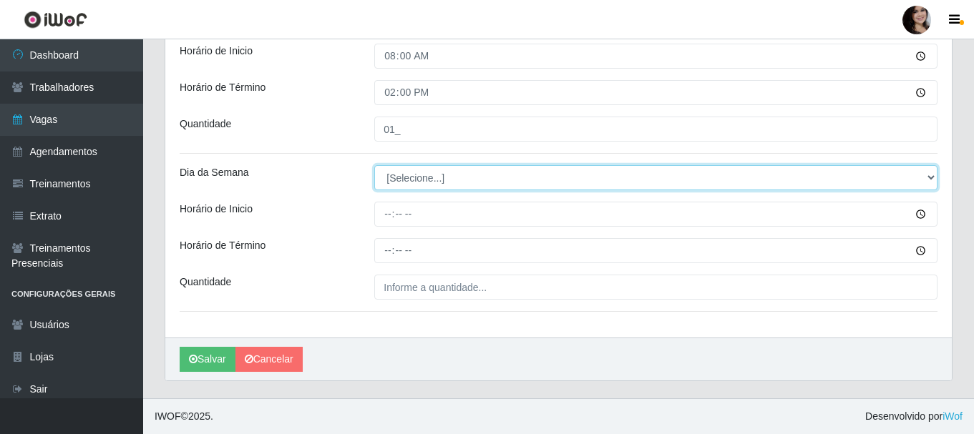
click at [617, 183] on select "[Selecione...] Segunda Terça Quarta Quinta Sexta Sábado Domingo" at bounding box center [655, 177] width 563 height 25
select select "6"
click at [374, 165] on select "[Selecione...] Segunda Terça Quarta Quinta Sexta Sábado Domingo" at bounding box center [655, 177] width 563 height 25
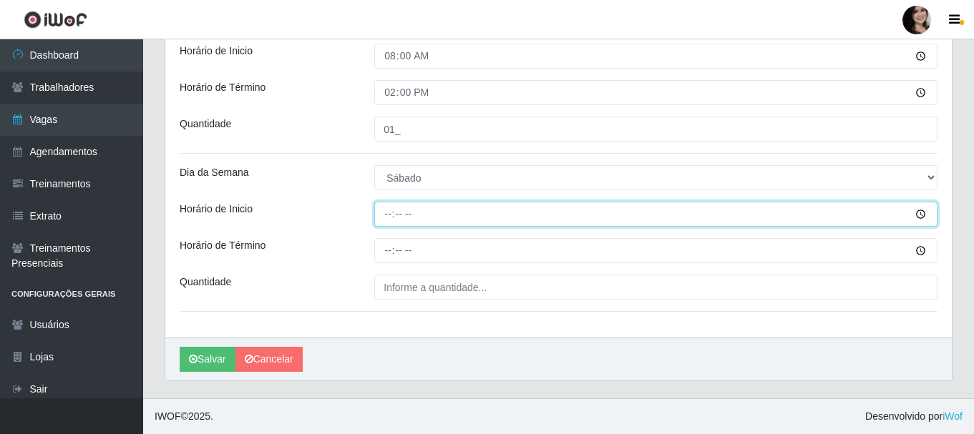
click at [388, 215] on input "Horário de Inicio" at bounding box center [655, 214] width 563 height 25
type input "16:00"
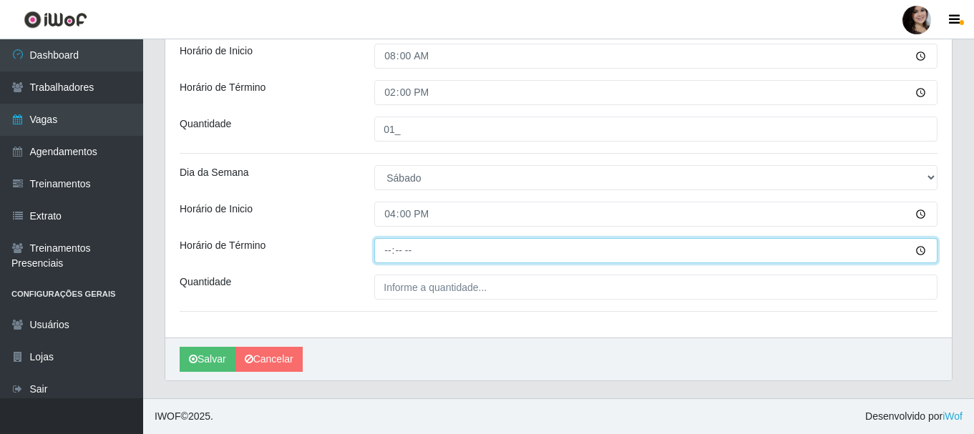
drag, startPoint x: 394, startPoint y: 251, endPoint x: 442, endPoint y: 290, distance: 62.0
click at [394, 250] on input "Horário de Término" at bounding box center [655, 250] width 563 height 25
type input "22:00"
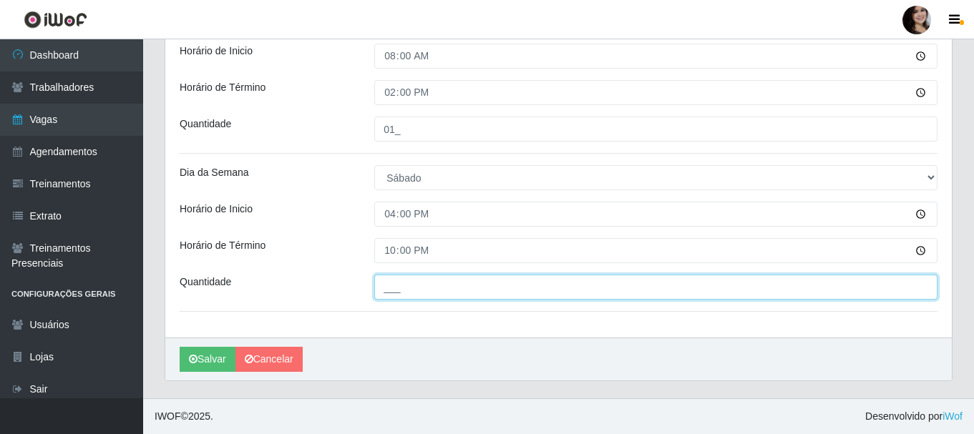
click at [514, 288] on input "___" at bounding box center [655, 287] width 563 height 25
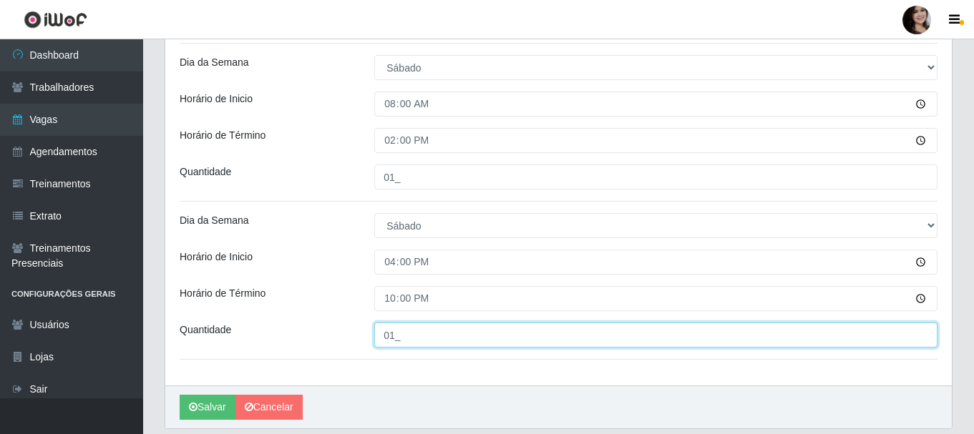
scroll to position [265, 0]
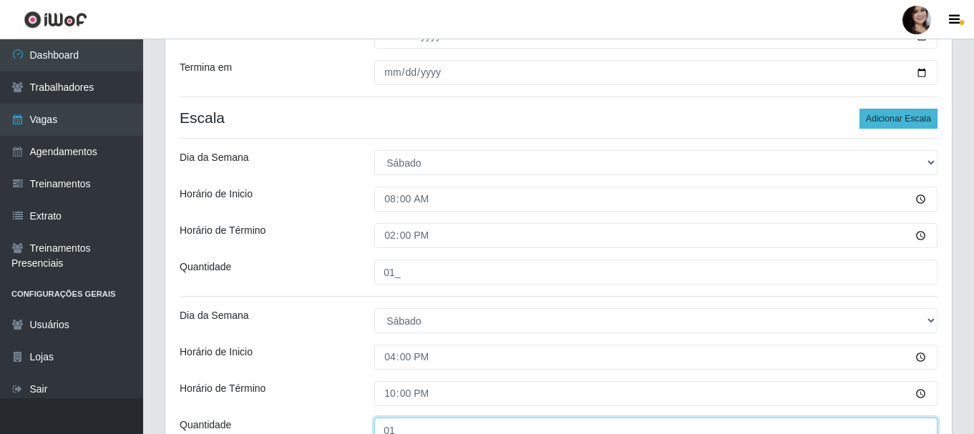
type input "01_"
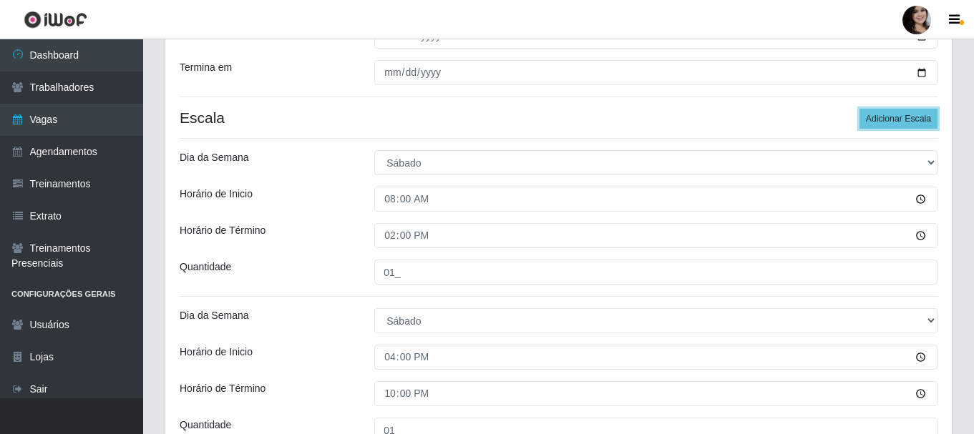
drag, startPoint x: 869, startPoint y: 112, endPoint x: 858, endPoint y: 137, distance: 28.2
click at [870, 112] on button "Adicionar Escala" at bounding box center [898, 119] width 78 height 20
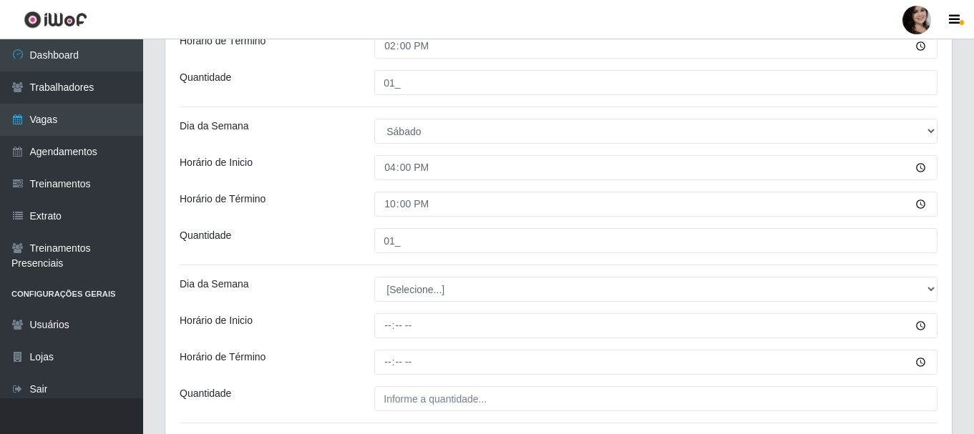
scroll to position [480, 0]
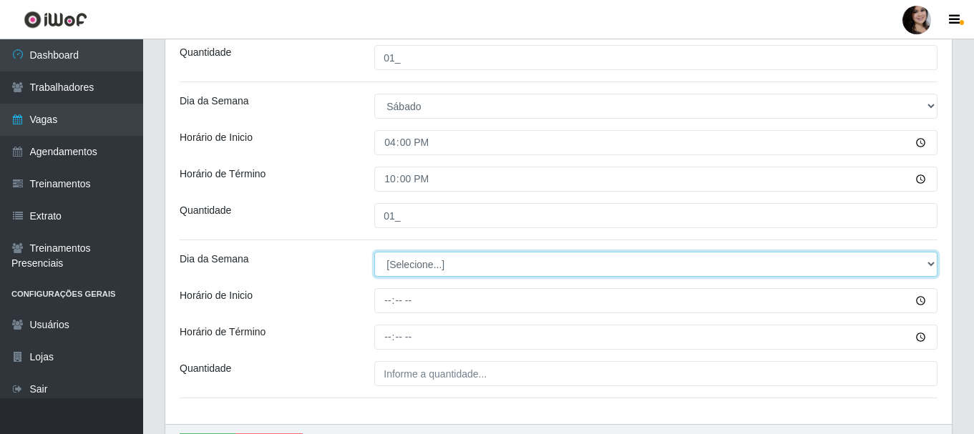
click at [924, 264] on select "[Selecione...] Segunda Terça Quarta Quinta Sexta Sábado Domingo" at bounding box center [655, 264] width 563 height 25
select select "0"
click at [374, 252] on select "[Selecione...] Segunda Terça Quarta Quinta Sexta Sábado Domingo" at bounding box center [655, 264] width 563 height 25
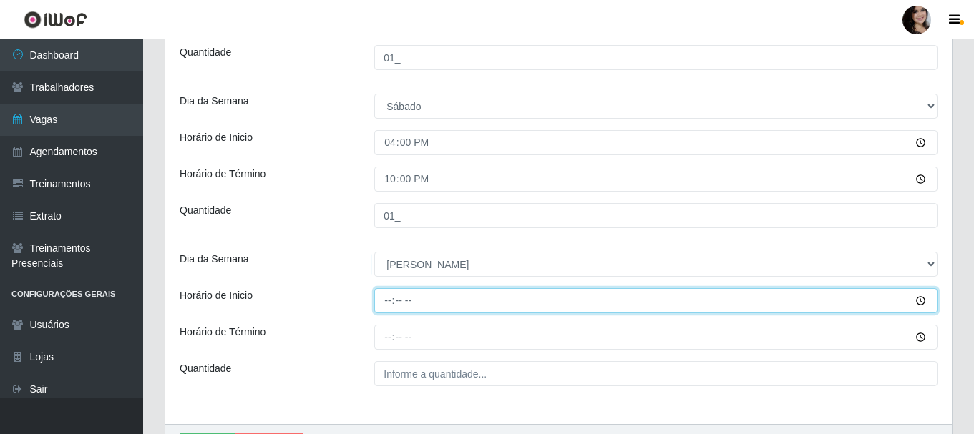
click at [385, 298] on input "Horário de Inicio" at bounding box center [655, 300] width 563 height 25
type input "08:00"
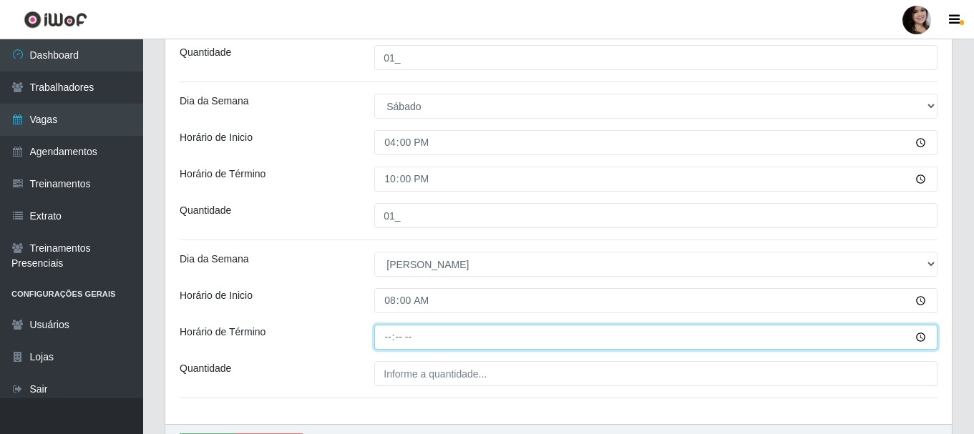
drag, startPoint x: 388, startPoint y: 338, endPoint x: 439, endPoint y: 352, distance: 52.6
click at [390, 338] on input "Horário de Término" at bounding box center [655, 337] width 563 height 25
type input "14:00"
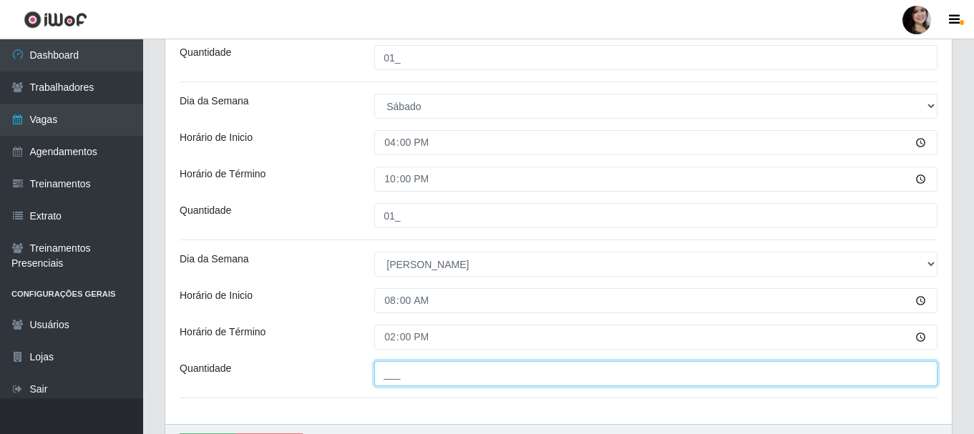
click at [482, 373] on input "___" at bounding box center [655, 373] width 563 height 25
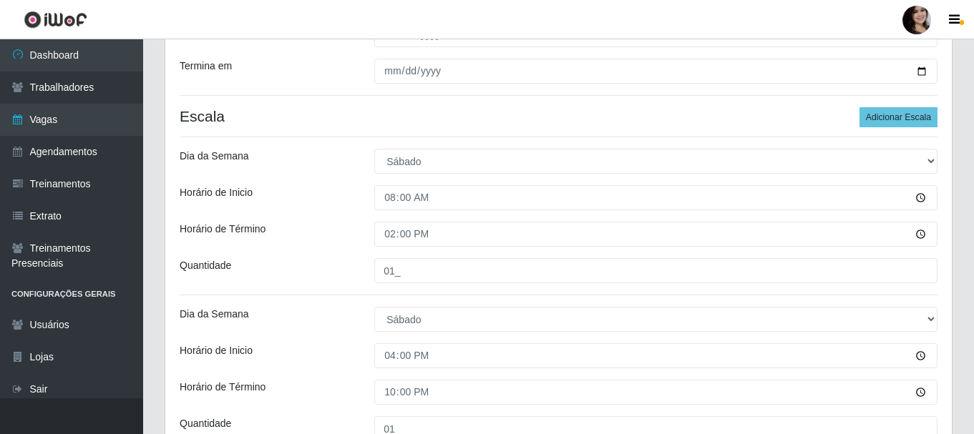
scroll to position [265, 0]
type input "01_"
click at [891, 122] on button "Adicionar Escala" at bounding box center [898, 119] width 78 height 20
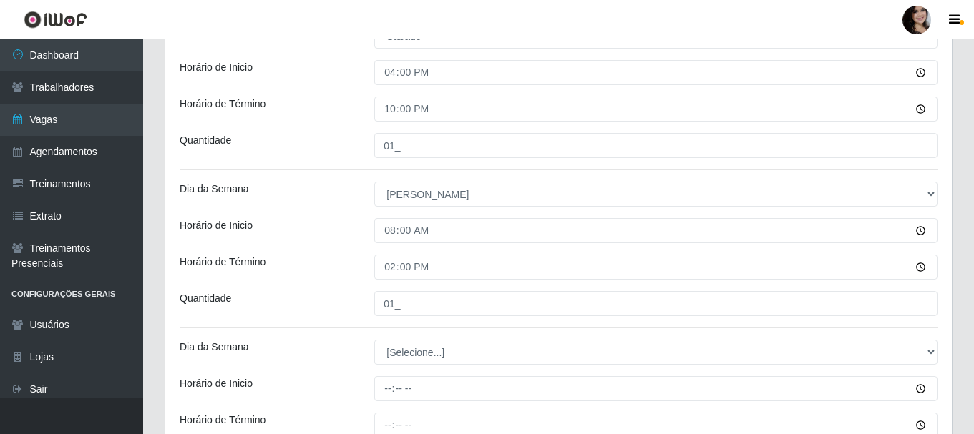
scroll to position [623, 0]
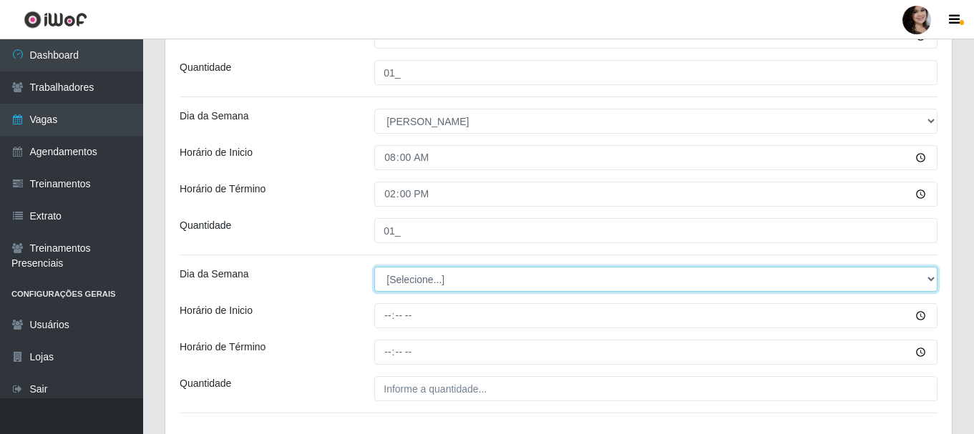
drag, startPoint x: 564, startPoint y: 283, endPoint x: 553, endPoint y: 288, distance: 12.5
click at [564, 283] on select "[Selecione...] Segunda Terça Quarta Quinta Sexta Sábado Domingo" at bounding box center [655, 279] width 563 height 25
select select "0"
click at [374, 267] on select "[Selecione...] Segunda Terça Quarta Quinta Sexta Sábado Domingo" at bounding box center [655, 279] width 563 height 25
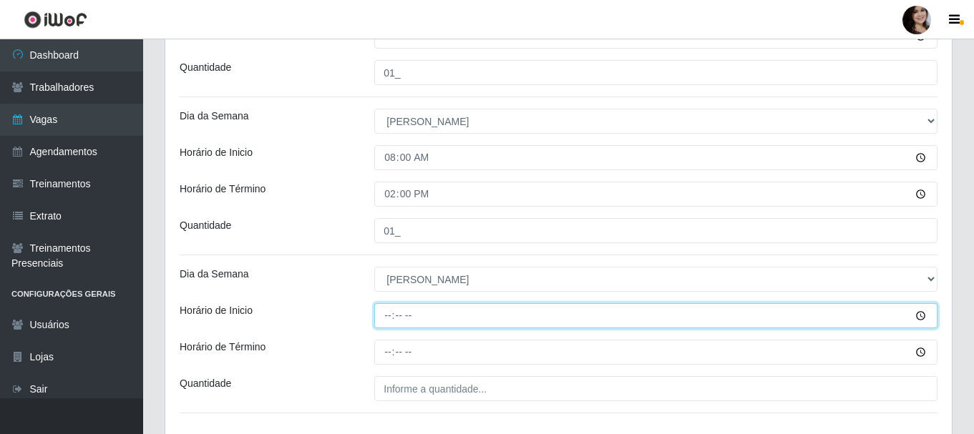
drag, startPoint x: 392, startPoint y: 318, endPoint x: 435, endPoint y: 349, distance: 53.2
click at [392, 318] on input "Horário de Inicio" at bounding box center [655, 315] width 563 height 25
type input "14:00"
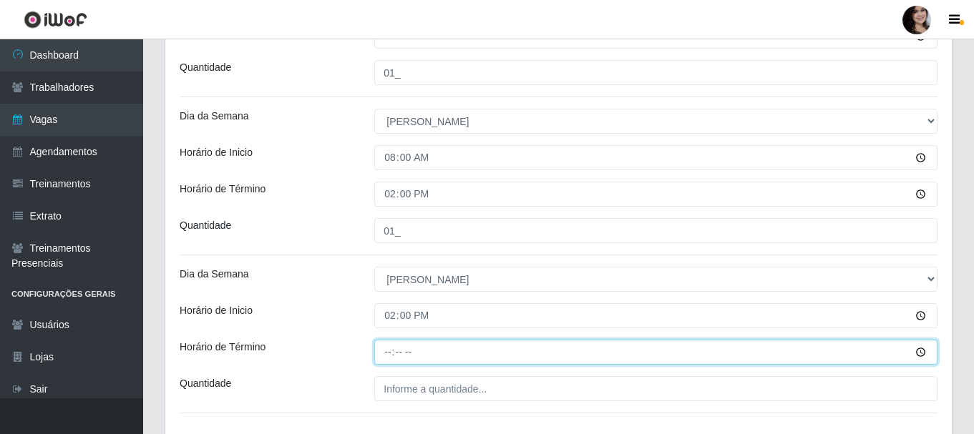
click at [387, 352] on input "Horário de Término" at bounding box center [655, 352] width 563 height 25
type input "20:00"
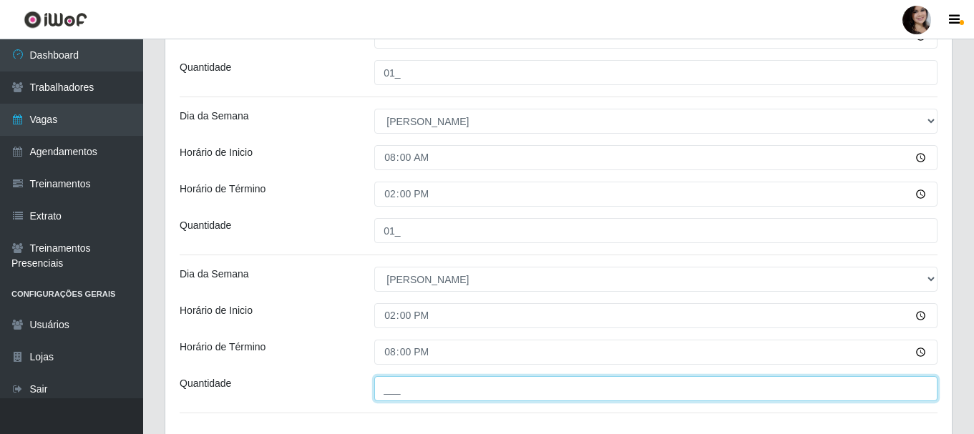
click at [398, 395] on input "___" at bounding box center [655, 388] width 563 height 25
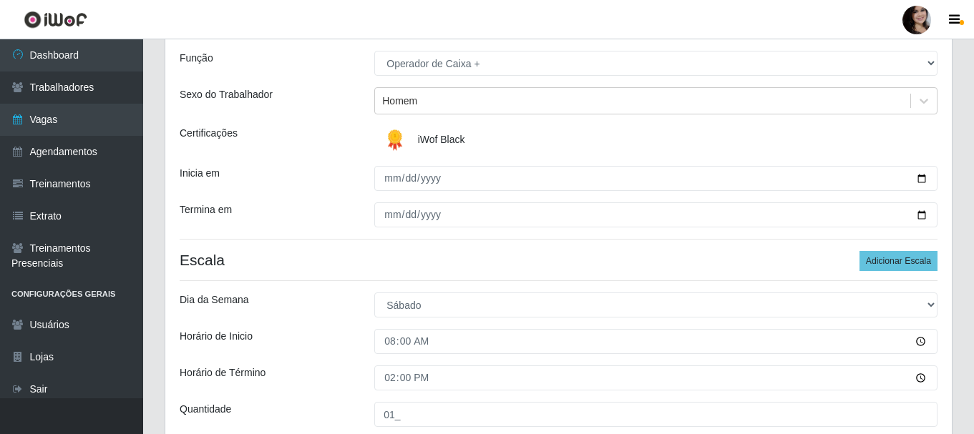
scroll to position [122, 0]
type input "01_"
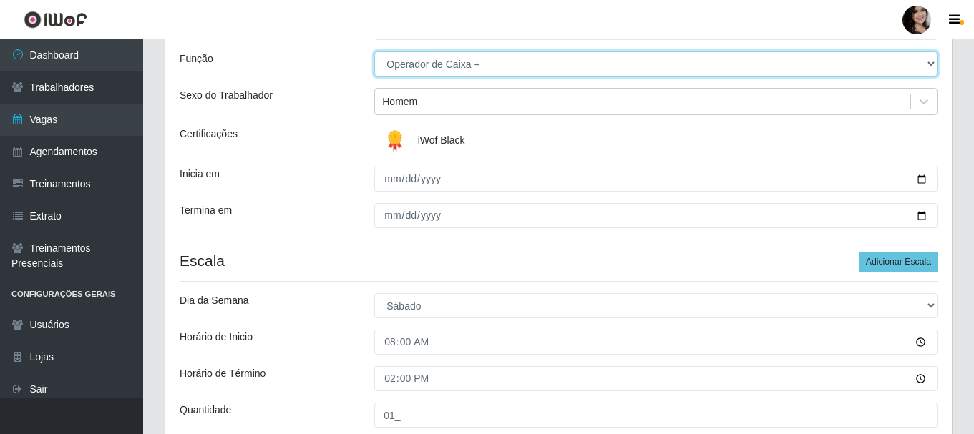
click at [926, 62] on select "[Selecione...] Embalador Embalador + Embalador ++ Operador de Caixa Operador de…" at bounding box center [655, 64] width 563 height 25
select select "82"
click at [374, 52] on select "[Selecione...] Embalador Embalador + Embalador ++ Operador de Caixa Operador de…" at bounding box center [655, 64] width 563 height 25
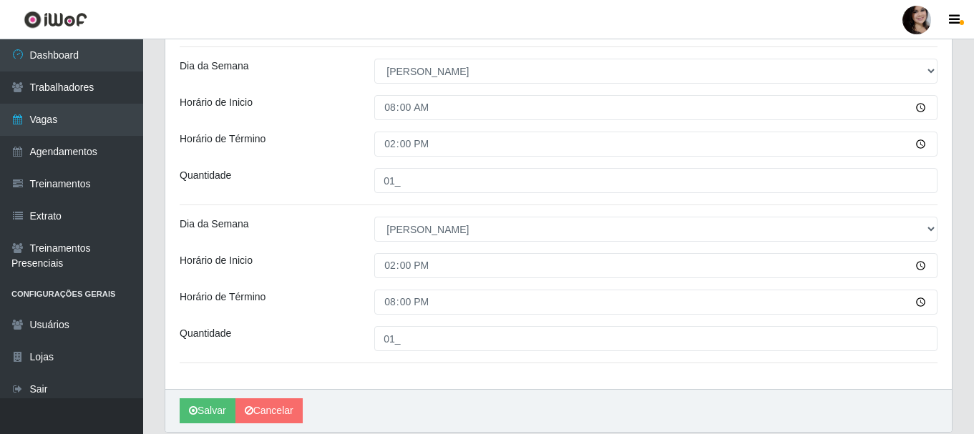
scroll to position [725, 0]
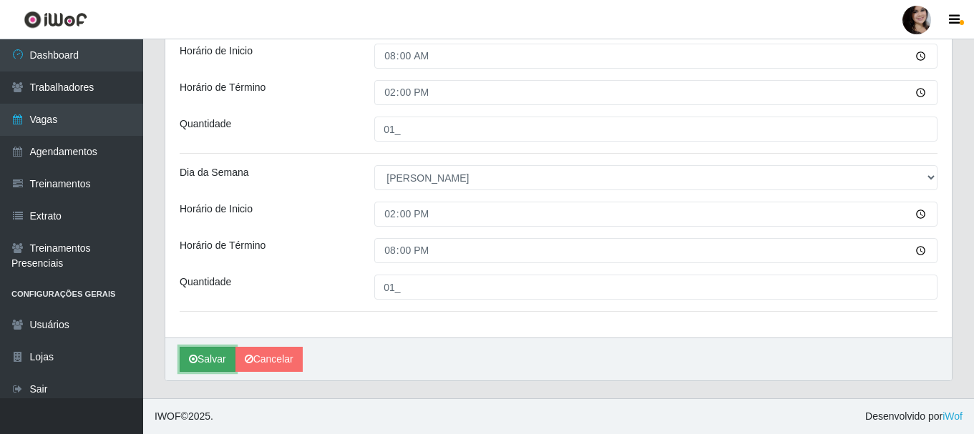
click at [197, 361] on button "Salvar" at bounding box center [208, 359] width 56 height 25
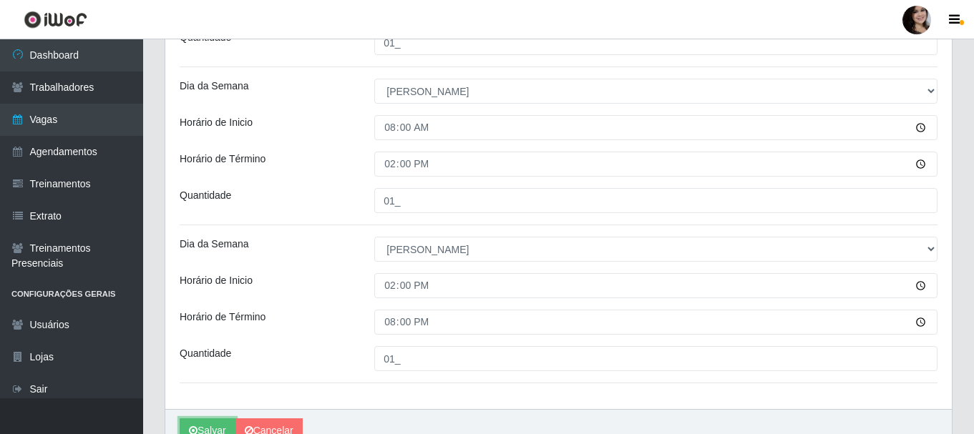
scroll to position [439, 0]
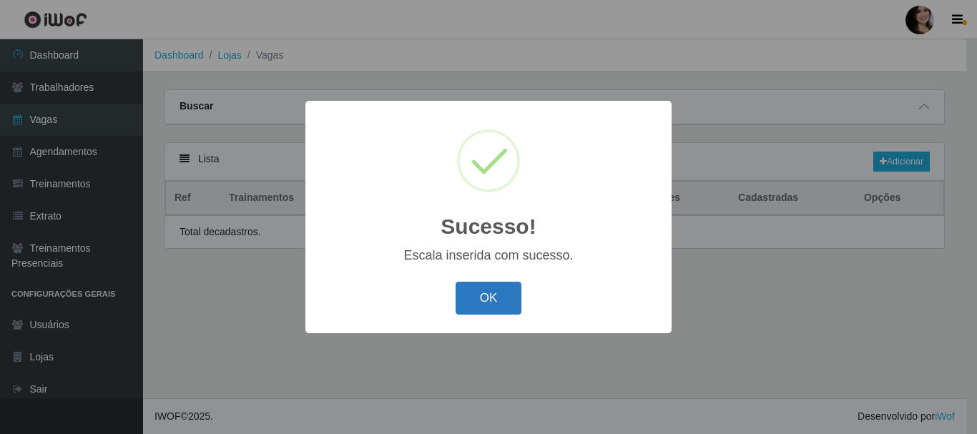
click at [491, 295] on button "OK" at bounding box center [489, 299] width 67 height 34
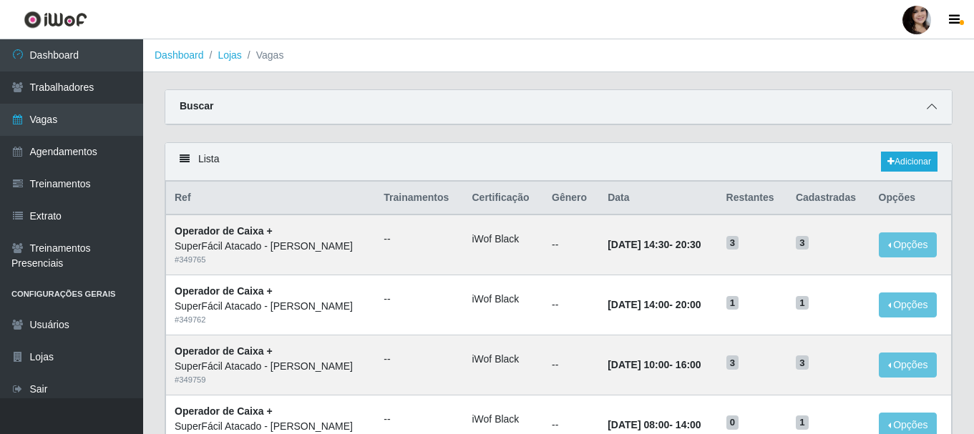
click at [929, 105] on icon at bounding box center [931, 107] width 10 height 10
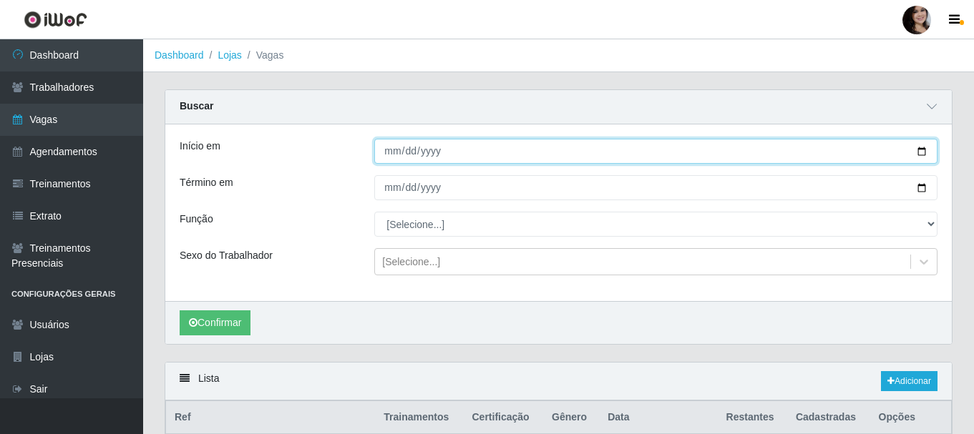
click at [922, 156] on input "Início em" at bounding box center [655, 151] width 563 height 25
type input "2025-10-01"
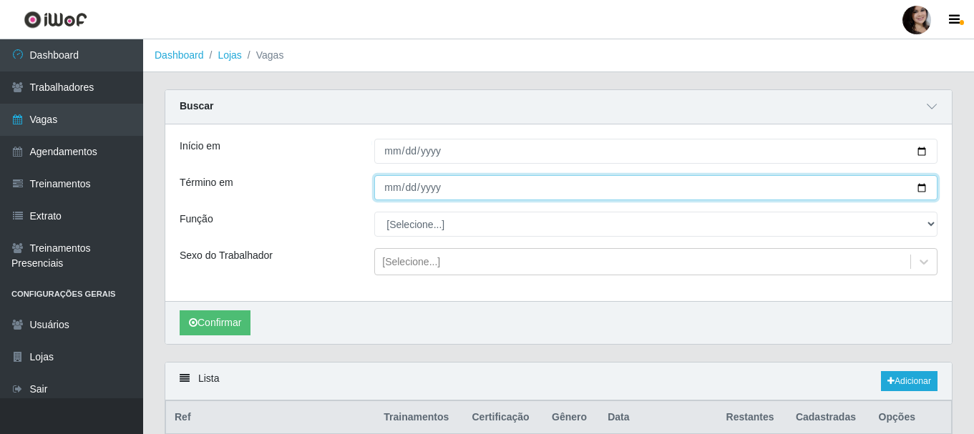
click at [920, 187] on input "Término em" at bounding box center [655, 187] width 563 height 25
type input "2025-10-10"
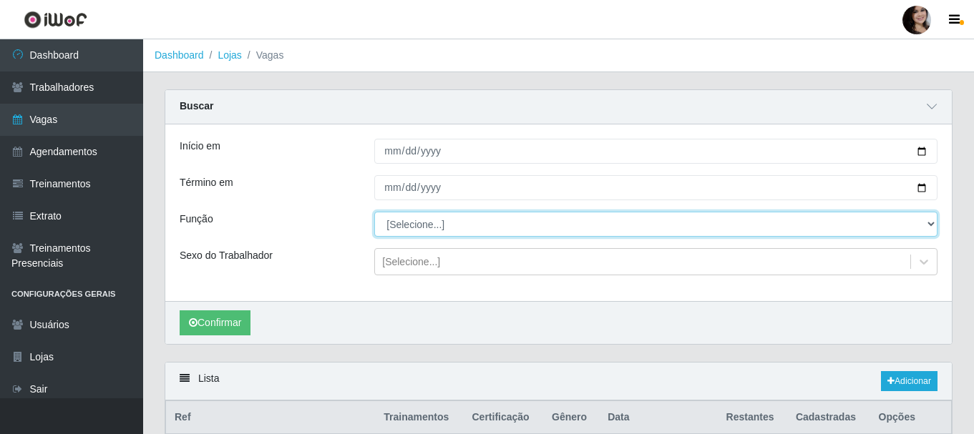
click at [562, 222] on select "[Selecione...] Embalador Embalador + Embalador ++ Operador de Caixa Operador de…" at bounding box center [655, 224] width 563 height 25
select select "24"
click at [374, 212] on select "[Selecione...] Embalador Embalador + Embalador ++ Operador de Caixa Operador de…" at bounding box center [655, 224] width 563 height 25
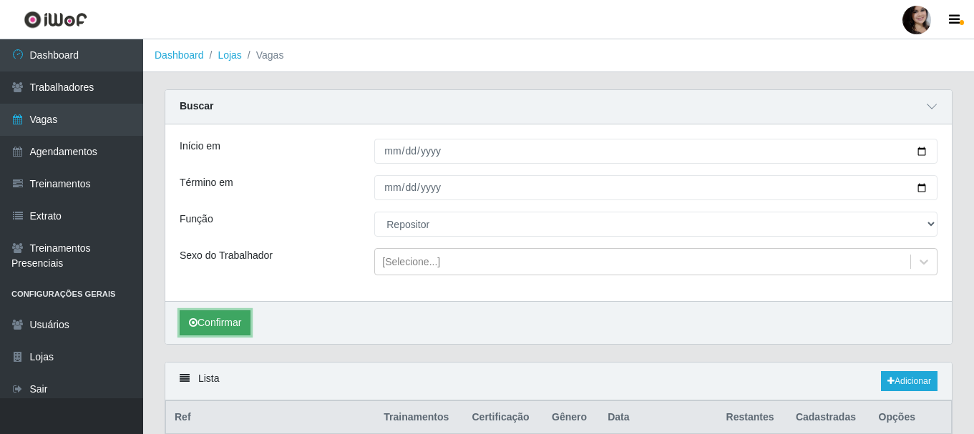
click at [236, 329] on button "Confirmar" at bounding box center [215, 322] width 71 height 25
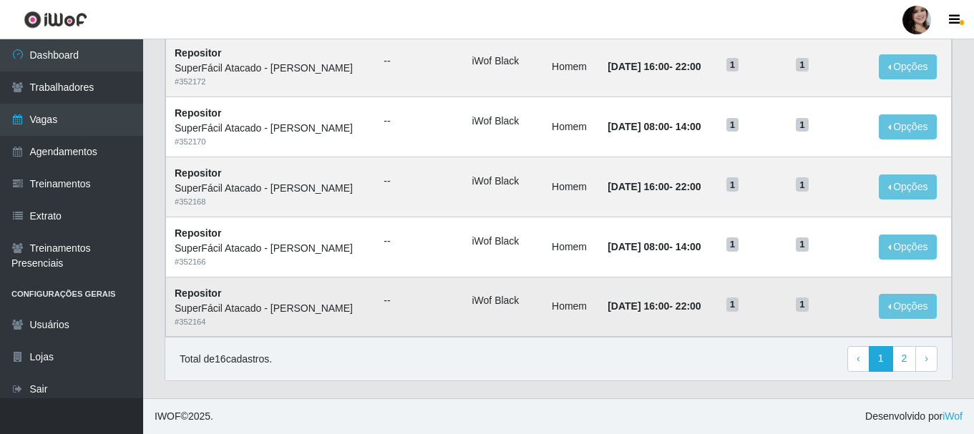
scroll to position [783, 0]
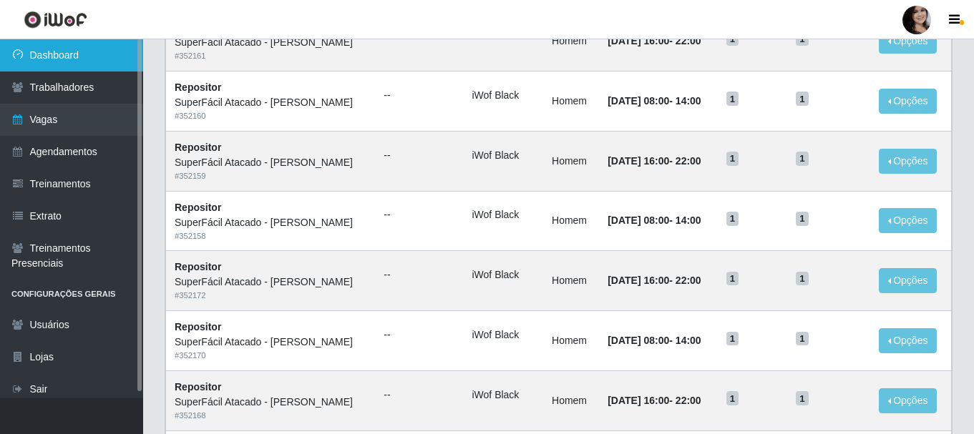
click at [70, 61] on link "Dashboard" at bounding box center [71, 55] width 143 height 32
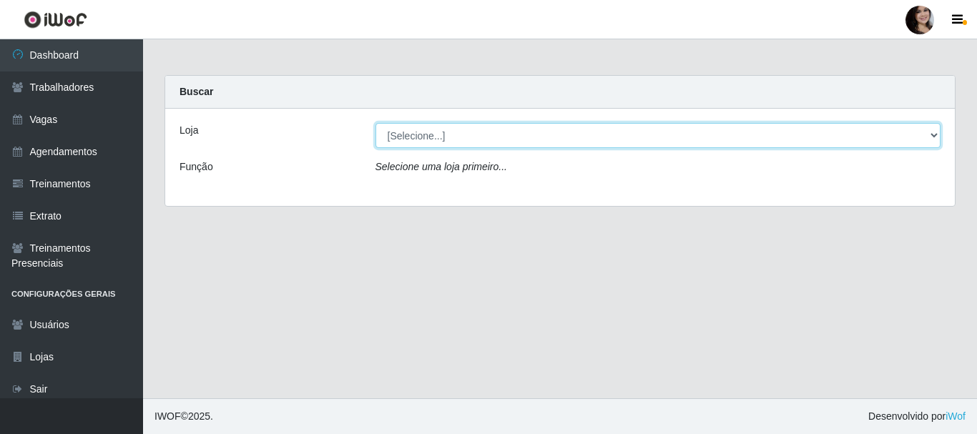
click at [577, 138] on select "[Selecione...] SuperFácil Atacado - [PERSON_NAME]" at bounding box center [659, 135] width 566 height 25
select select "399"
click at [376, 123] on select "[Selecione...] SuperFácil Atacado - [PERSON_NAME]" at bounding box center [659, 135] width 566 height 25
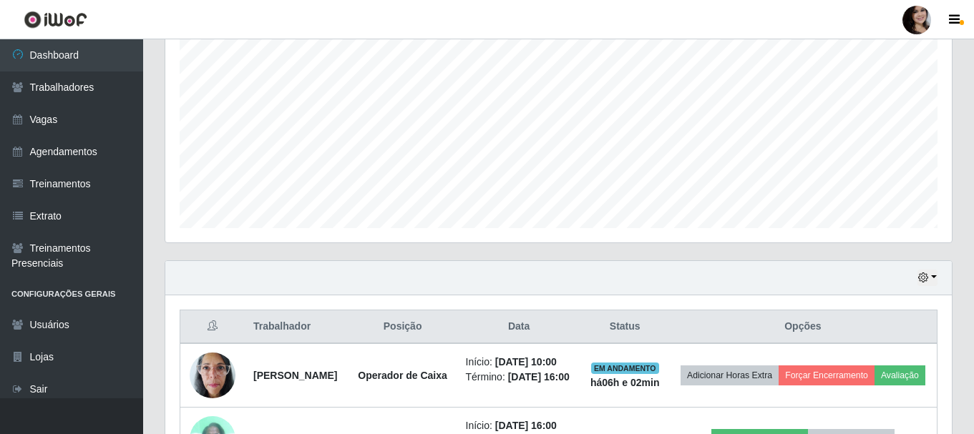
scroll to position [501, 0]
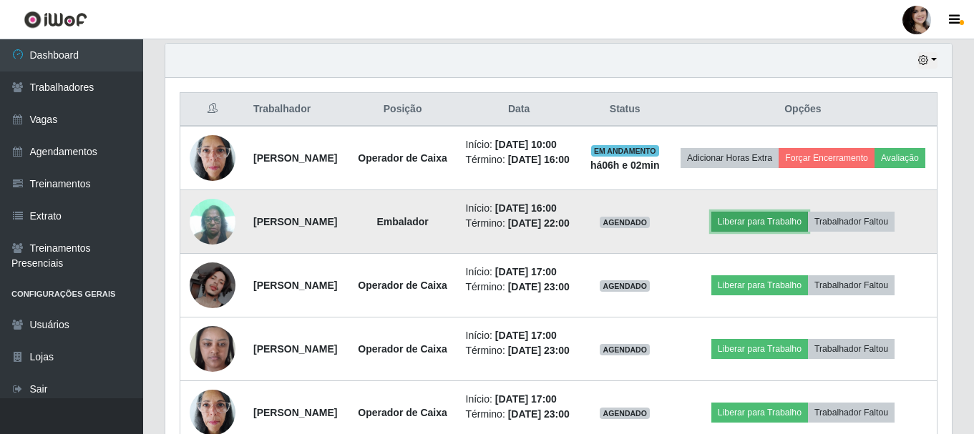
click at [740, 232] on button "Liberar para Trabalho" at bounding box center [759, 222] width 97 height 20
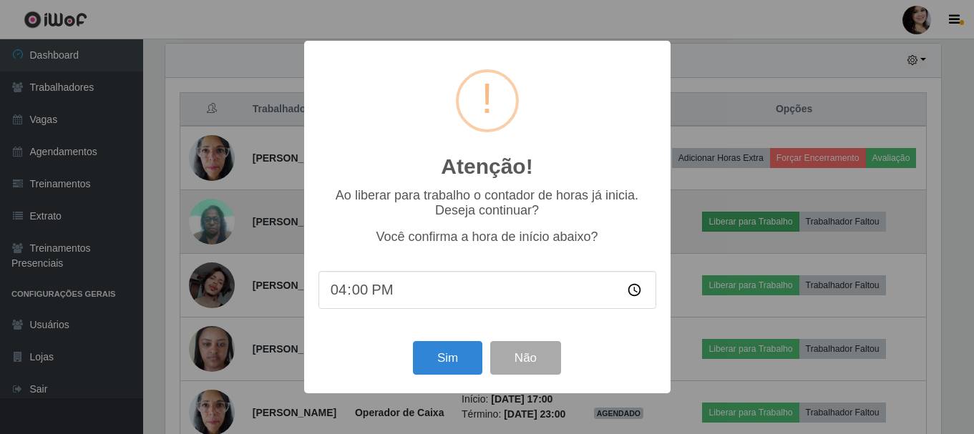
scroll to position [297, 779]
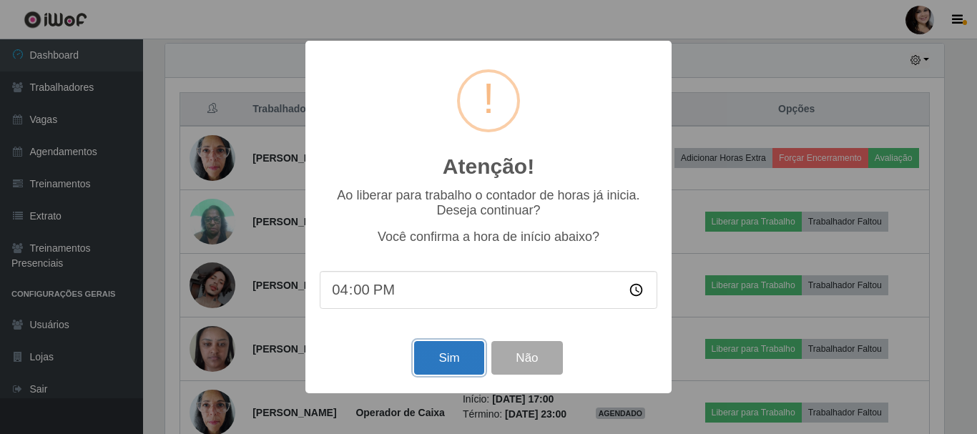
click at [432, 358] on button "Sim" at bounding box center [448, 358] width 69 height 34
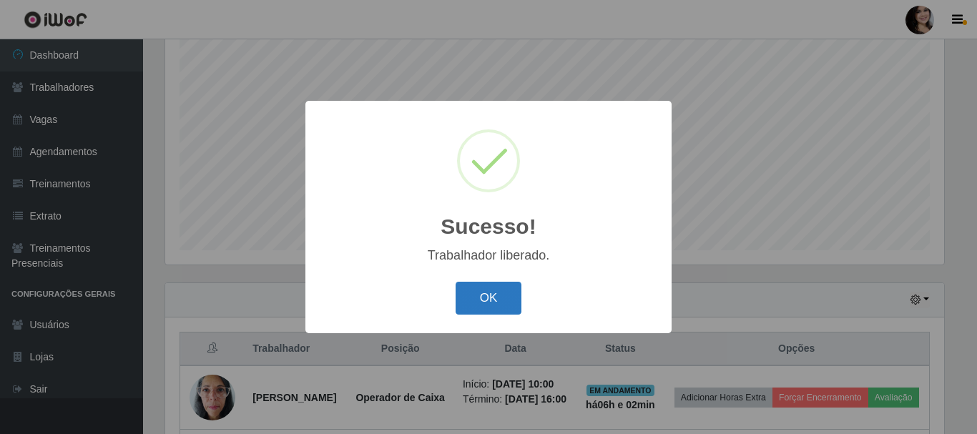
click at [466, 303] on button "OK" at bounding box center [489, 299] width 67 height 34
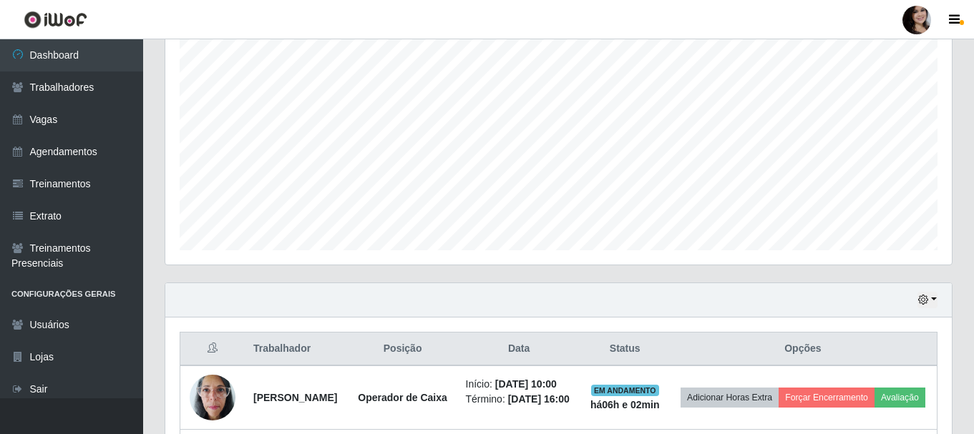
scroll to position [333, 0]
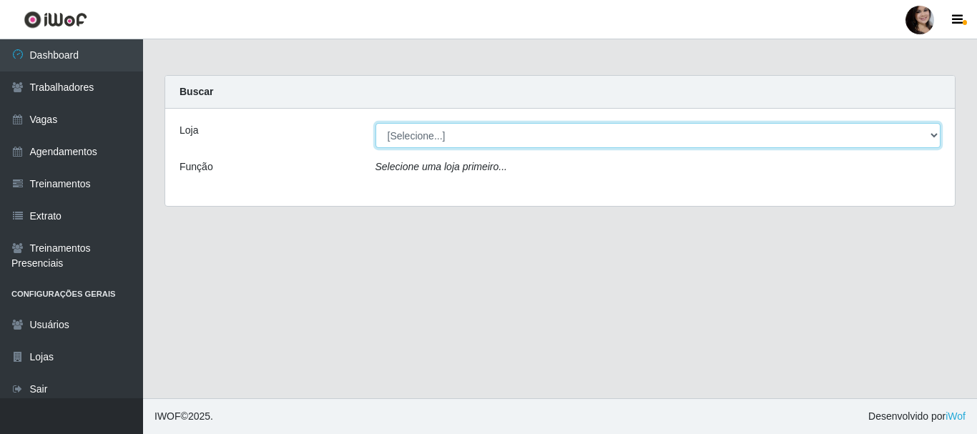
click at [932, 137] on select "[Selecione...] SuperFácil Atacado - [PERSON_NAME]" at bounding box center [659, 135] width 566 height 25
select select "399"
click at [376, 123] on select "[Selecione...] SuperFácil Atacado - [PERSON_NAME]" at bounding box center [659, 135] width 566 height 25
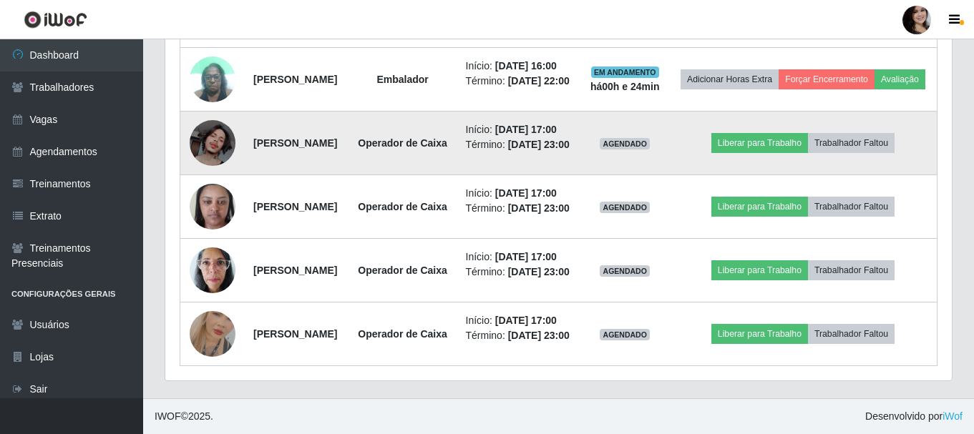
scroll to position [655, 0]
